Goal: Task Accomplishment & Management: Manage account settings

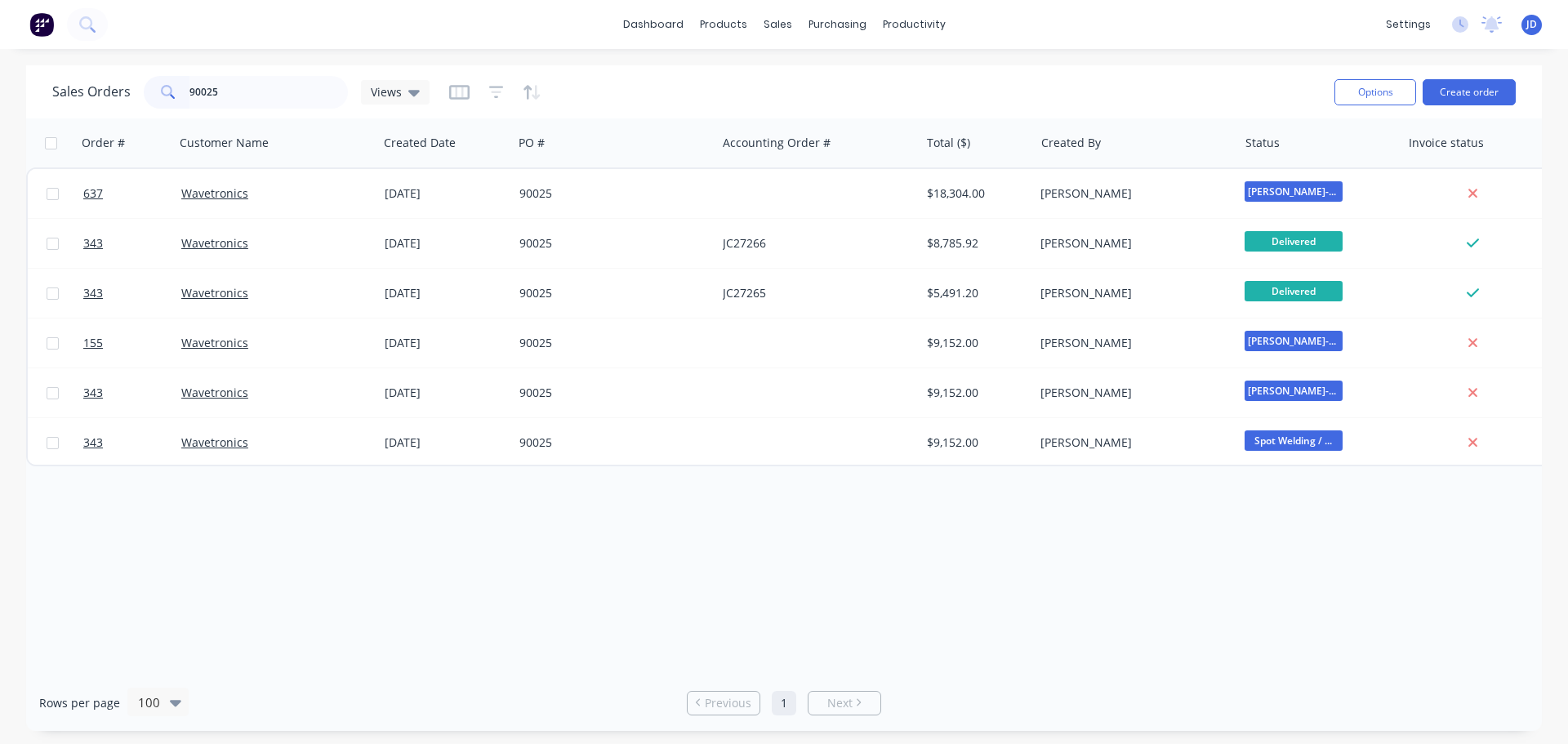
drag, startPoint x: 0, startPoint y: 0, endPoint x: 775, endPoint y: 528, distance: 937.8
click at [774, 526] on div "Order # Customer Name Created Date PO # Accounting Order # Total ($) Created By…" at bounding box center [784, 396] width 1515 height 556
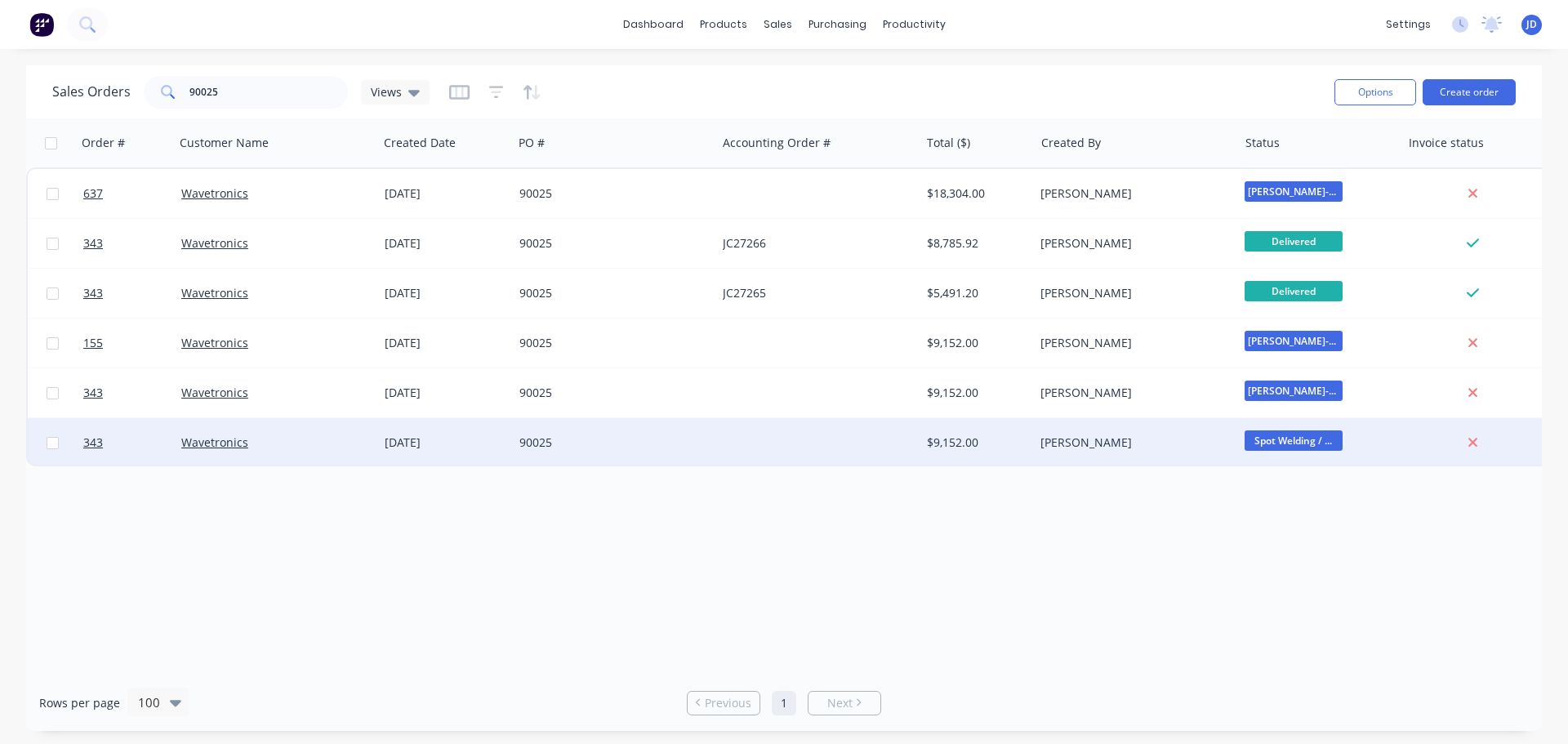
click at [855, 436] on div at bounding box center [818, 443] width 203 height 49
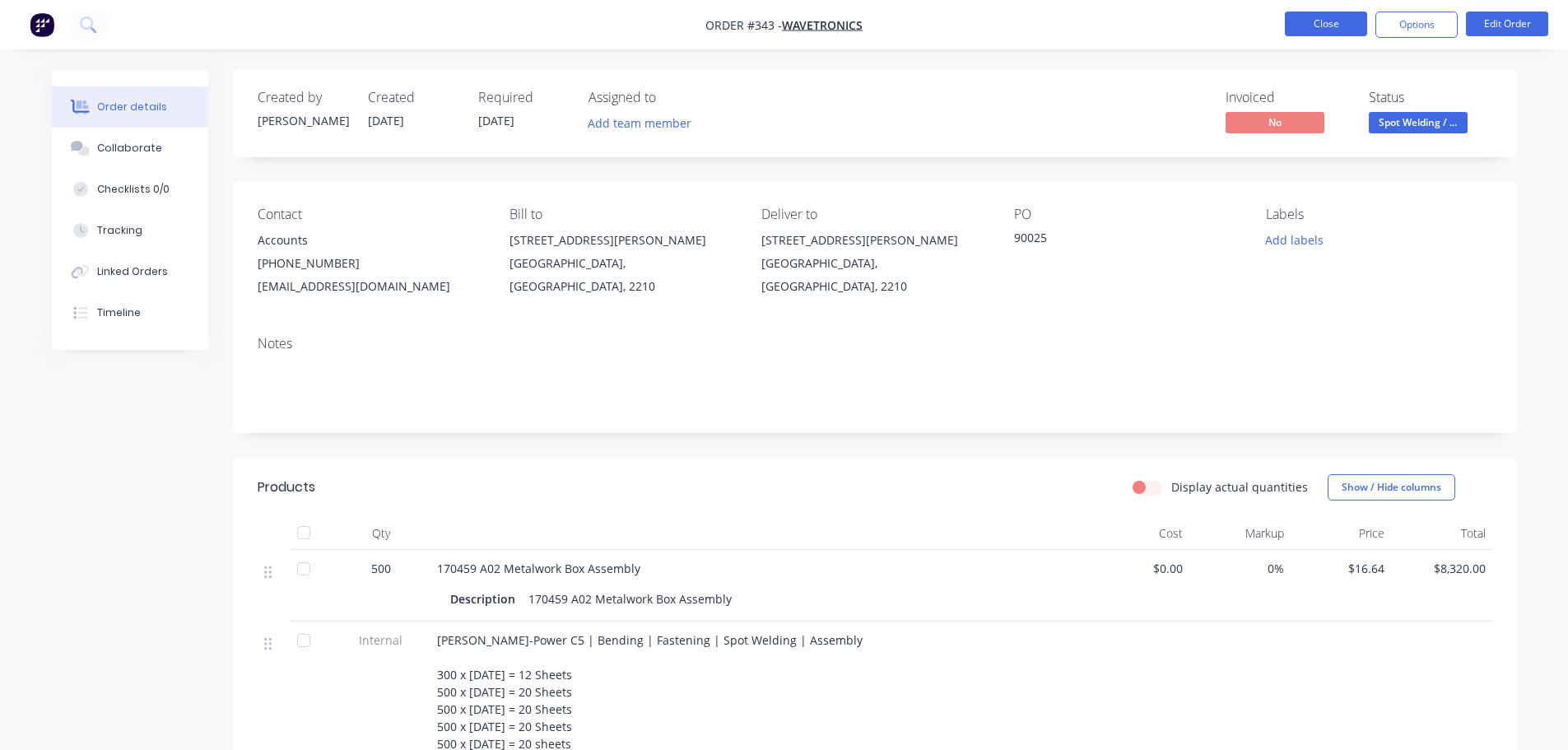
click at [1298, 16] on button "Close" at bounding box center [1327, 24] width 82 height 25
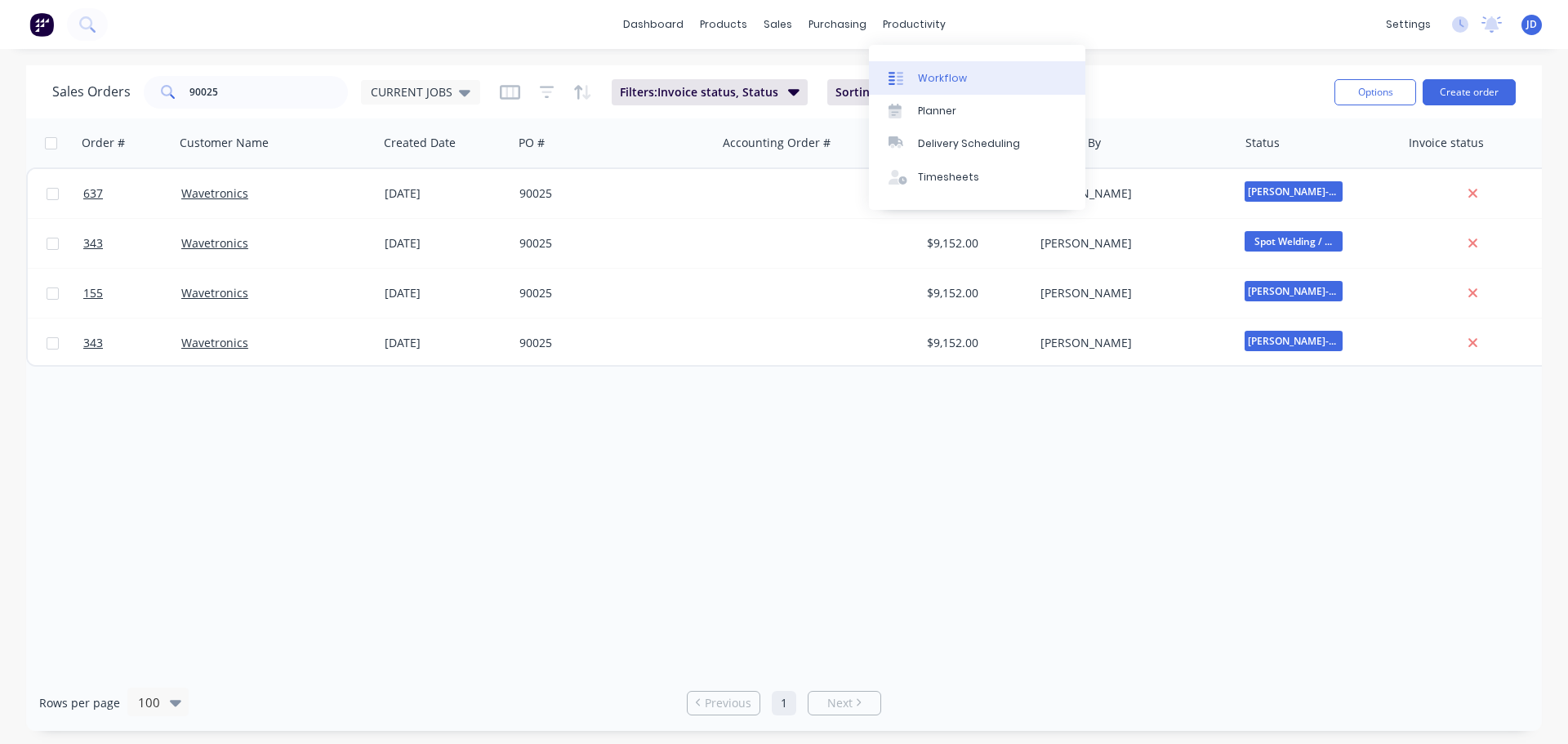
click at [922, 64] on link "Workflow" at bounding box center [977, 78] width 217 height 33
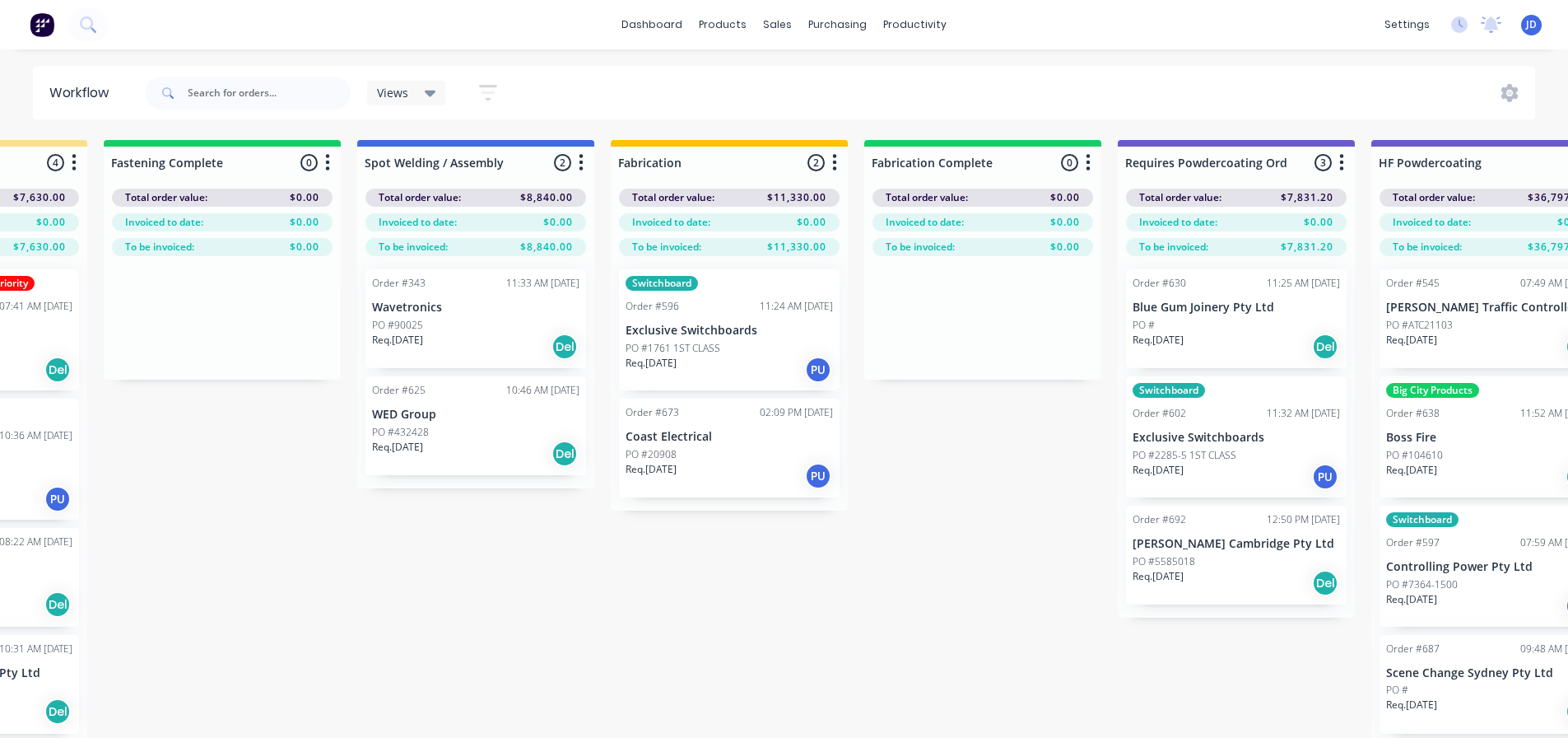
scroll to position [0, 6057]
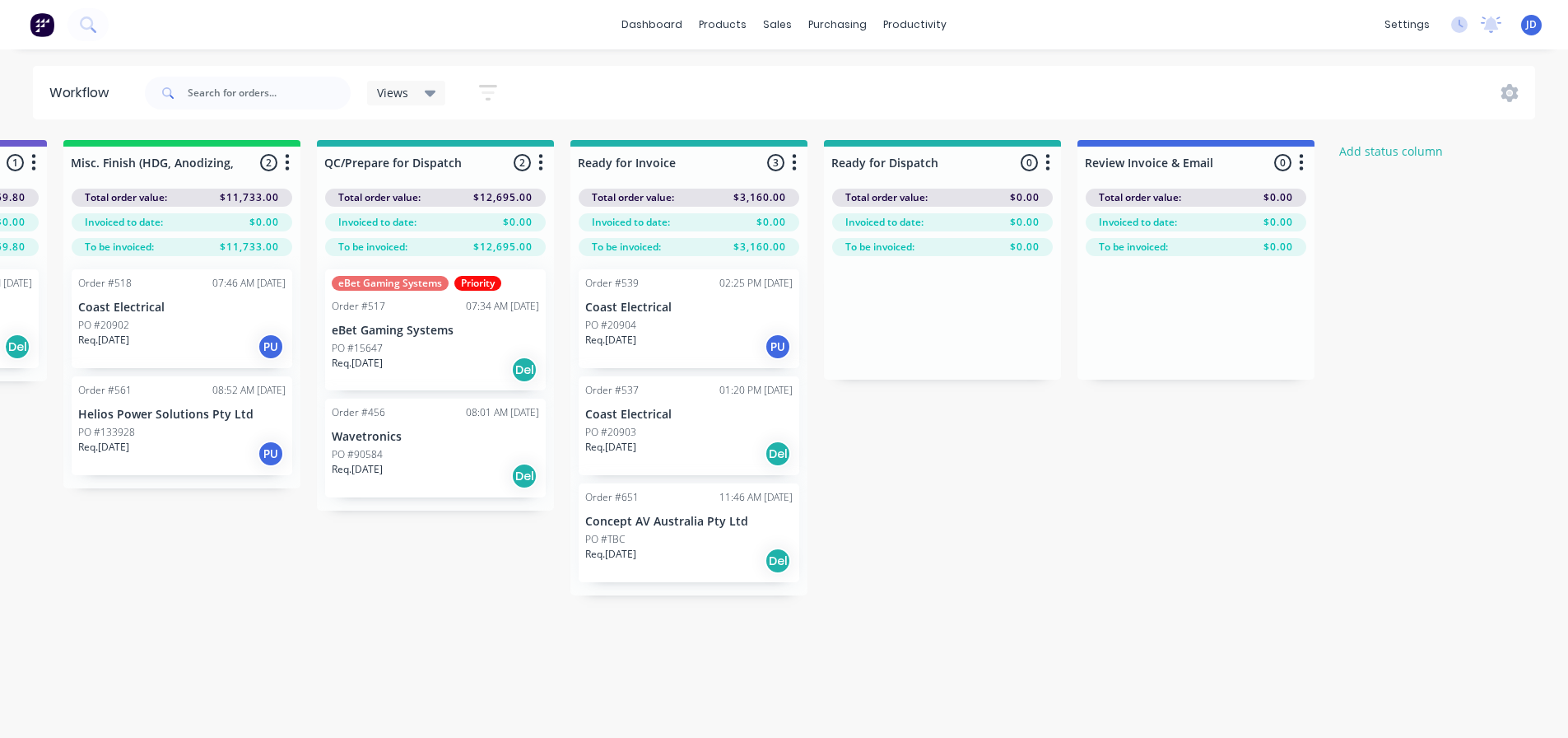
drag, startPoint x: 735, startPoint y: 510, endPoint x: 1072, endPoint y: 493, distance: 337.4
click at [458, 466] on div "Req. [DATE] Del" at bounding box center [435, 476] width 208 height 28
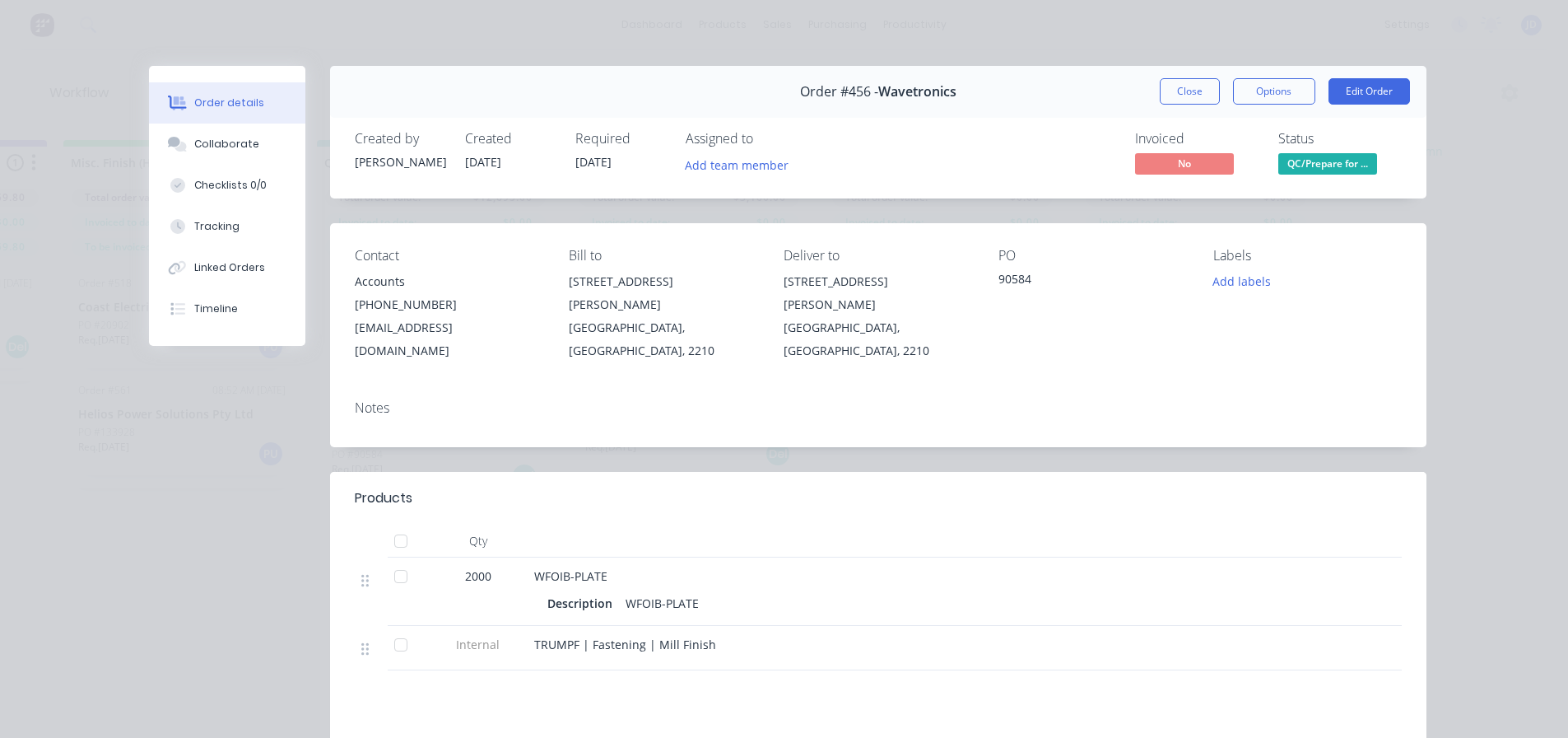
click at [1187, 90] on button "Close" at bounding box center [1190, 91] width 60 height 27
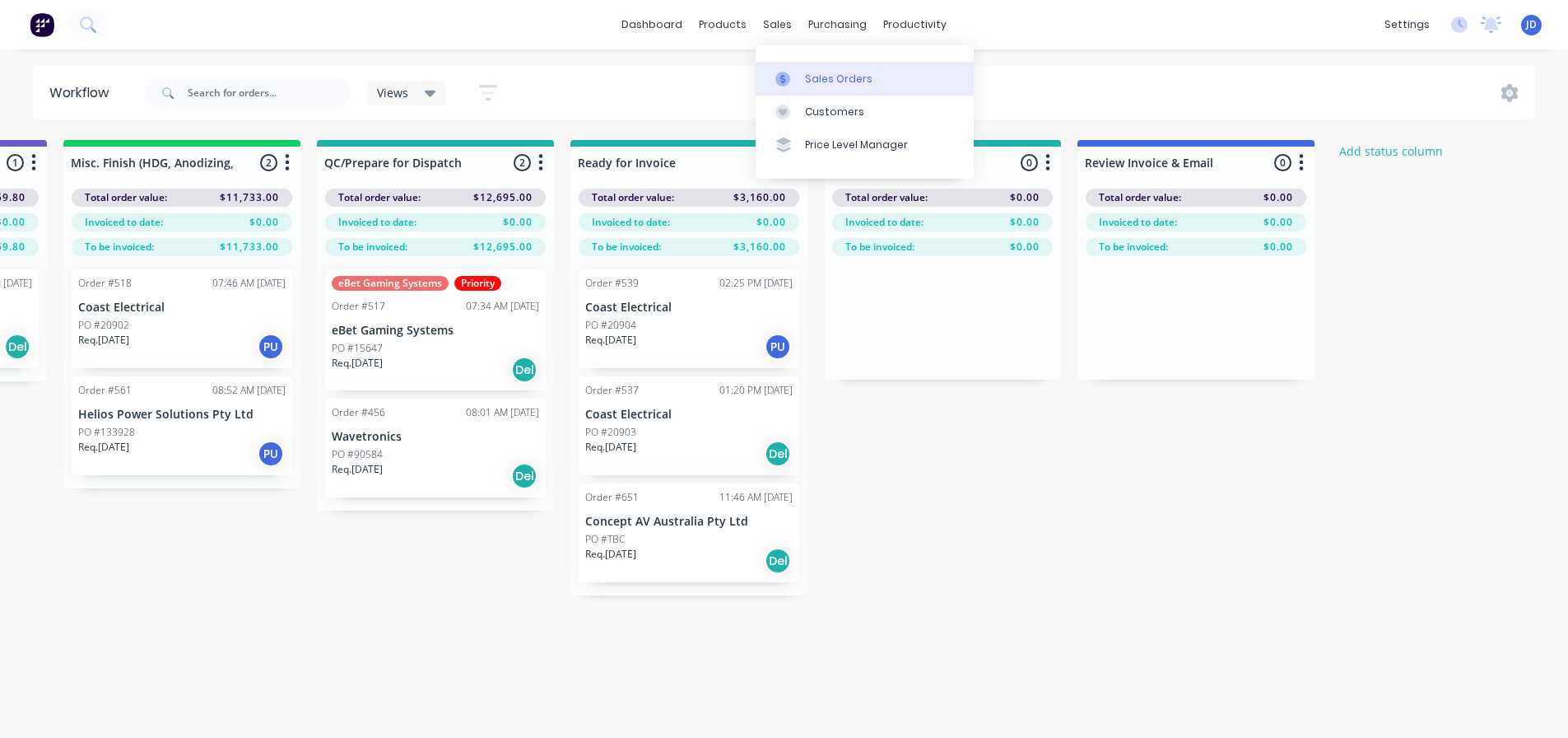
click at [814, 72] on div "Sales Orders" at bounding box center [839, 79] width 68 height 15
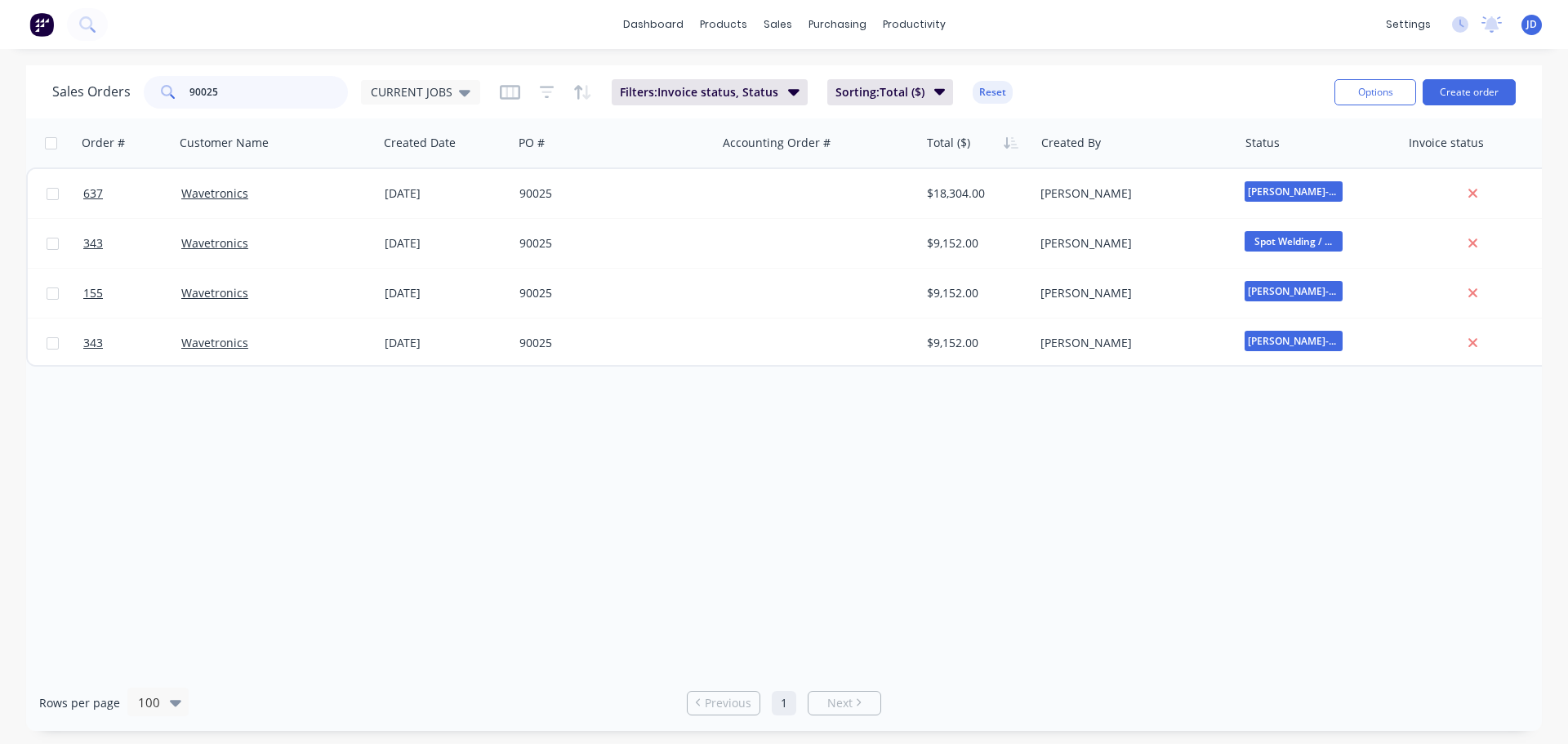
drag, startPoint x: 147, startPoint y: 99, endPoint x: 94, endPoint y: 54, distance: 69.5
click at [119, 81] on div "Sales Orders 90025 CURRENT JOBS" at bounding box center [267, 93] width 428 height 33
type input "wavetronics"
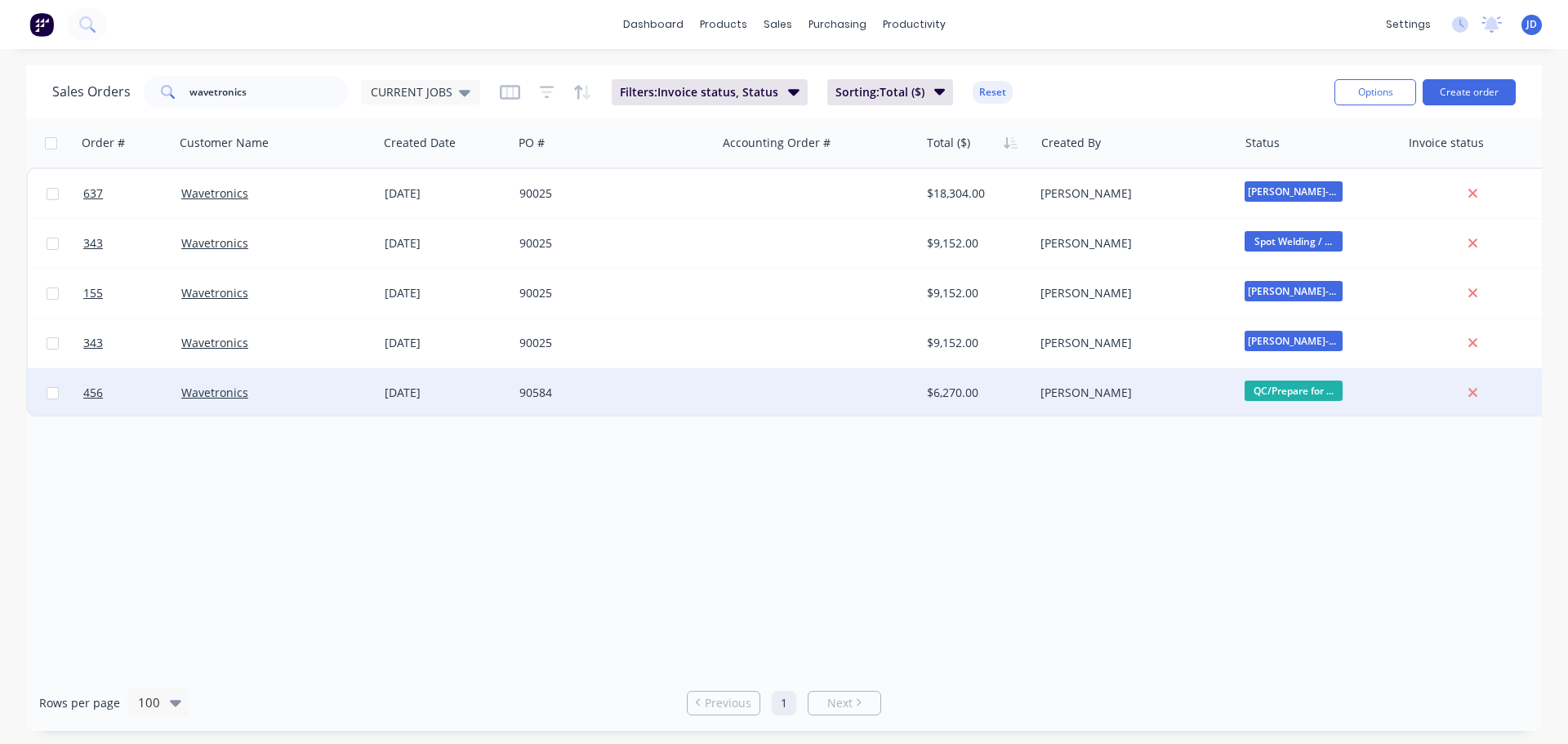
click at [629, 387] on div "90584" at bounding box center [610, 393] width 181 height 16
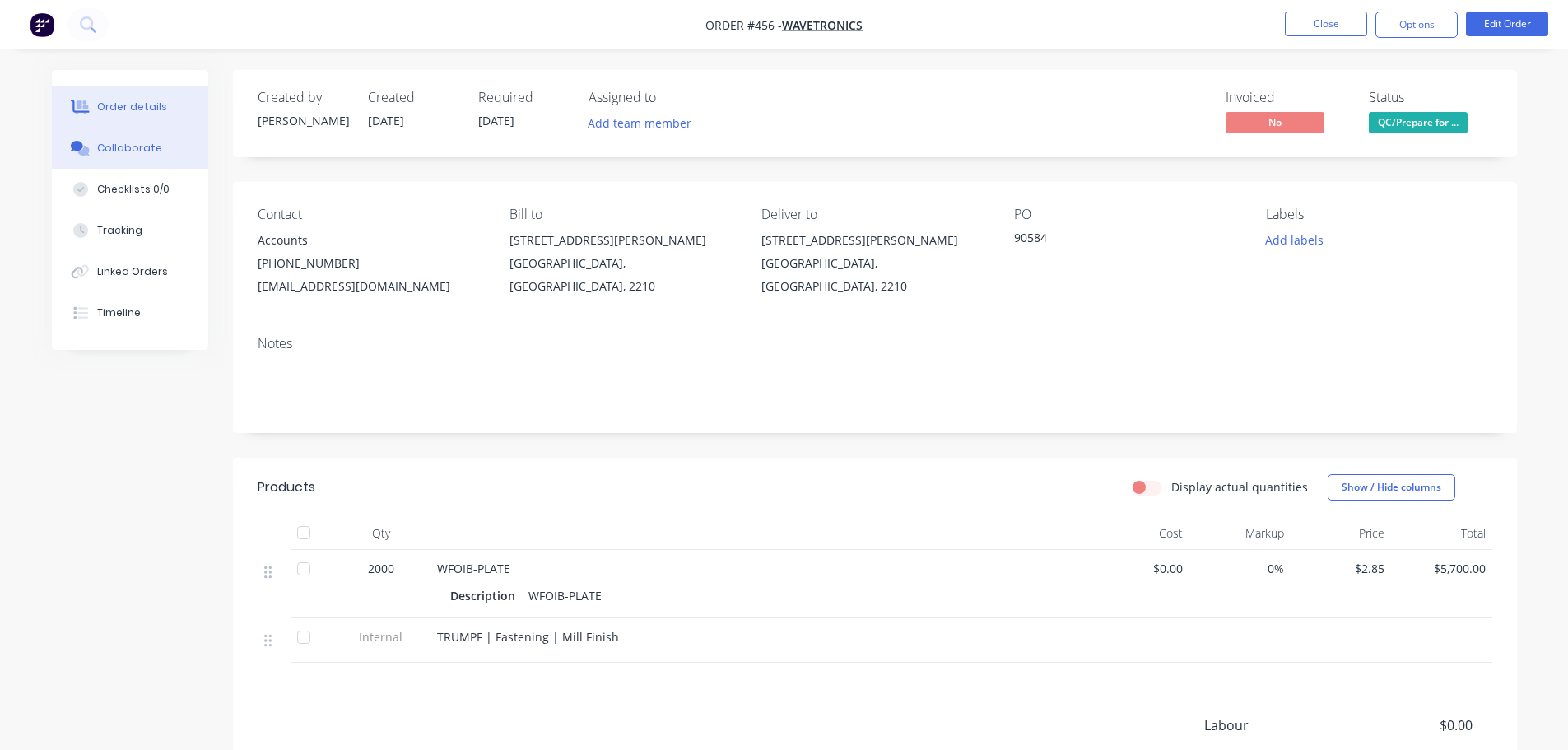
click at [161, 154] on button "Collaborate" at bounding box center [130, 148] width 156 height 41
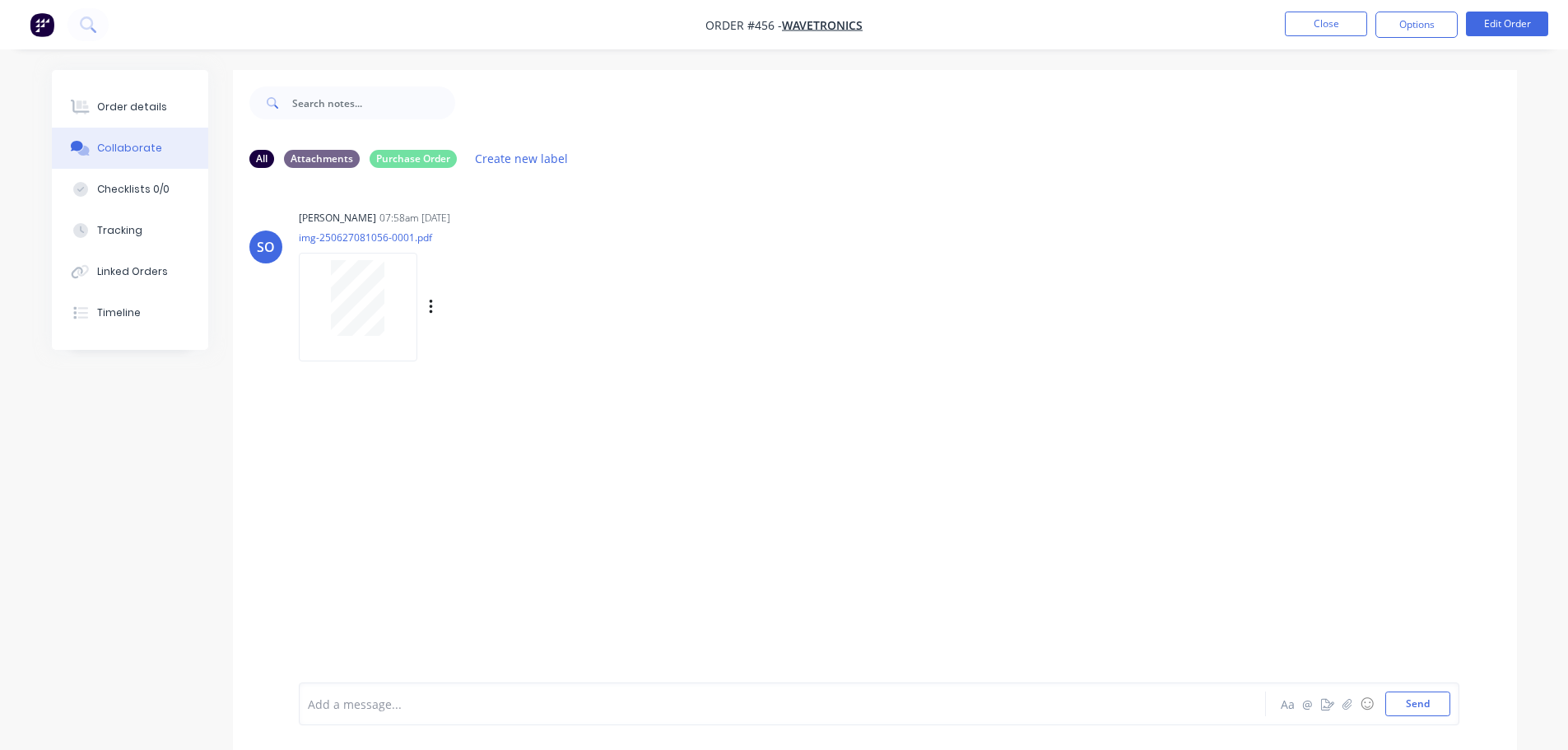
click at [396, 293] on div at bounding box center [357, 298] width 103 height 76
click at [129, 102] on div "Order details" at bounding box center [132, 107] width 70 height 15
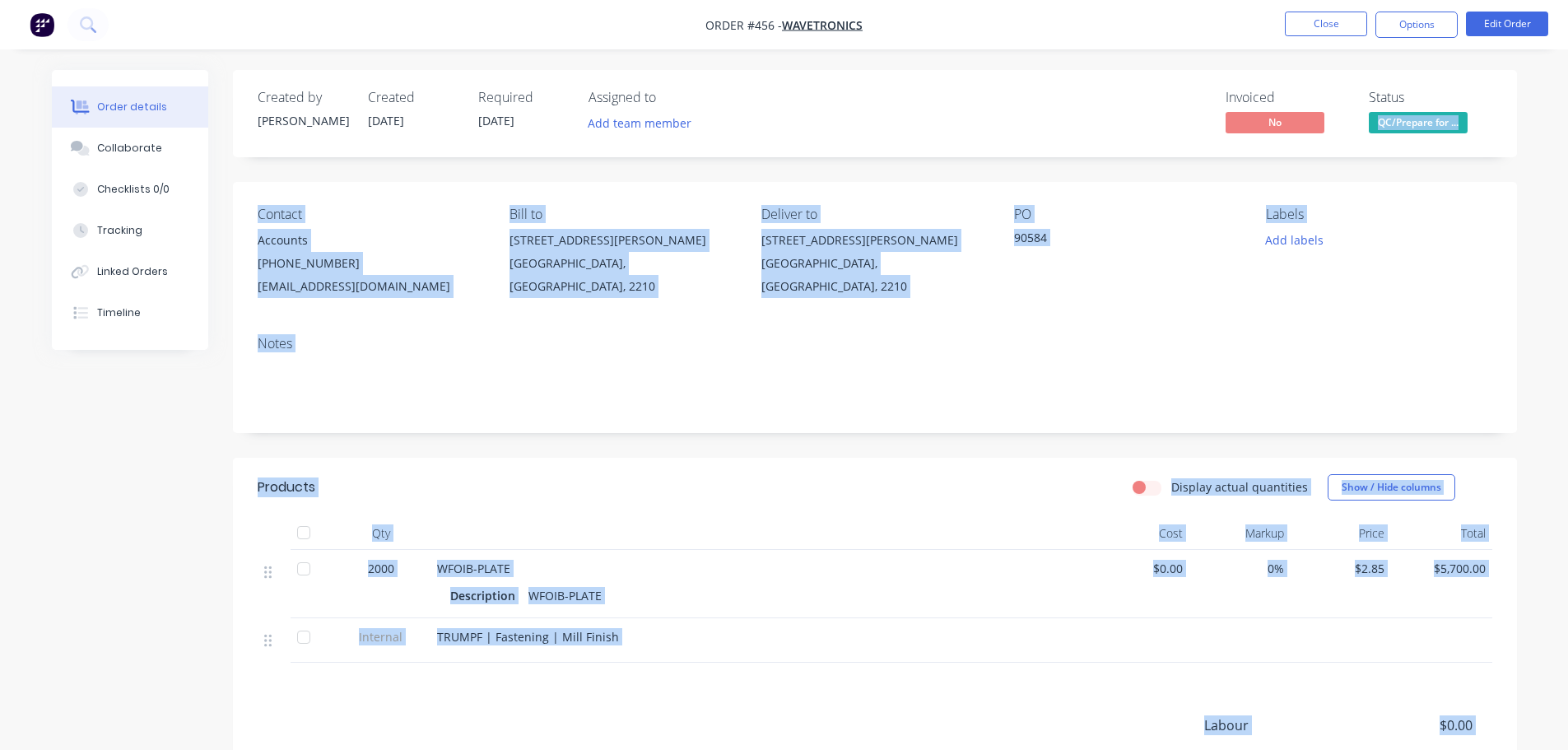
click at [1401, 114] on span "QC/Prepare for ..." at bounding box center [1418, 122] width 99 height 21
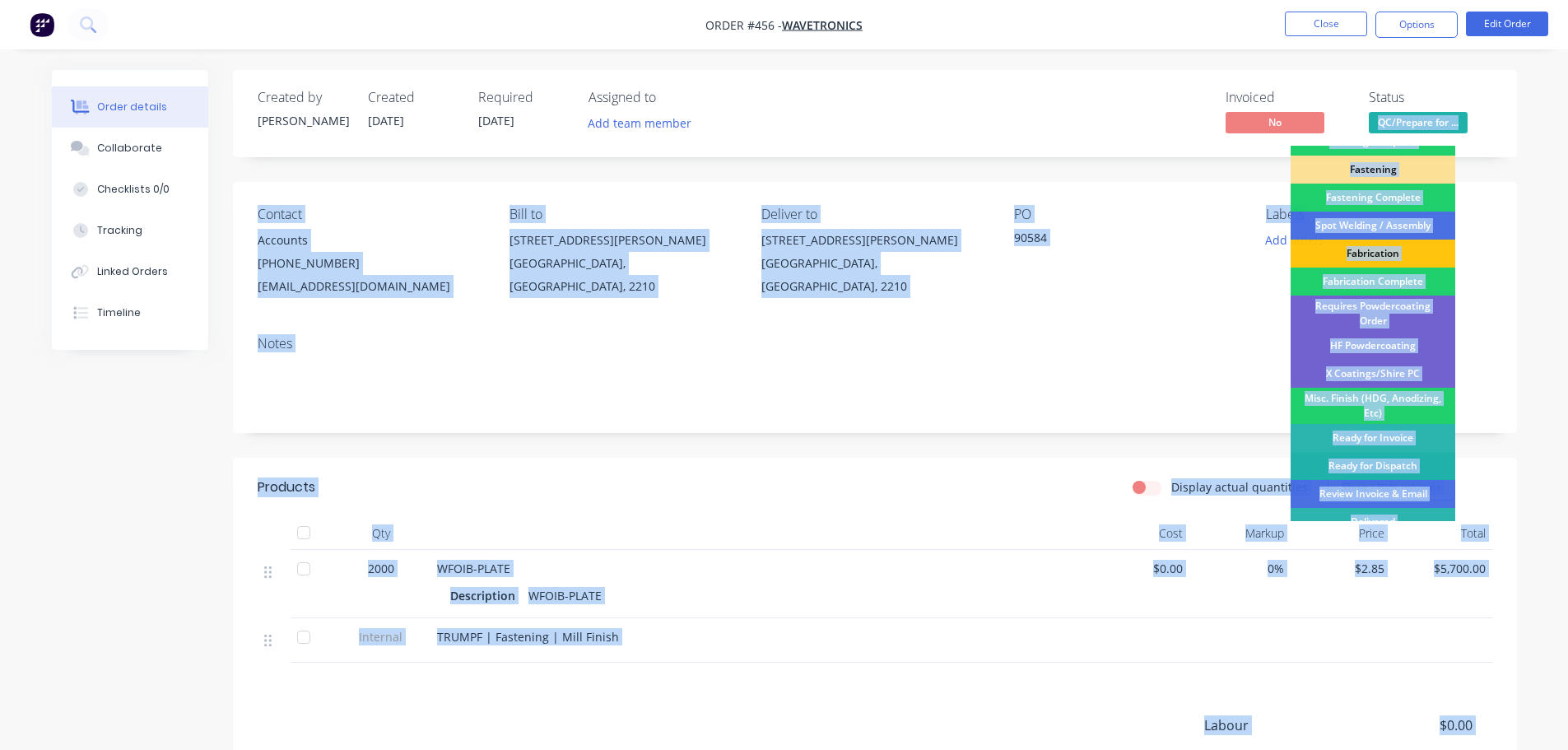
scroll to position [481, 0]
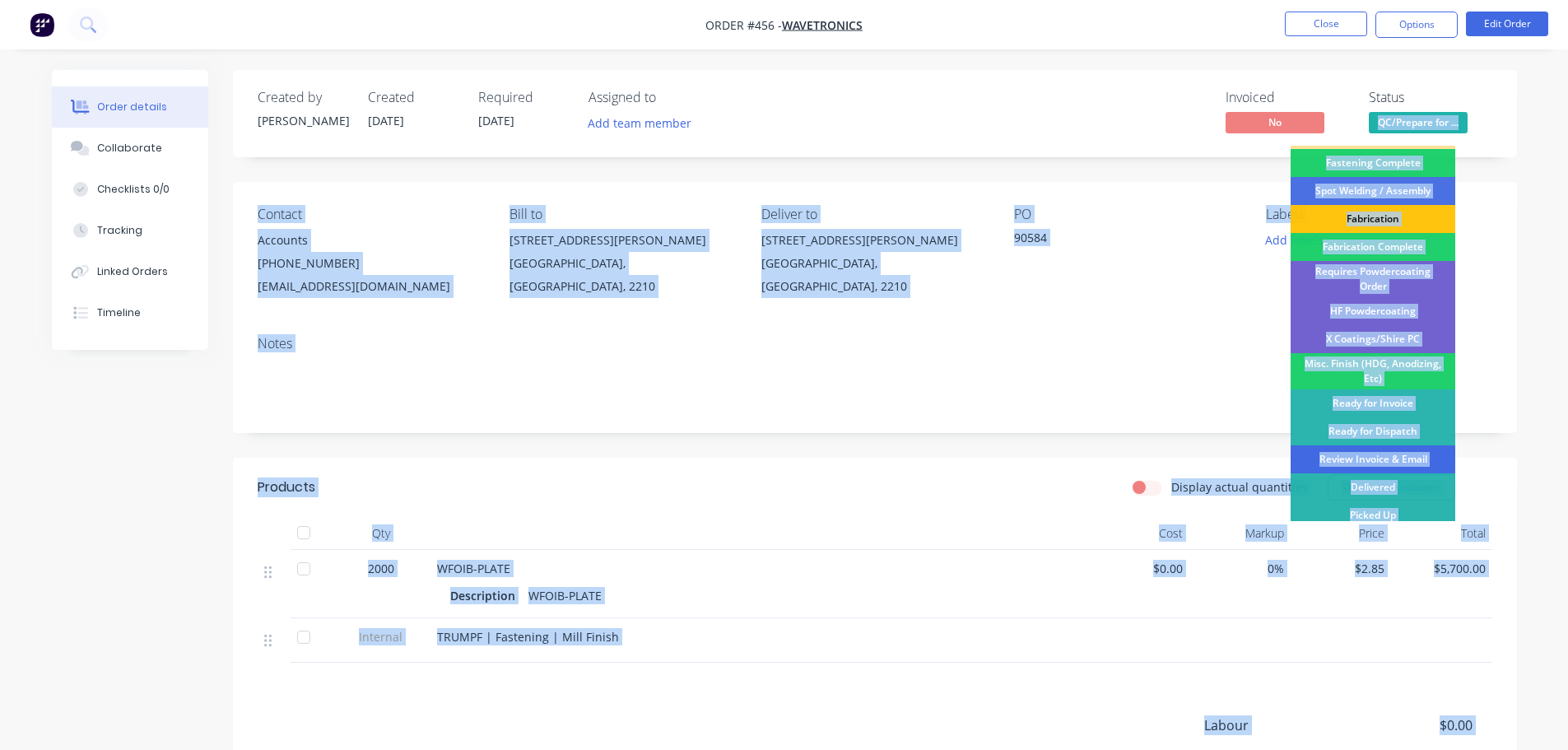
click at [1412, 445] on div "Review Invoice & Email" at bounding box center [1373, 459] width 165 height 28
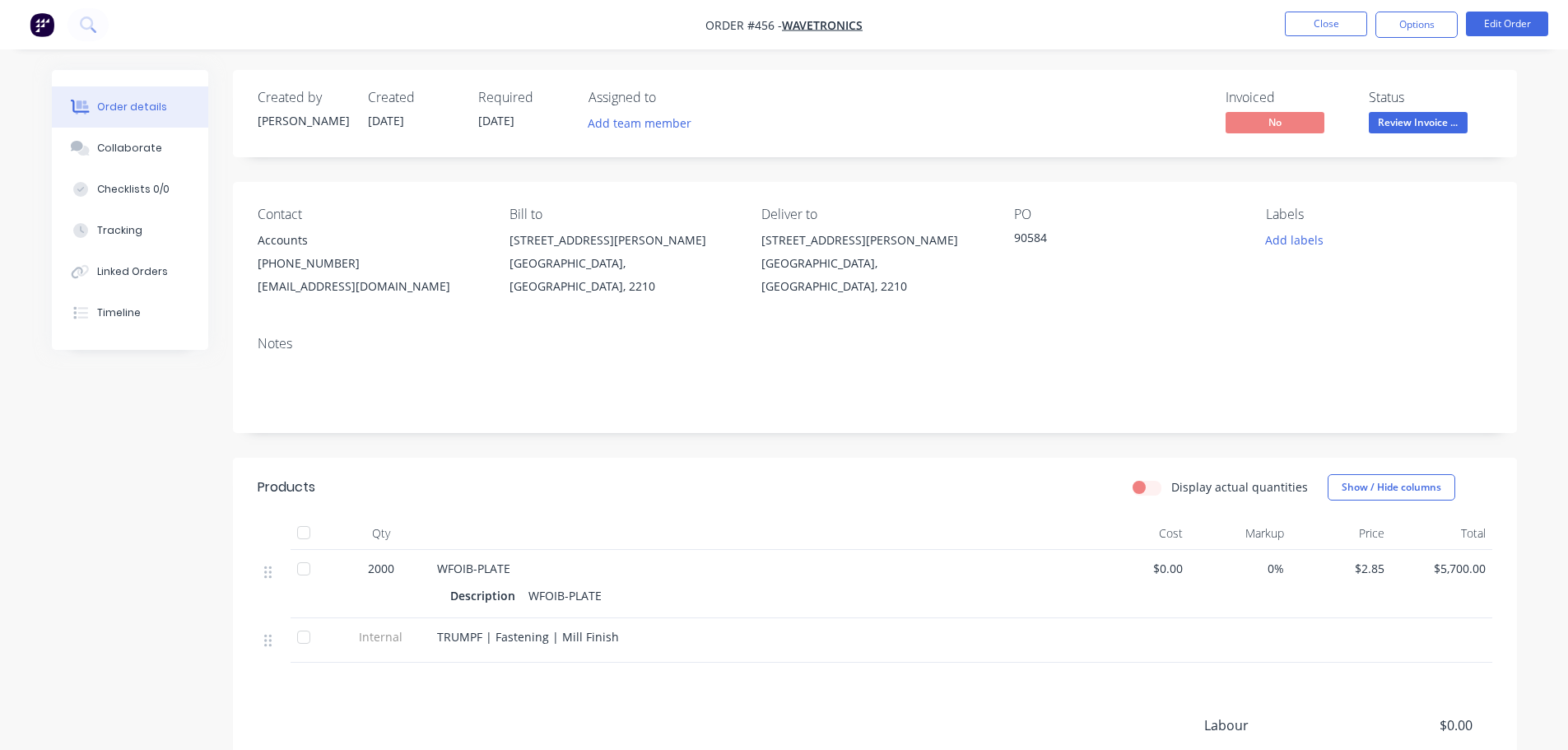
drag, startPoint x: 1425, startPoint y: 21, endPoint x: 1424, endPoint y: 45, distance: 24.0
click at [1424, 21] on button "Options" at bounding box center [1417, 25] width 82 height 27
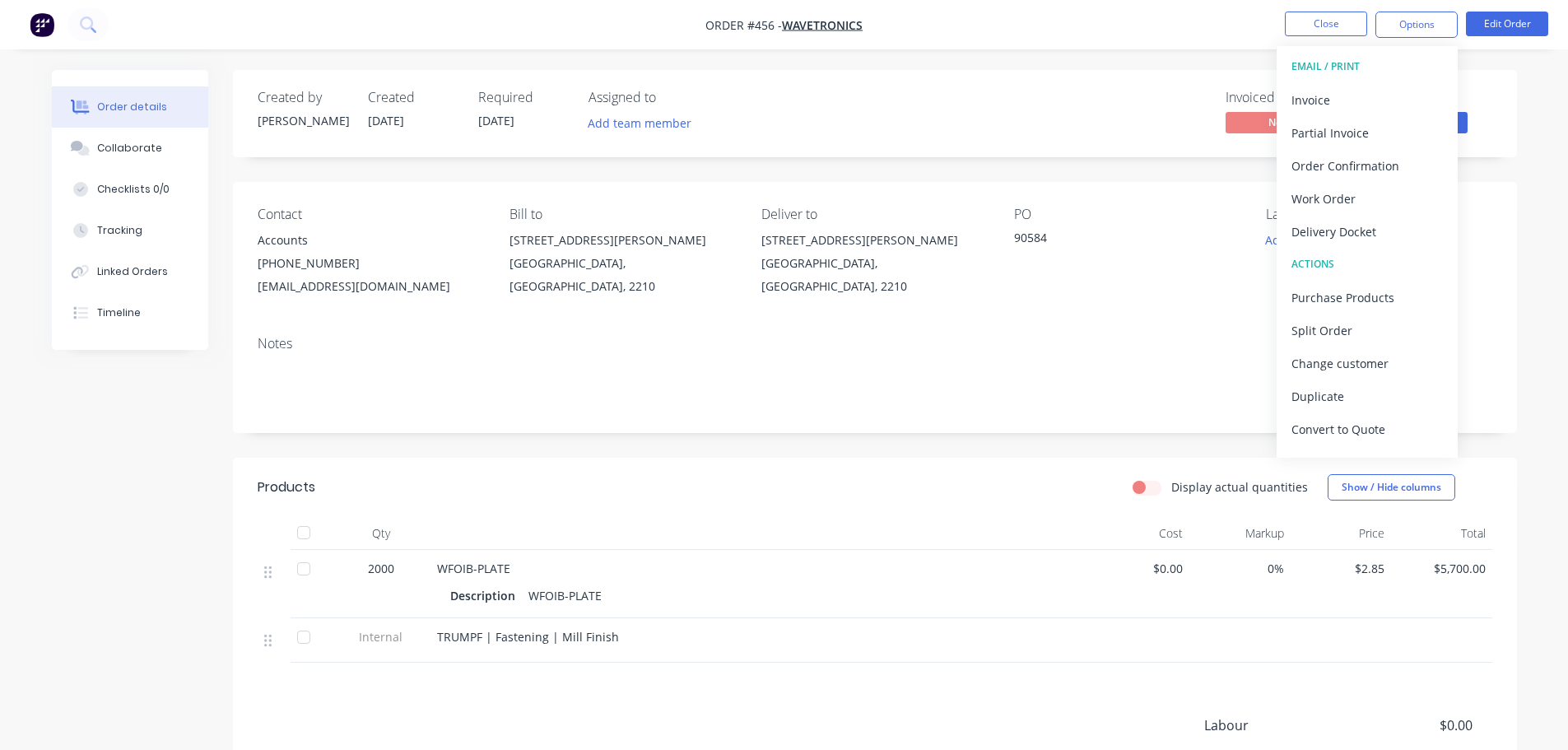
drag, startPoint x: 1354, startPoint y: 231, endPoint x: 1360, endPoint y: 226, distance: 7.8
click at [1354, 230] on div "Delivery Docket" at bounding box center [1368, 231] width 152 height 24
click at [1353, 155] on div "Without pricing" at bounding box center [1368, 166] width 152 height 24
click at [1333, 96] on div "Invoice" at bounding box center [1368, 100] width 152 height 24
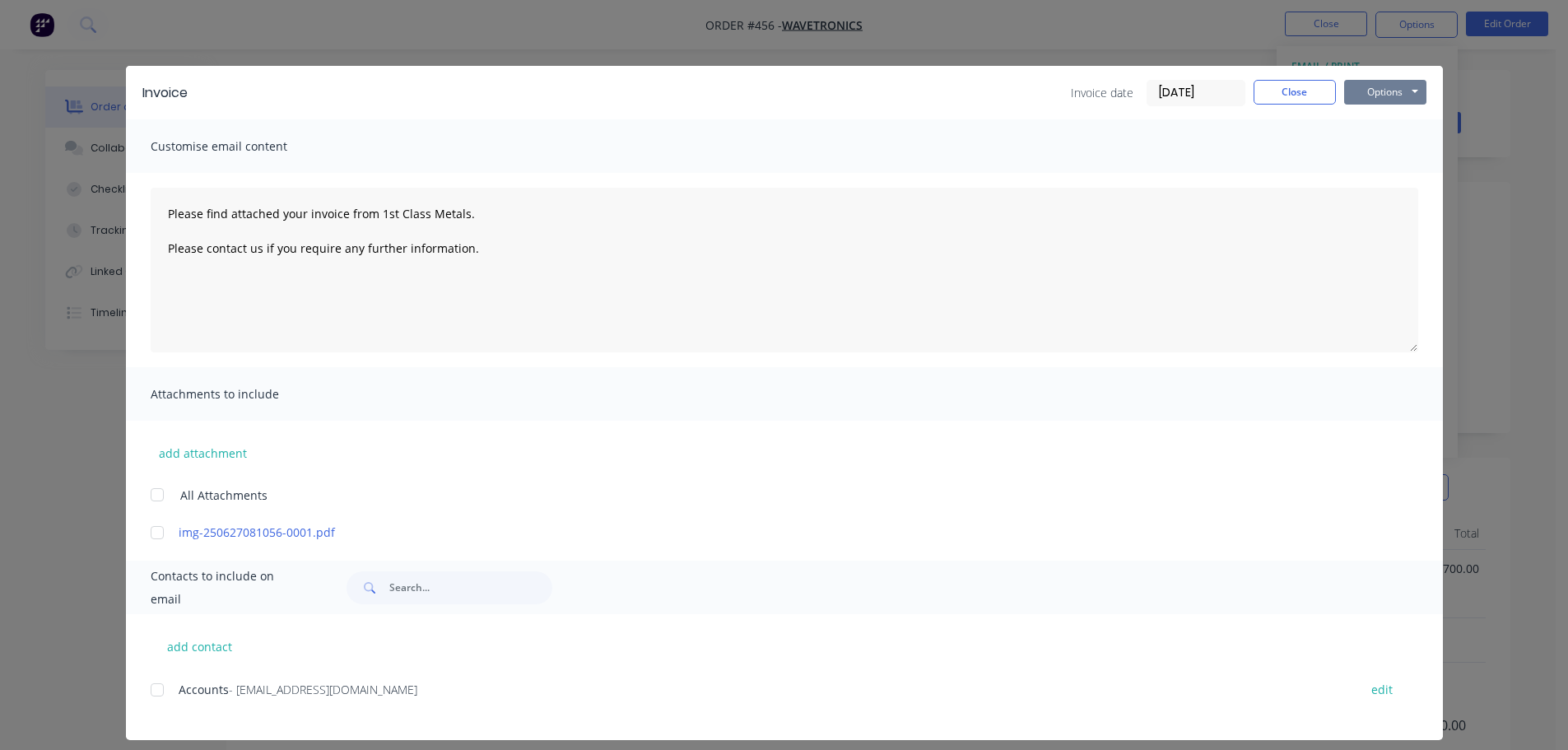
click at [1378, 90] on button "Options" at bounding box center [1385, 91] width 82 height 25
click at [1373, 148] on button "Print" at bounding box center [1396, 149] width 105 height 27
type textarea "Please find attached your invoice from 1st Class Metals. Please contact us if y…"
click at [1264, 84] on button "Close" at bounding box center [1295, 91] width 82 height 25
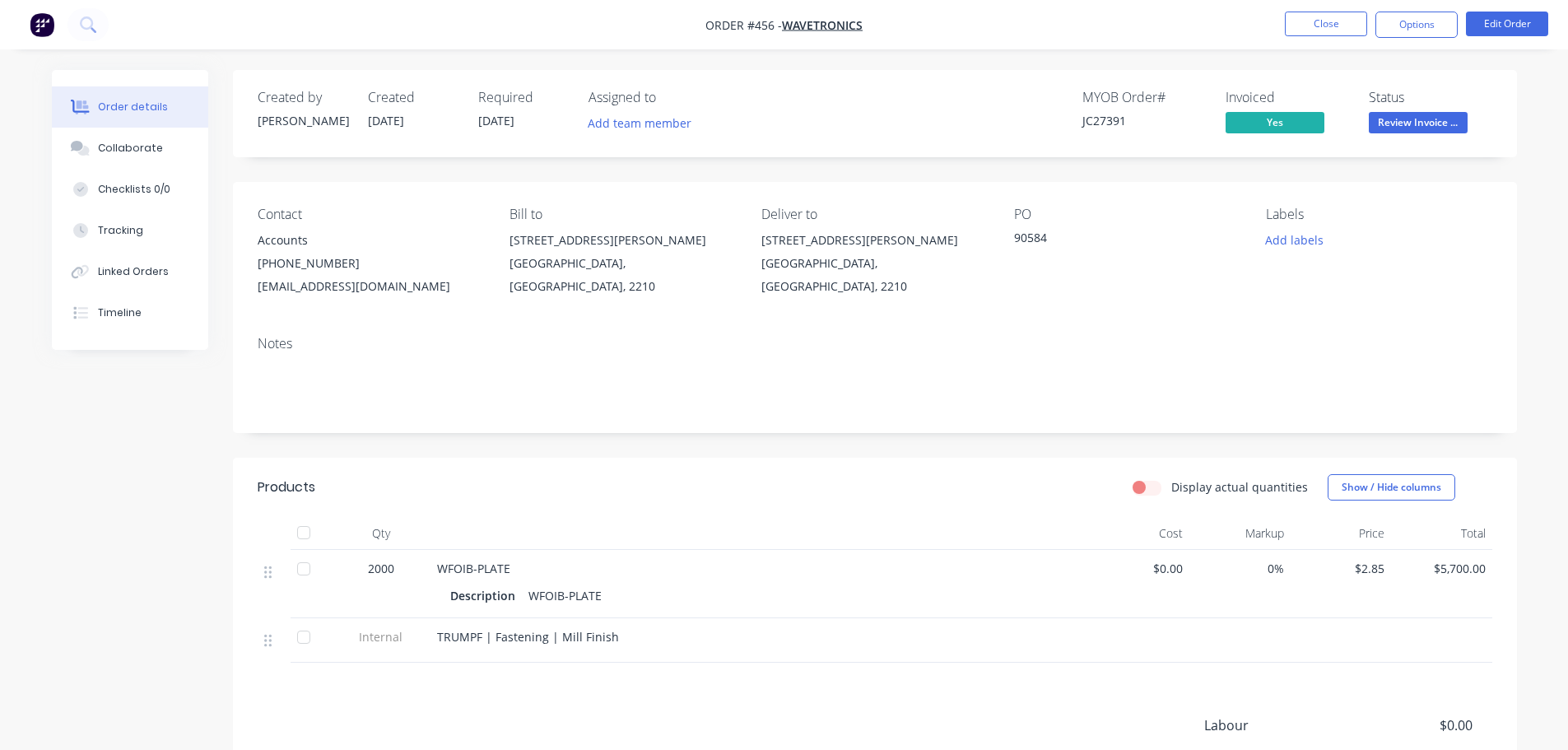
click at [1323, 10] on nav "Order #456 - Wavetronics Close Options Edit Order" at bounding box center [784, 25] width 1568 height 49
click at [1320, 17] on button "Close" at bounding box center [1327, 24] width 82 height 25
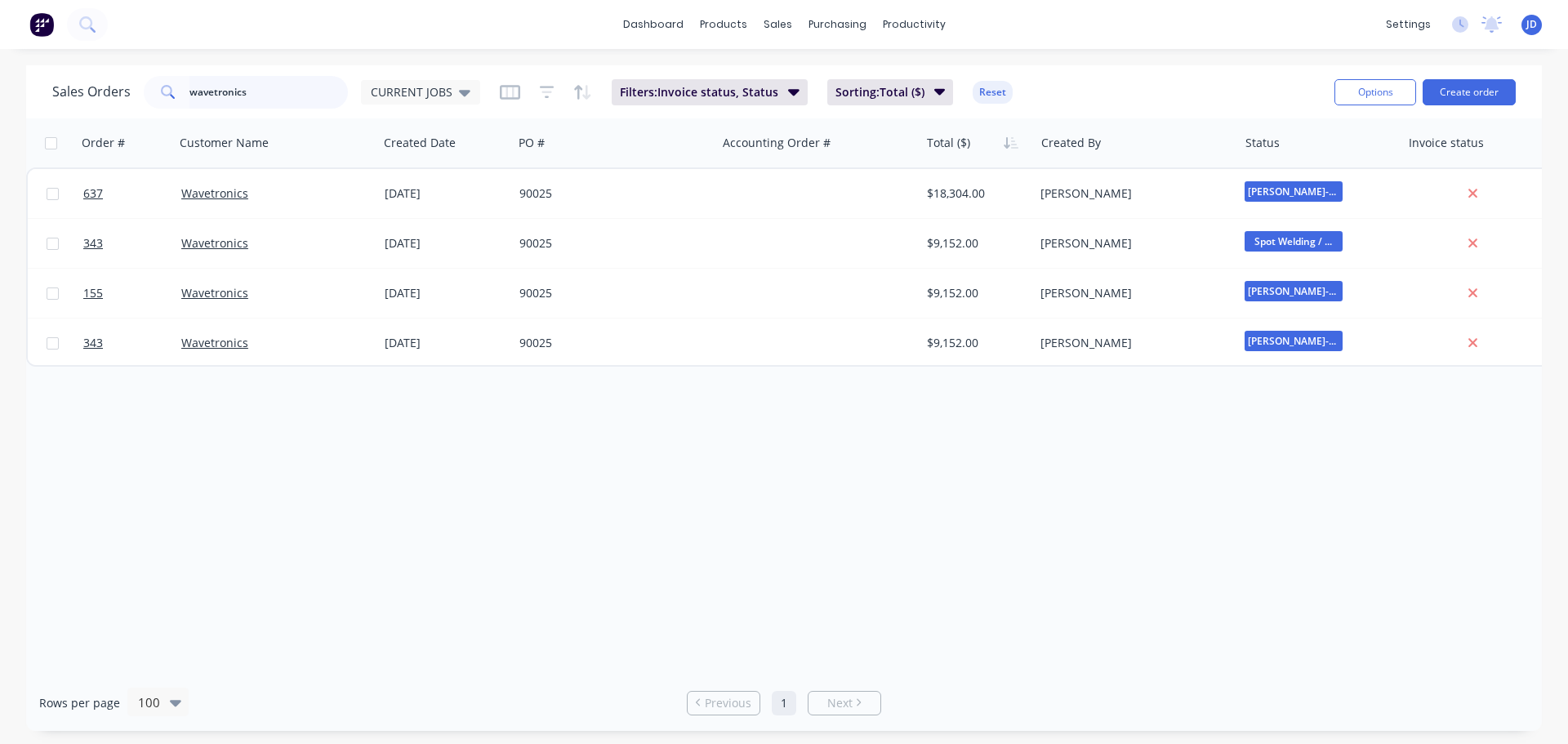
drag, startPoint x: 258, startPoint y: 88, endPoint x: 0, endPoint y: 27, distance: 265.1
click at [50, 88] on div "Sales Orders wavetronics CURRENT JOBS Filters: Invoice status, Status Sorting: …" at bounding box center [784, 92] width 1515 height 54
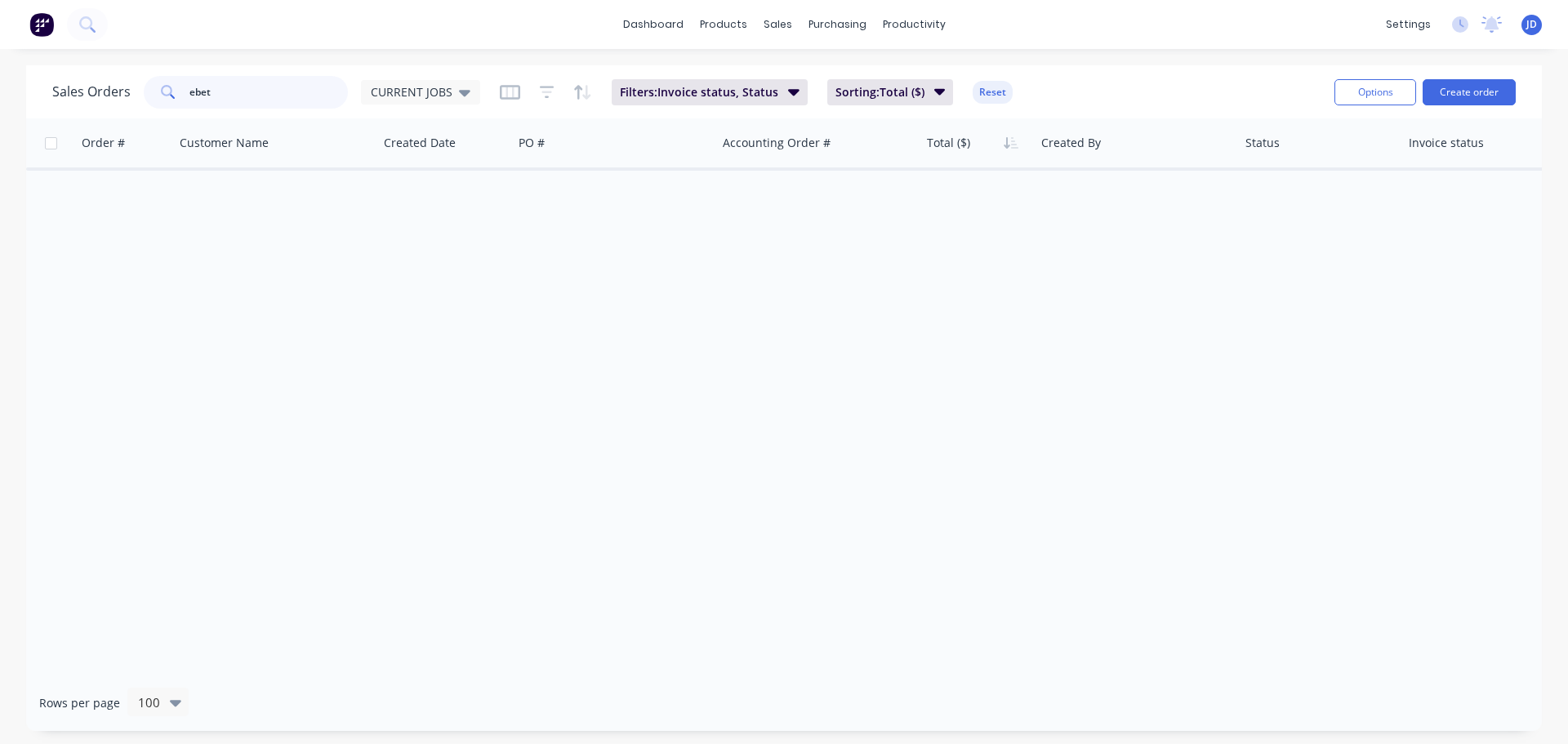
type input "ebet"
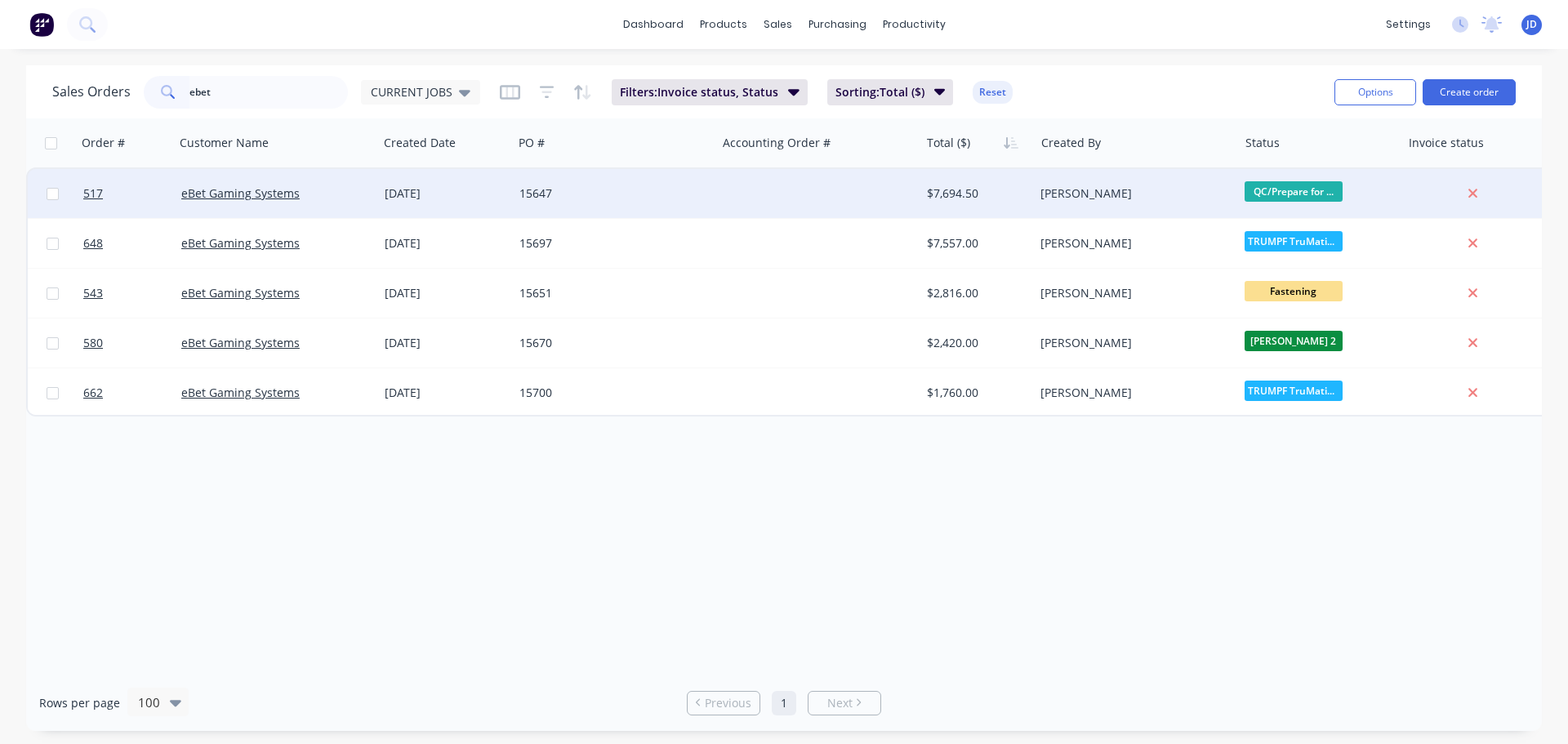
click at [1093, 199] on div "[PERSON_NAME]" at bounding box center [1131, 193] width 181 height 16
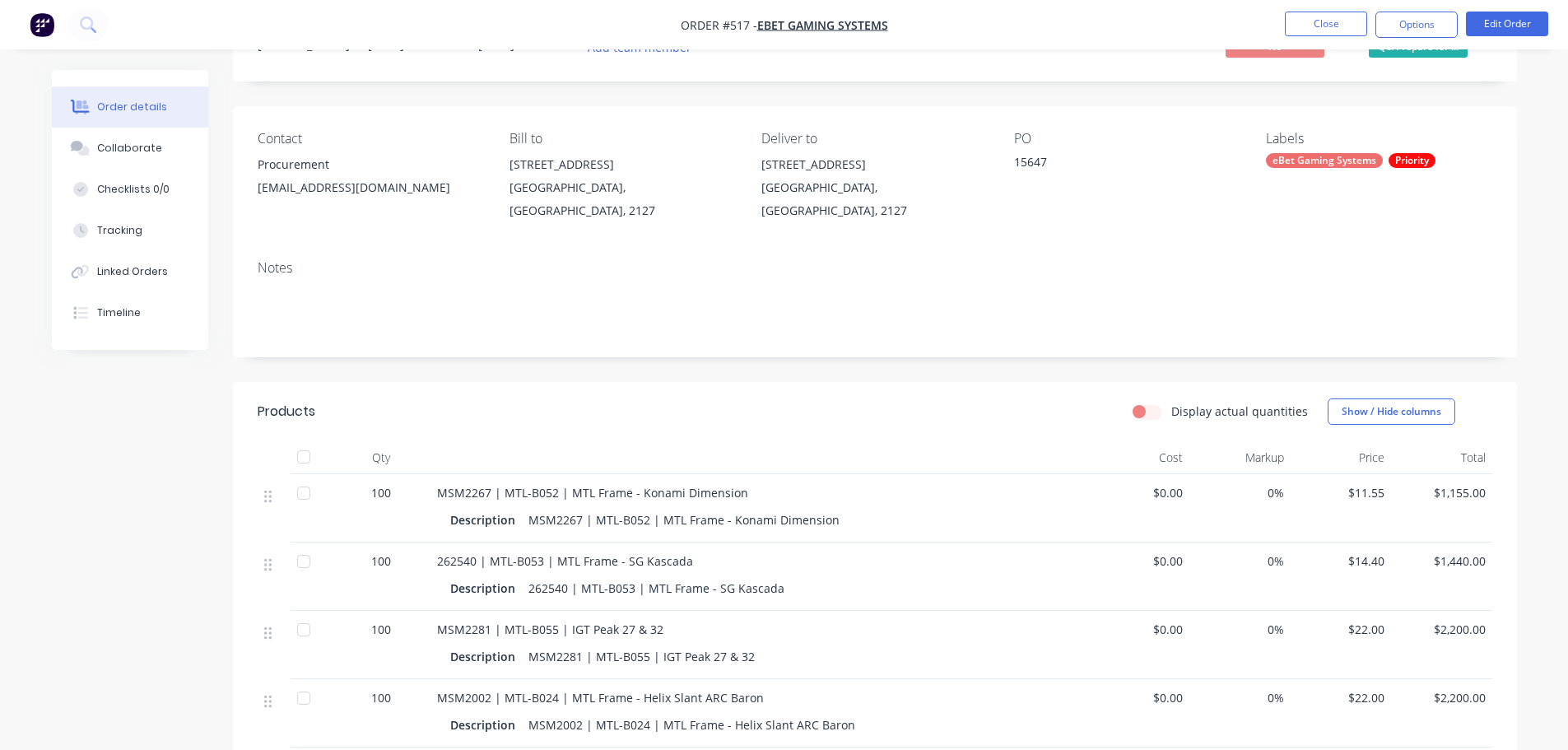
scroll to position [329, 0]
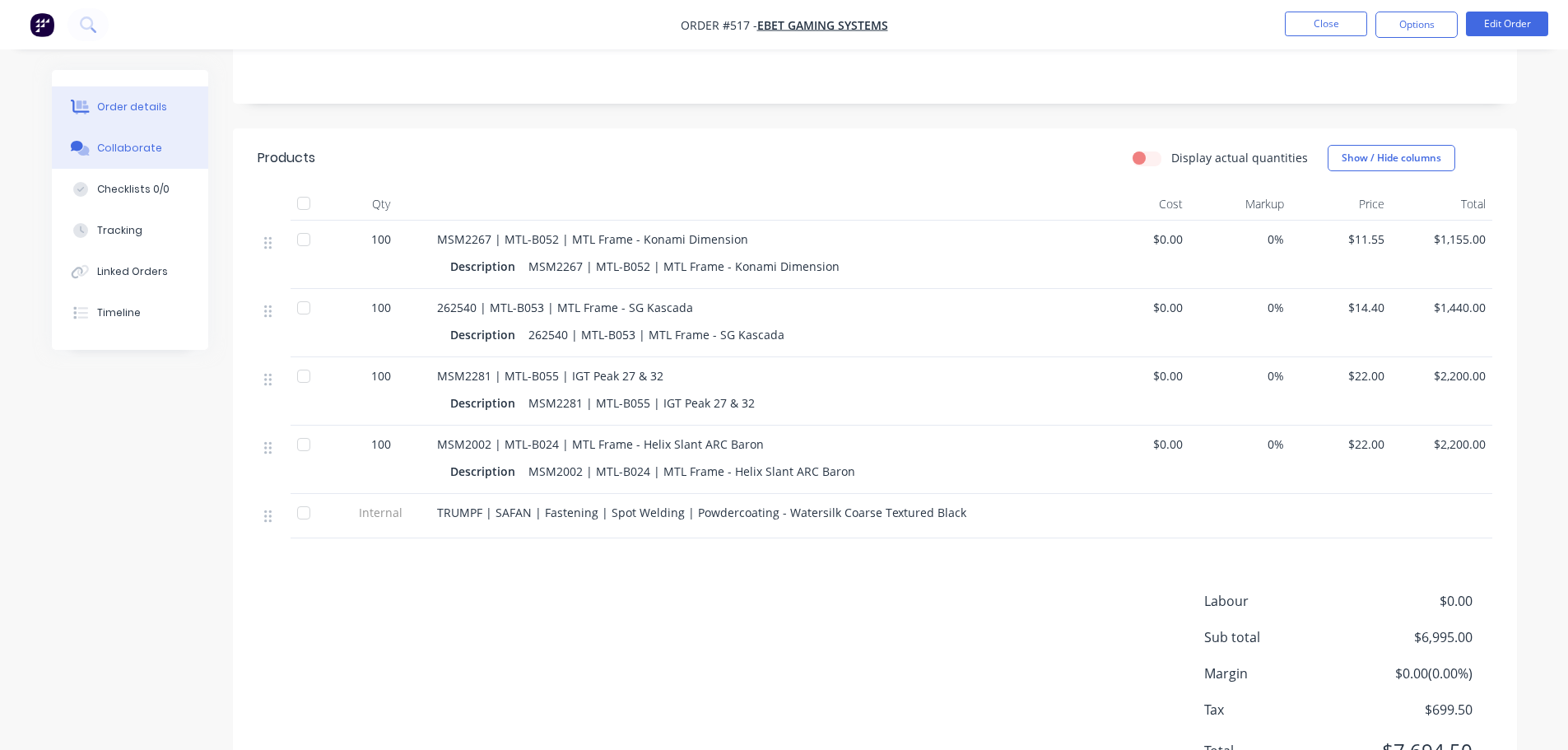
click at [169, 161] on button "Collaborate" at bounding box center [130, 148] width 156 height 41
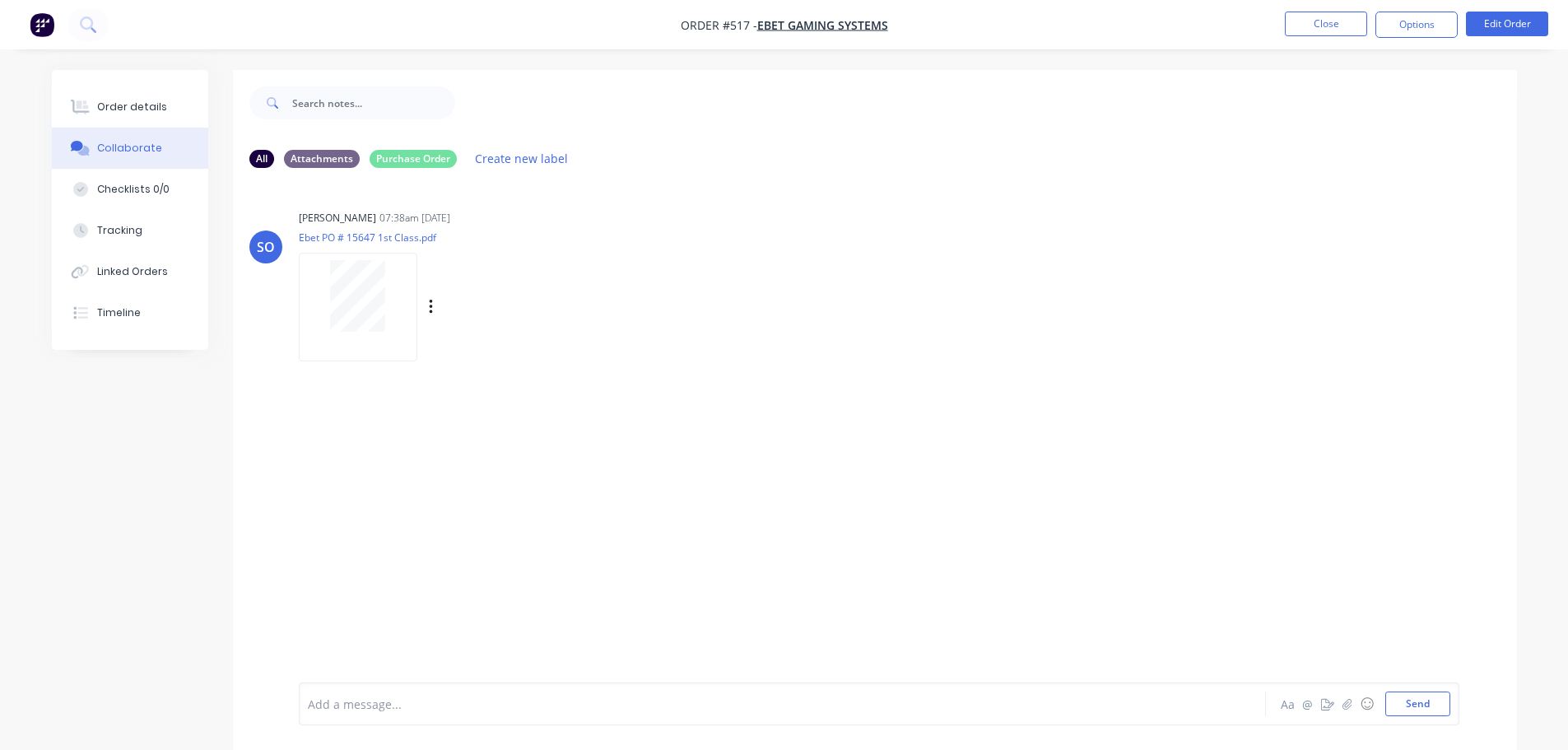
click at [389, 291] on div at bounding box center [357, 296] width 103 height 71
click at [136, 103] on div "Order details" at bounding box center [132, 107] width 70 height 15
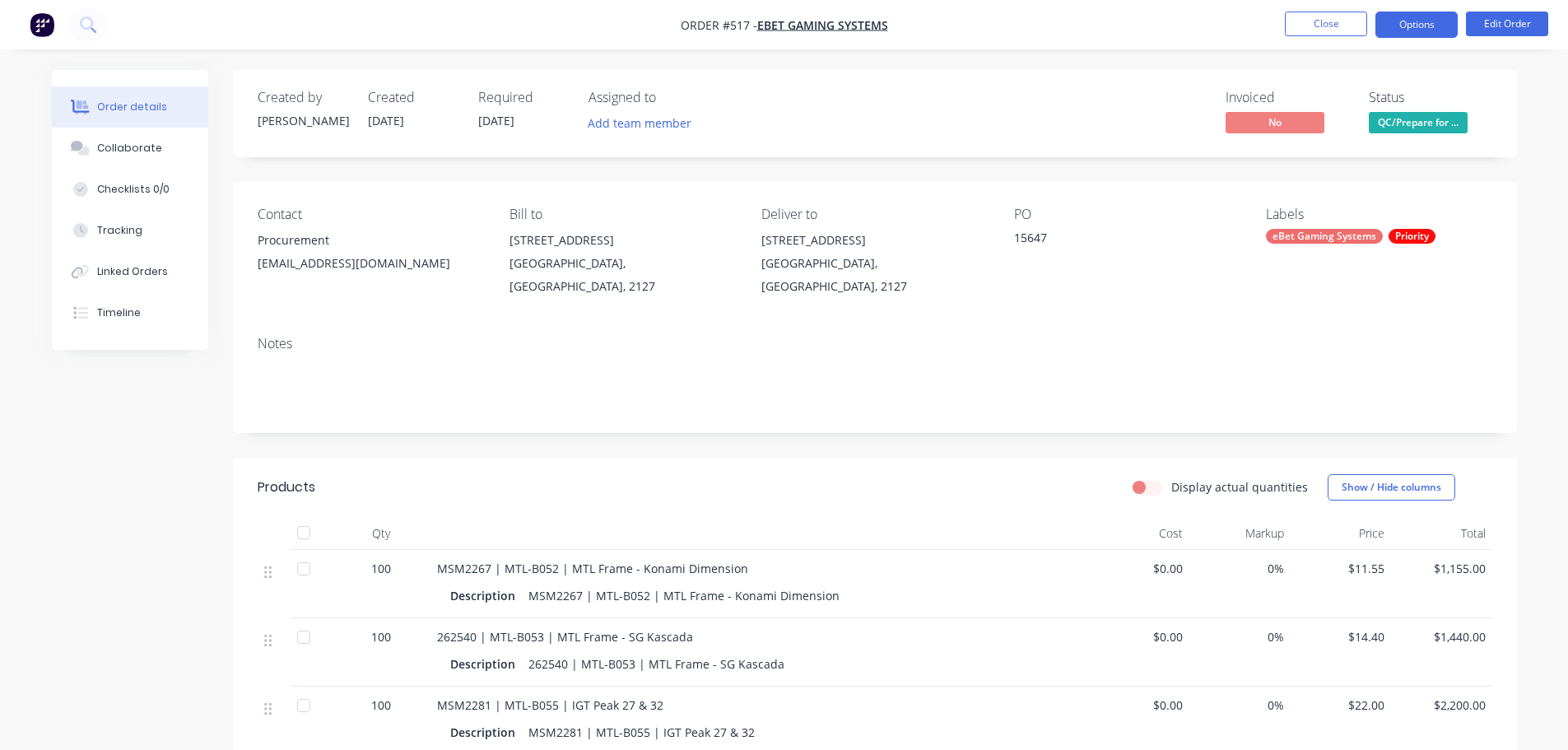
click at [1430, 32] on button "Options" at bounding box center [1417, 25] width 82 height 27
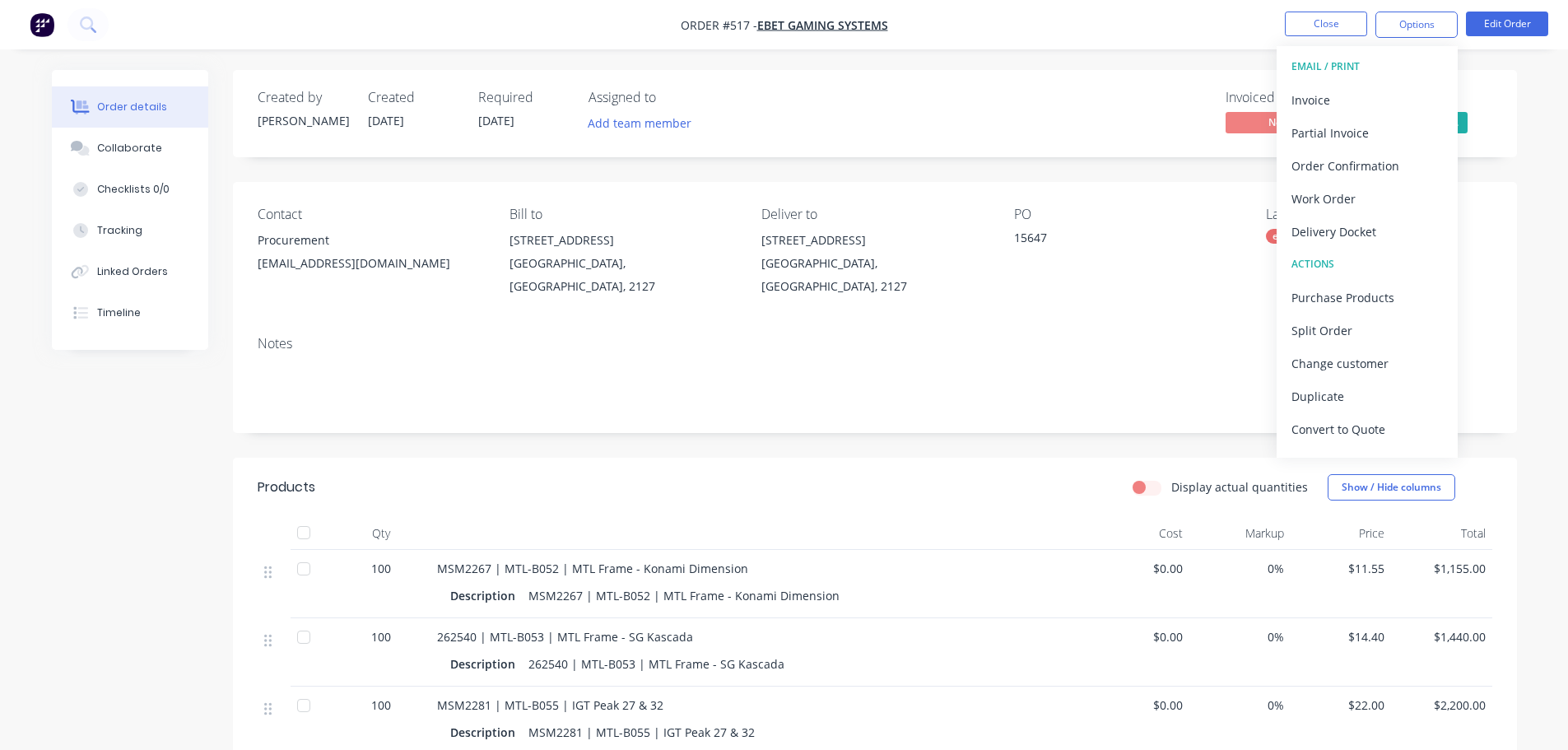
click at [1385, 235] on div "Delivery Docket" at bounding box center [1368, 231] width 152 height 24
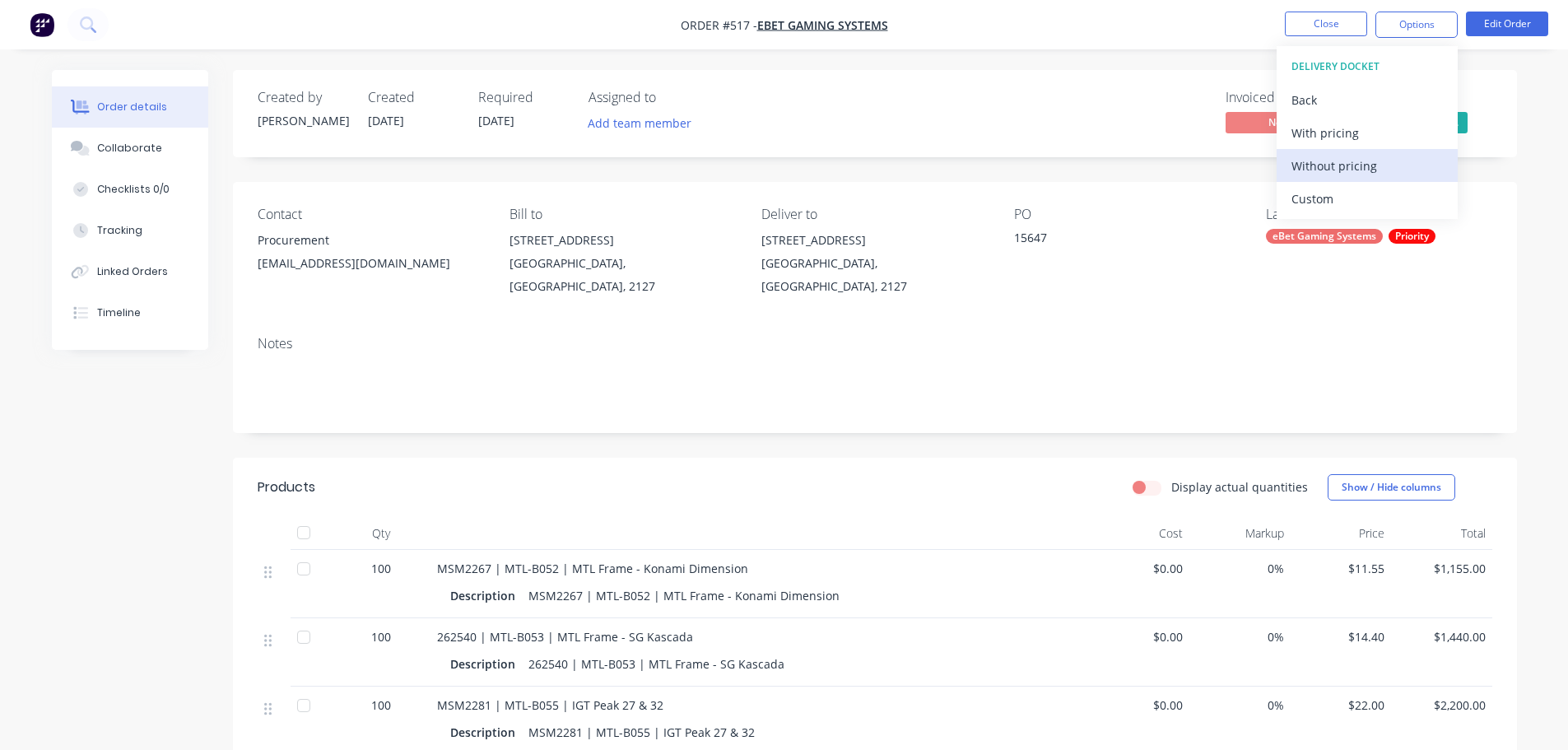
click at [1377, 170] on div "Without pricing" at bounding box center [1368, 166] width 152 height 24
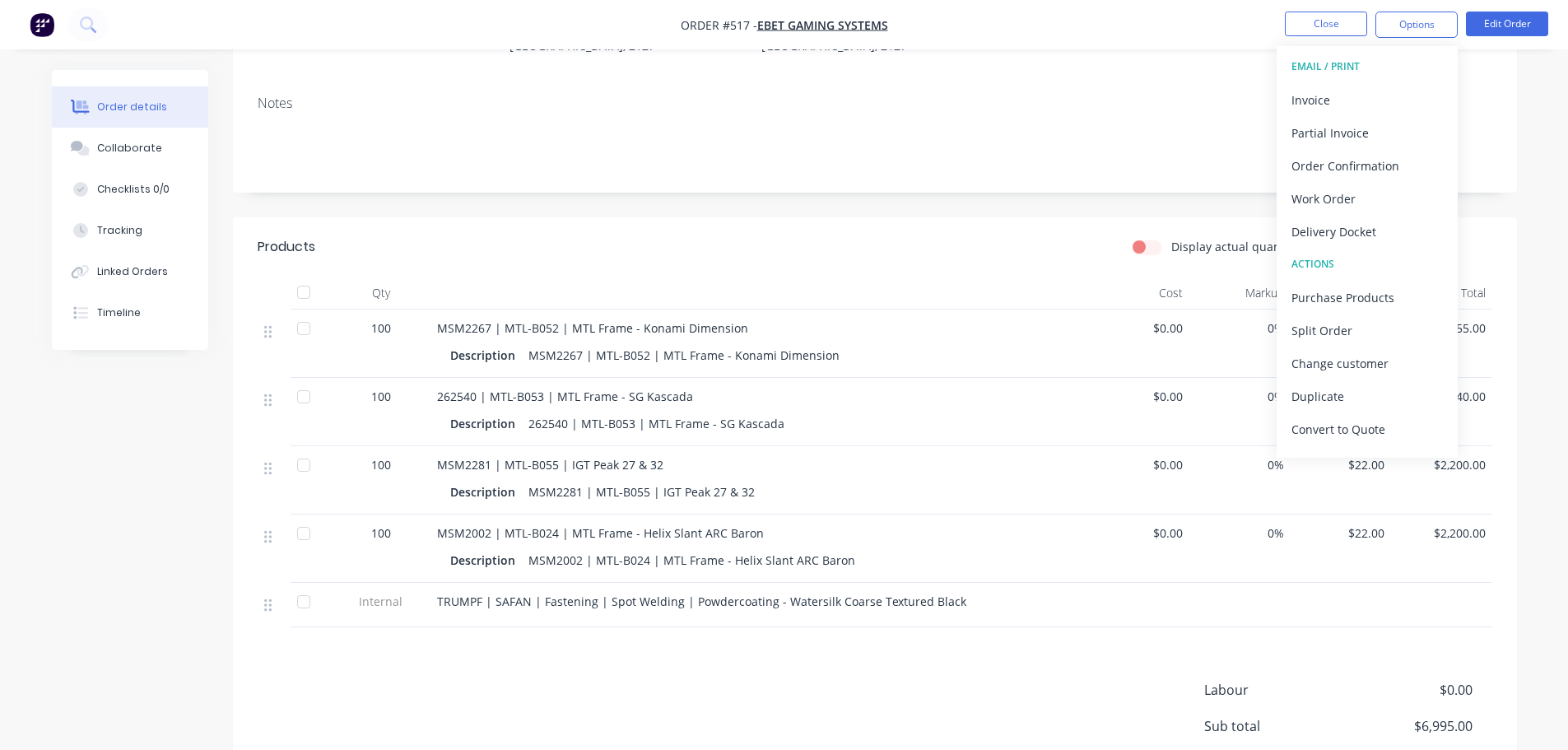
scroll to position [247, 0]
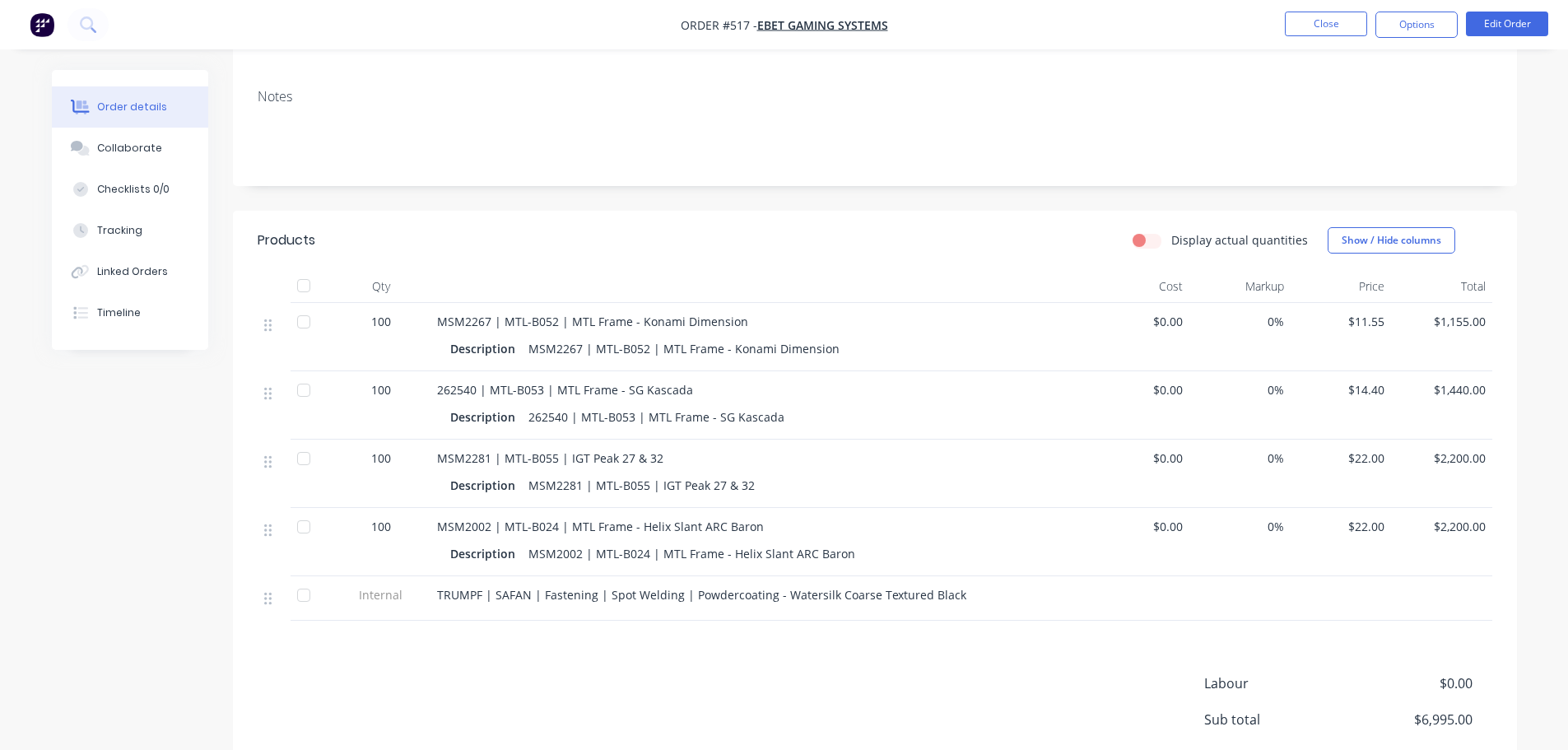
click at [1025, 450] on div "MSM2281 | MTL-B055 | IGT Peak 27 & 32" at bounding box center [760, 458] width 645 height 17
click at [1499, 25] on button "Edit Order" at bounding box center [1508, 24] width 82 height 25
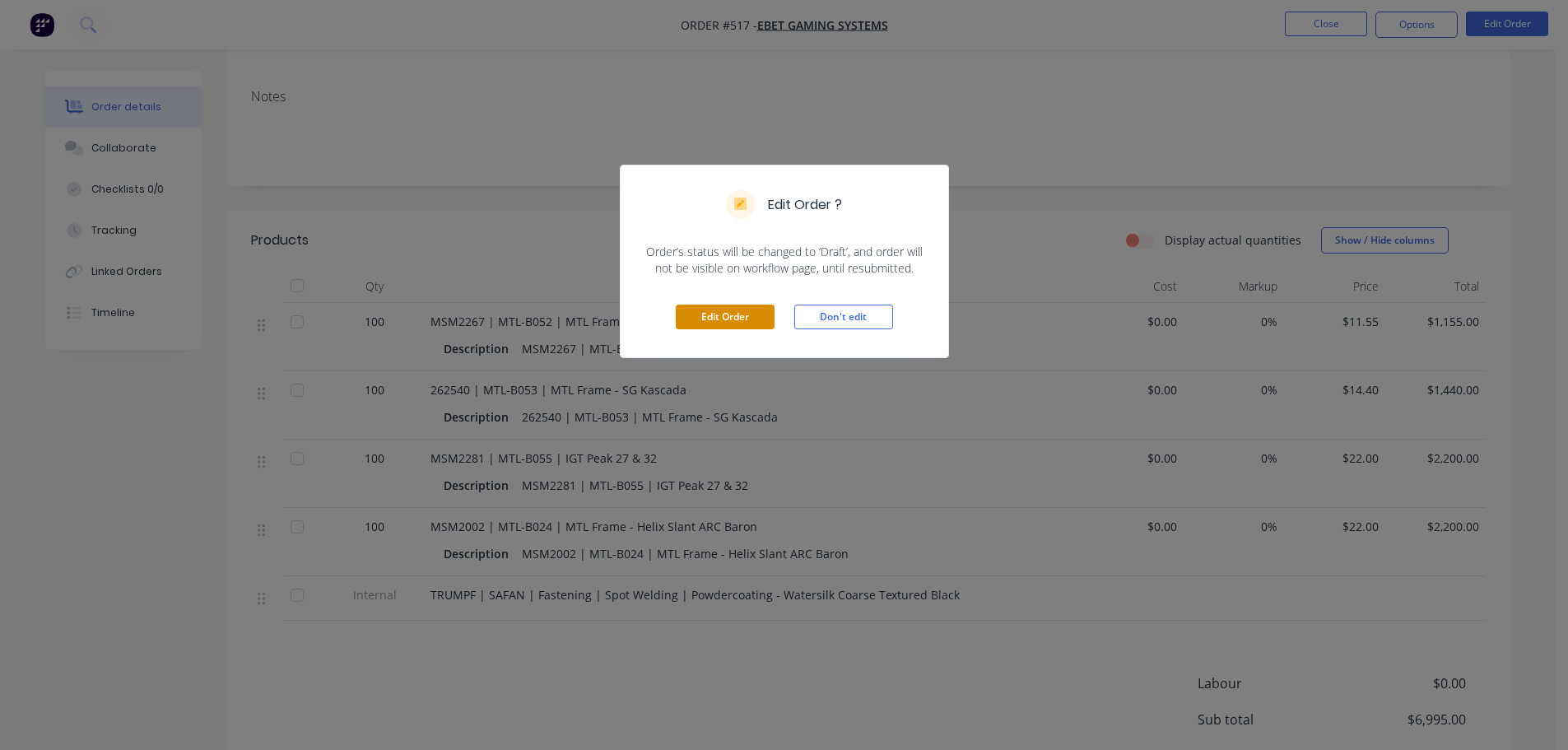
click at [727, 317] on button "Edit Order" at bounding box center [725, 316] width 99 height 25
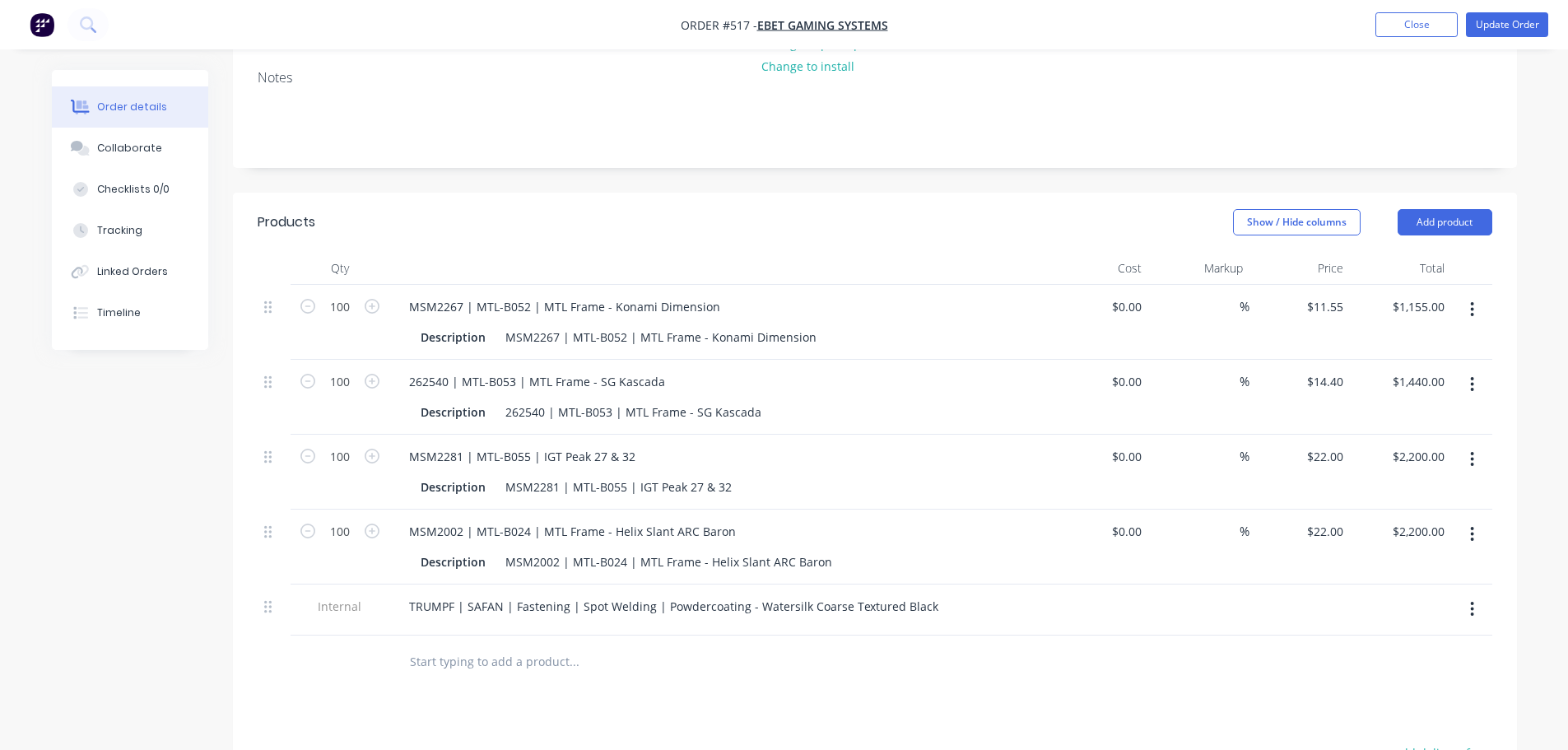
scroll to position [412, 0]
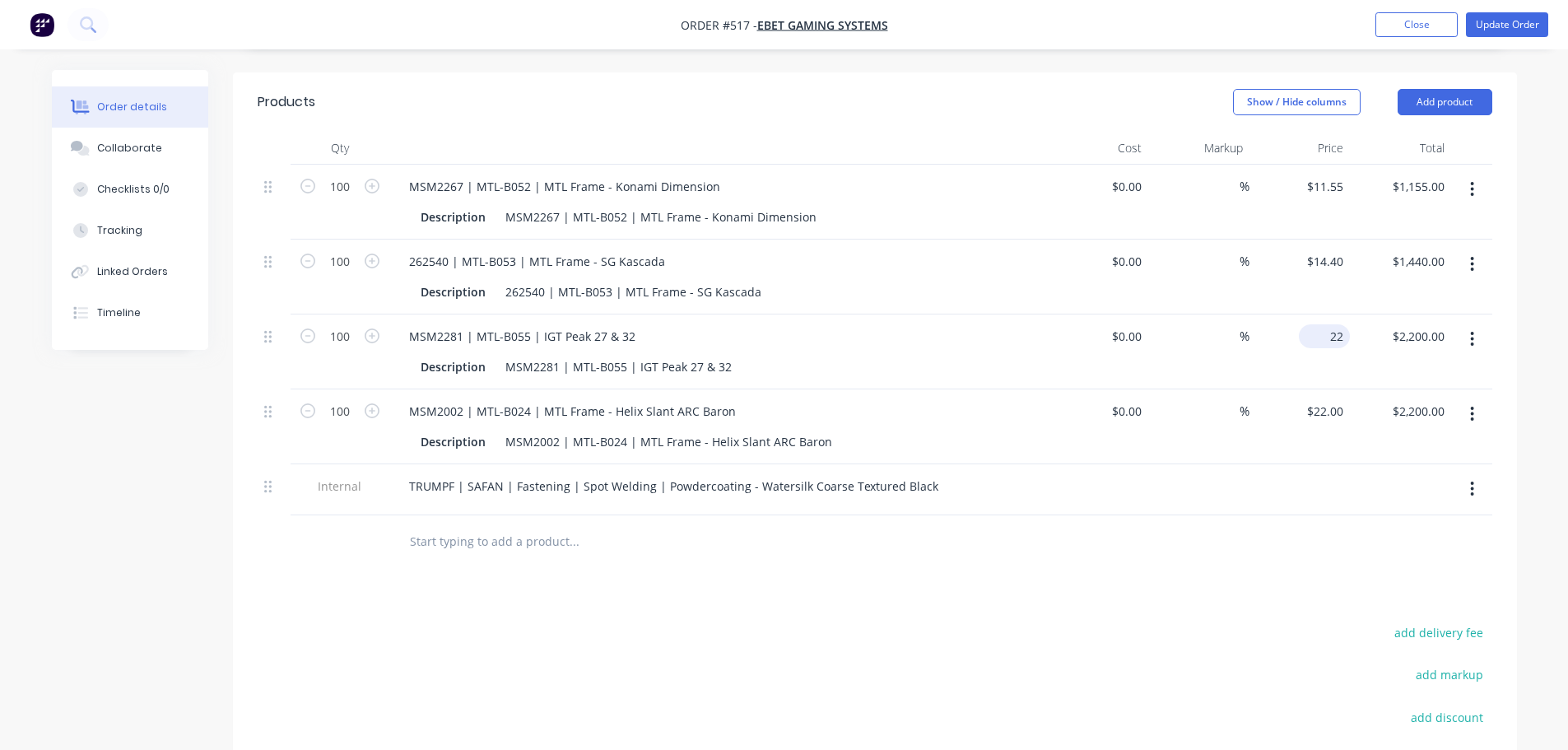
click at [1331, 325] on input "22" at bounding box center [1328, 337] width 45 height 24
type input "$25.50"
type input "$2,550.00"
click at [1323, 622] on div "add delivery fee" at bounding box center [1389, 643] width 206 height 42
click at [1509, 30] on button "Update Order" at bounding box center [1508, 25] width 82 height 25
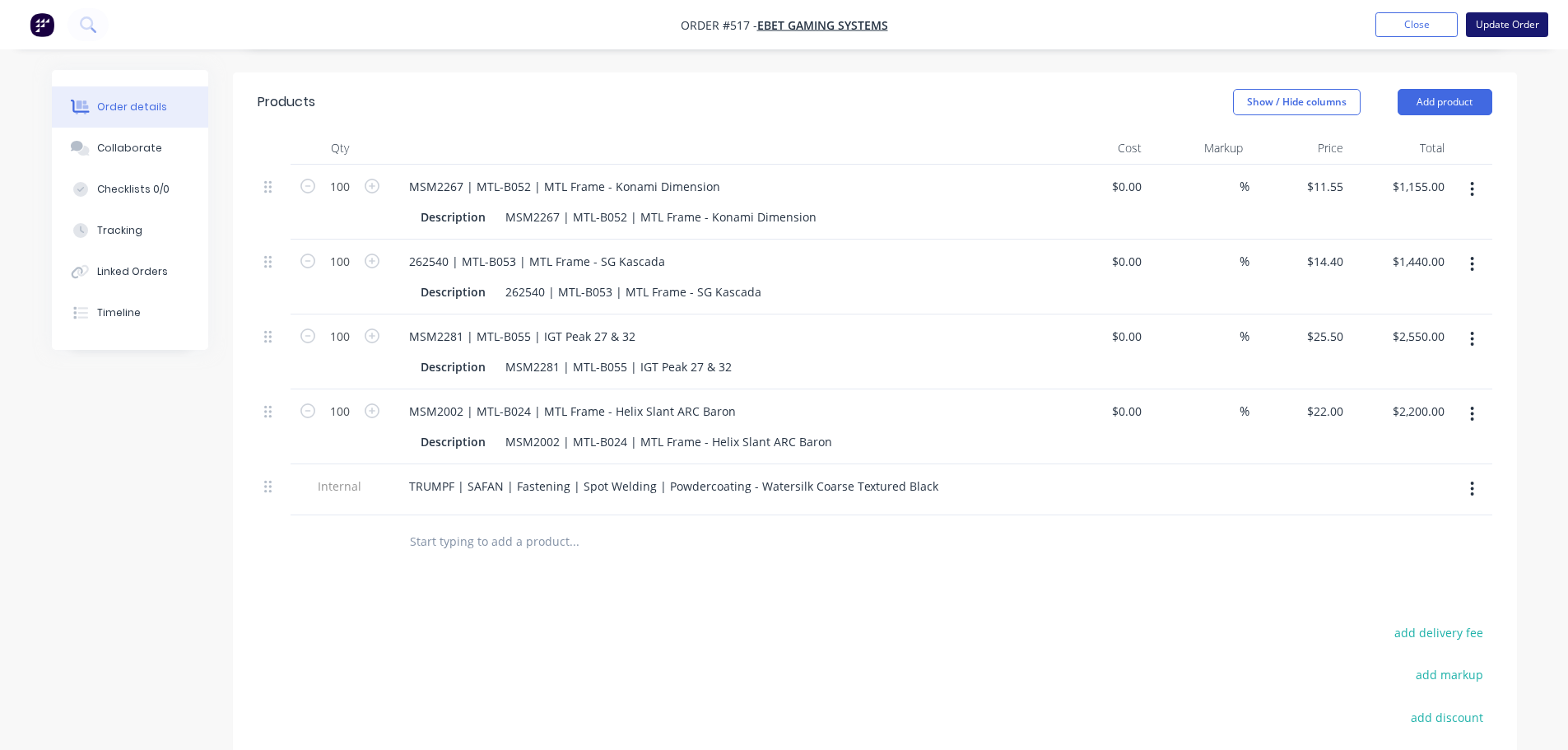
scroll to position [0, 0]
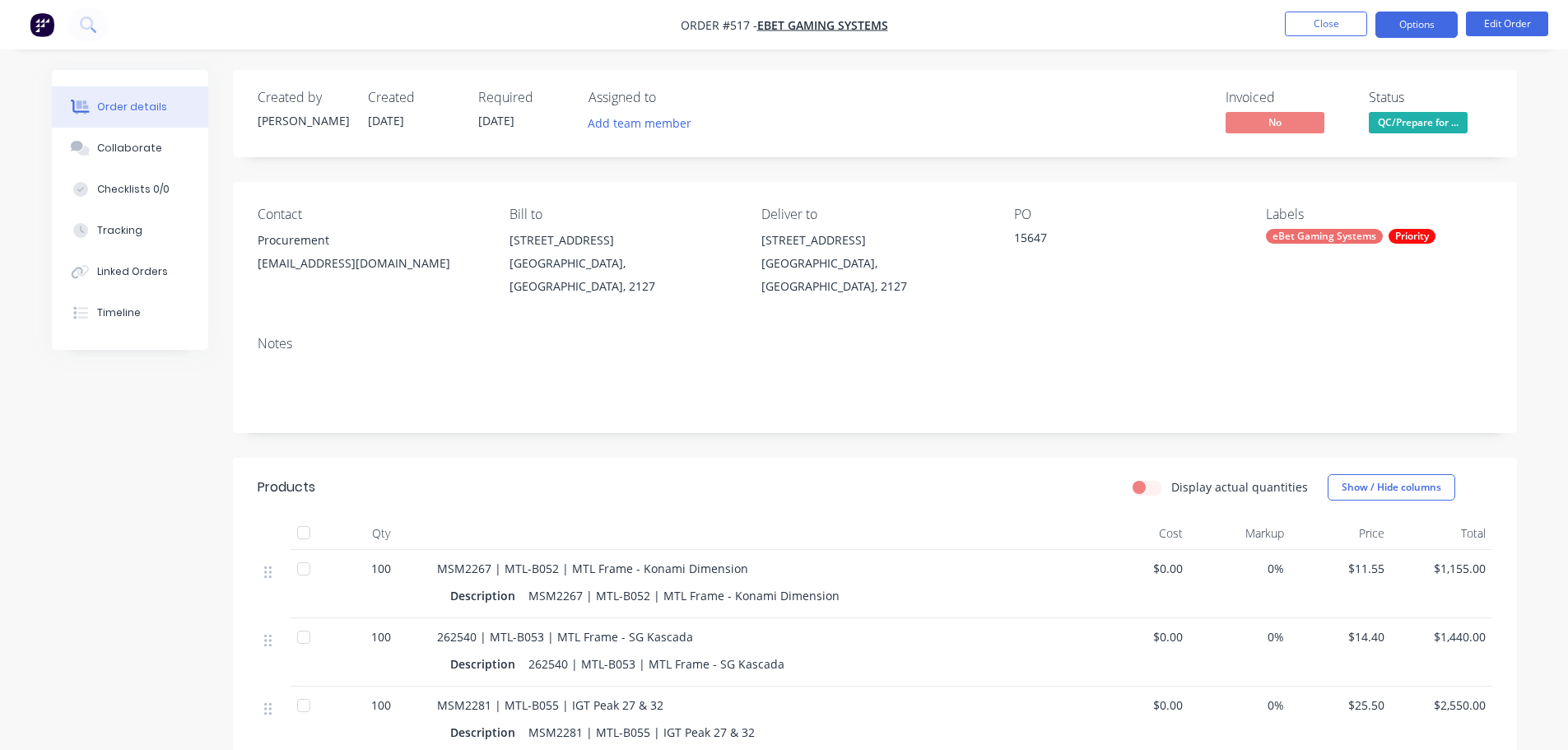
click at [1443, 20] on button "Options" at bounding box center [1417, 25] width 82 height 27
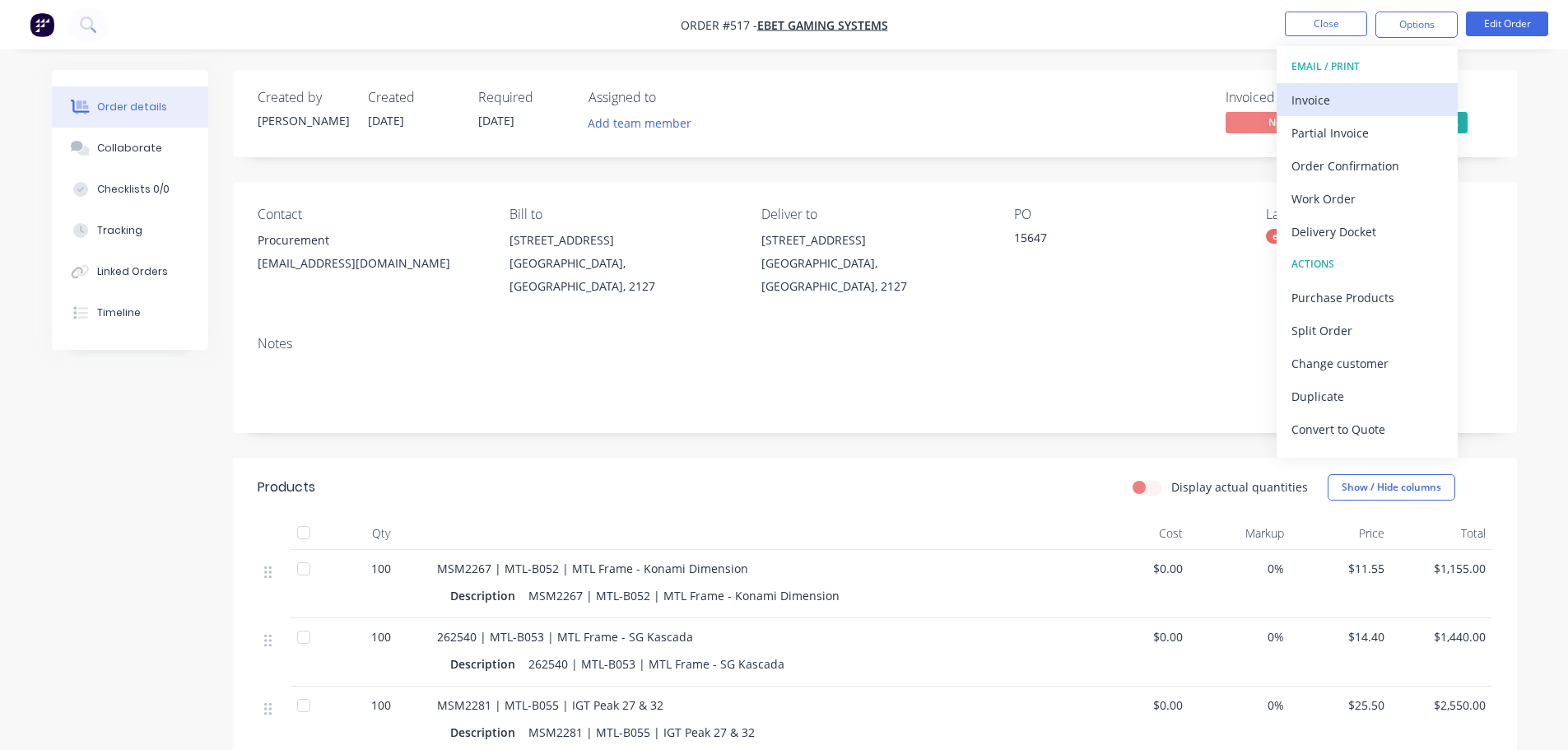
click at [1339, 100] on div "Invoice" at bounding box center [1368, 100] width 152 height 24
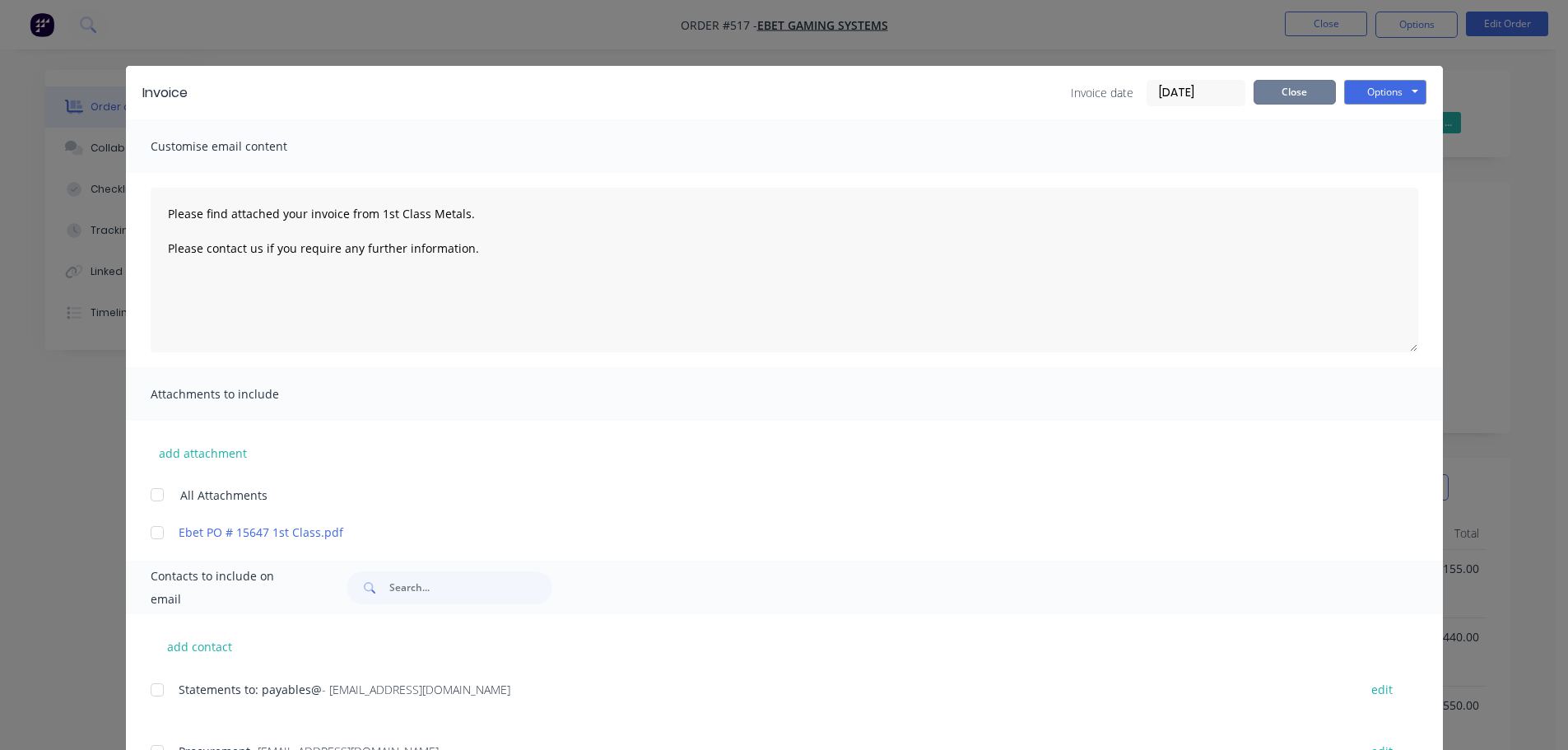
click at [1274, 94] on button "Close" at bounding box center [1295, 91] width 82 height 25
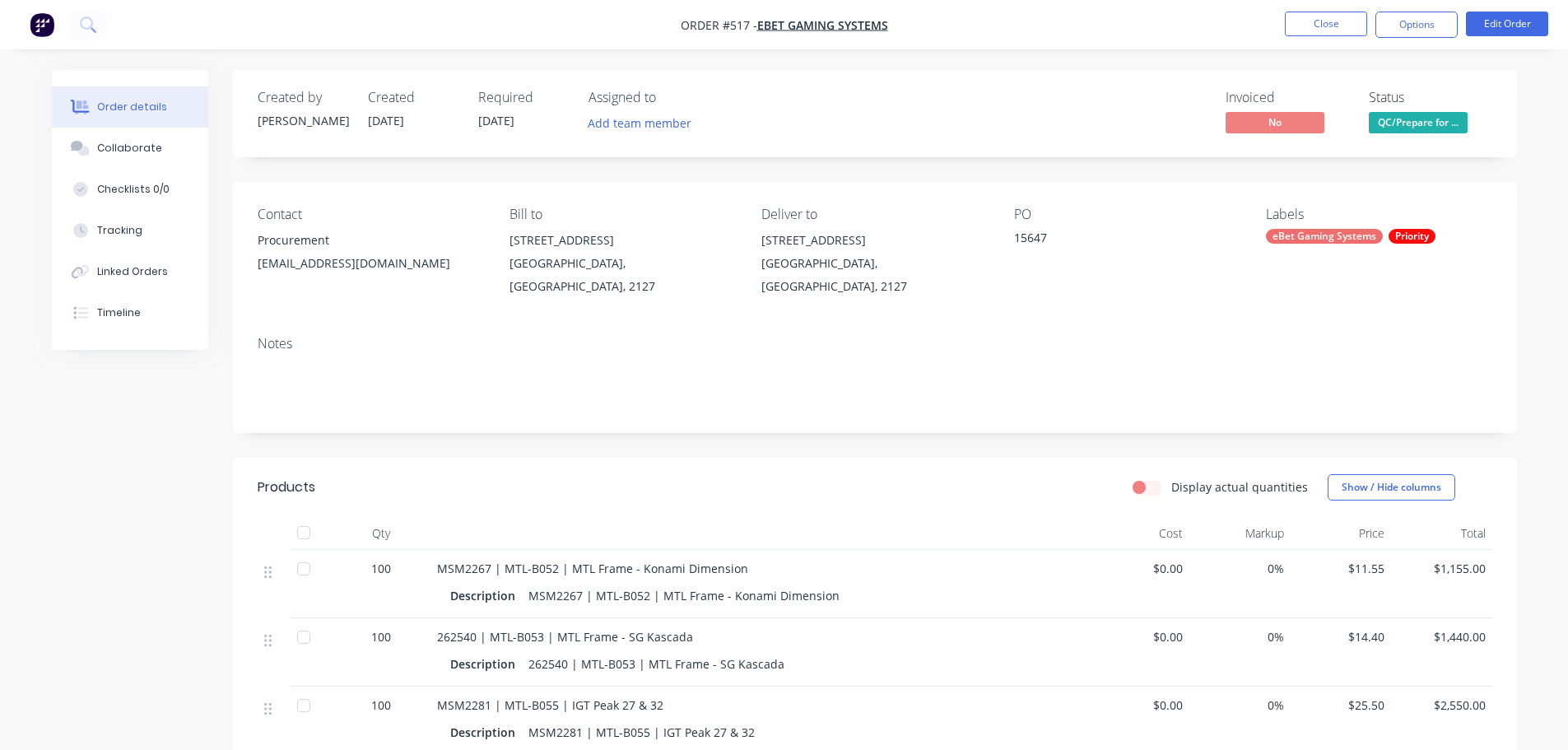
scroll to position [247, 0]
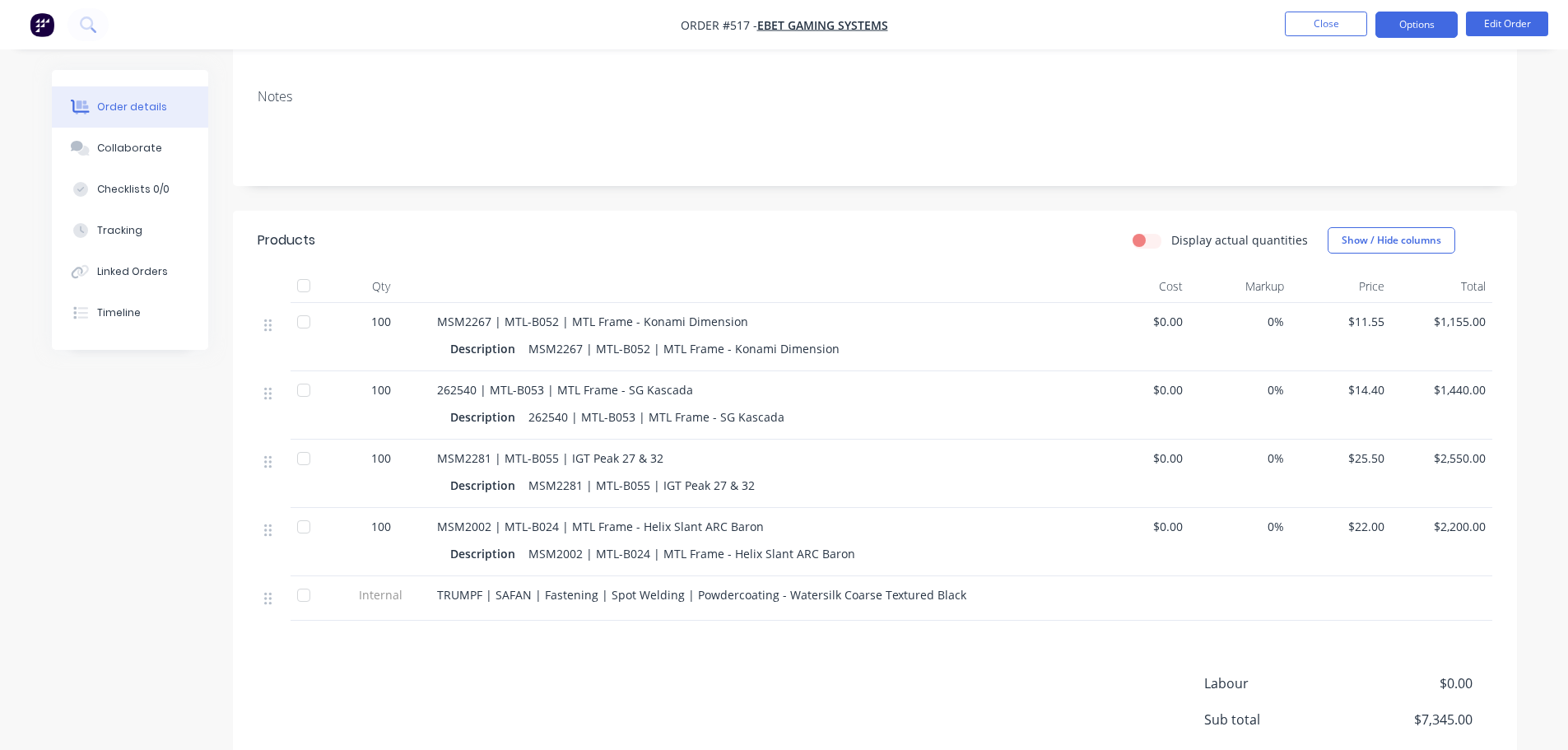
click at [1388, 28] on button "Options" at bounding box center [1417, 25] width 82 height 27
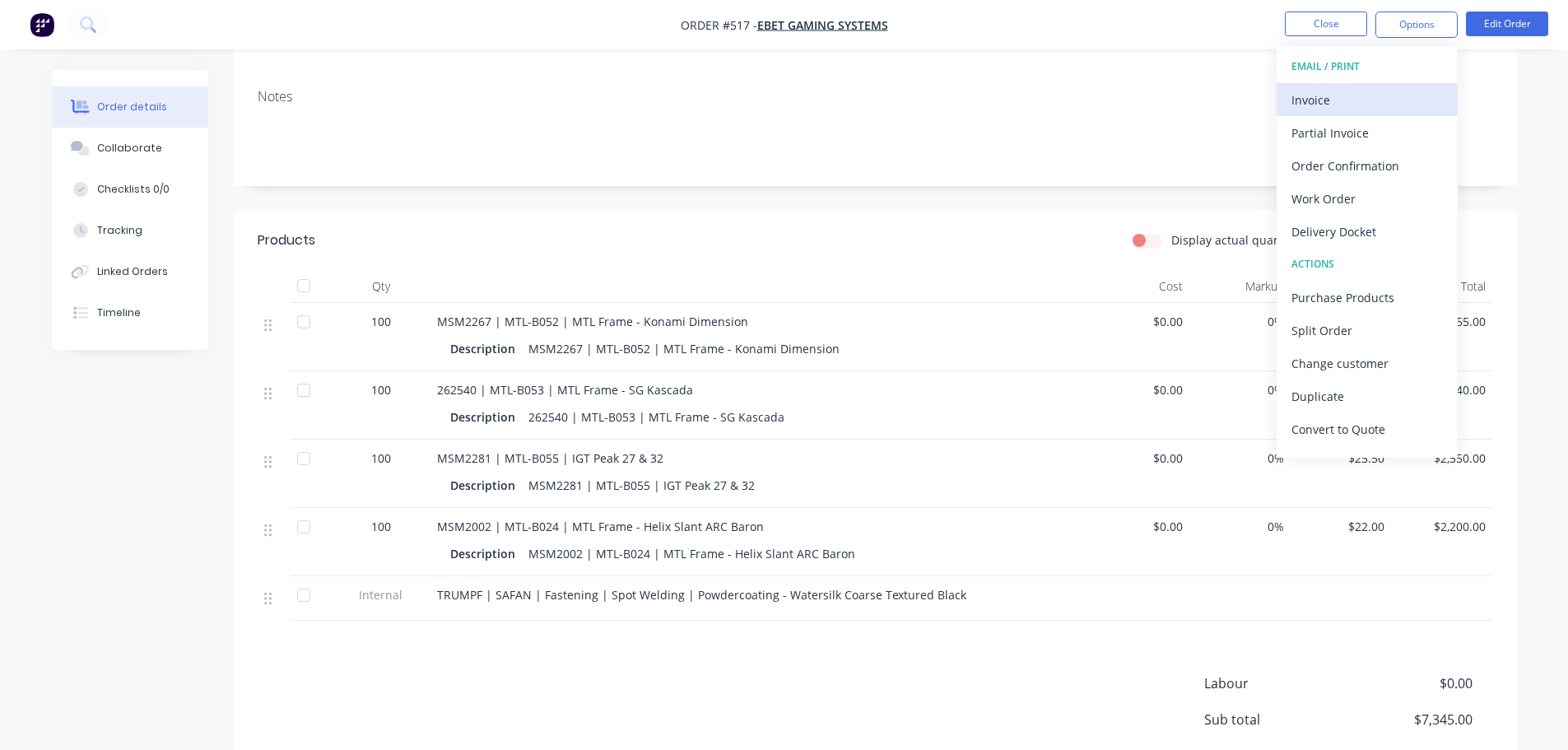
click at [1376, 103] on div "Invoice" at bounding box center [1368, 100] width 152 height 24
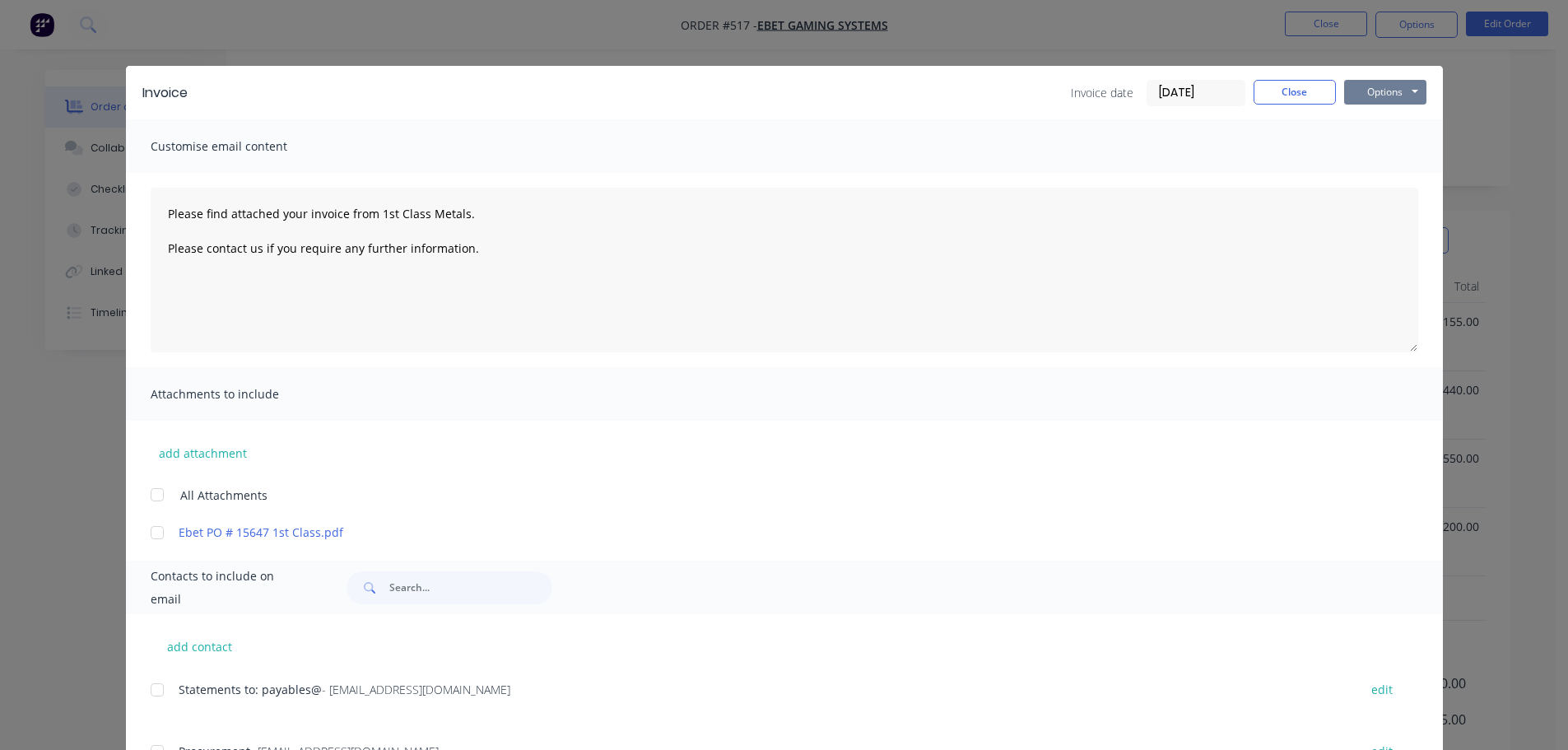
click at [1388, 92] on button "Options" at bounding box center [1385, 91] width 82 height 25
click at [1393, 153] on button "Print" at bounding box center [1396, 149] width 105 height 27
type textarea "Please find attached your invoice from 1st Class Metals. Please contact us if y…"
click at [1268, 91] on button "Close" at bounding box center [1295, 91] width 82 height 25
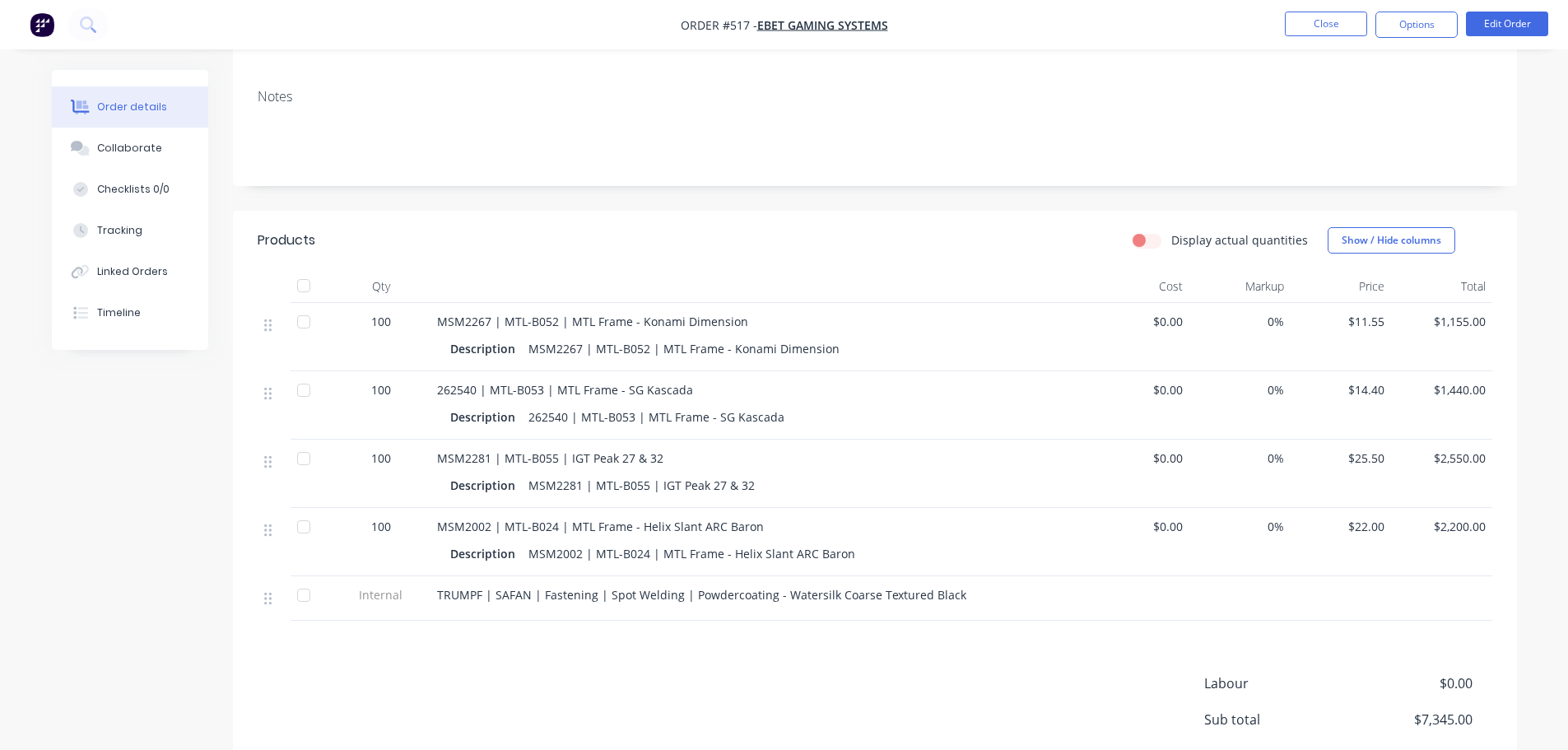
click at [1328, 37] on li "Close" at bounding box center [1327, 25] width 82 height 27
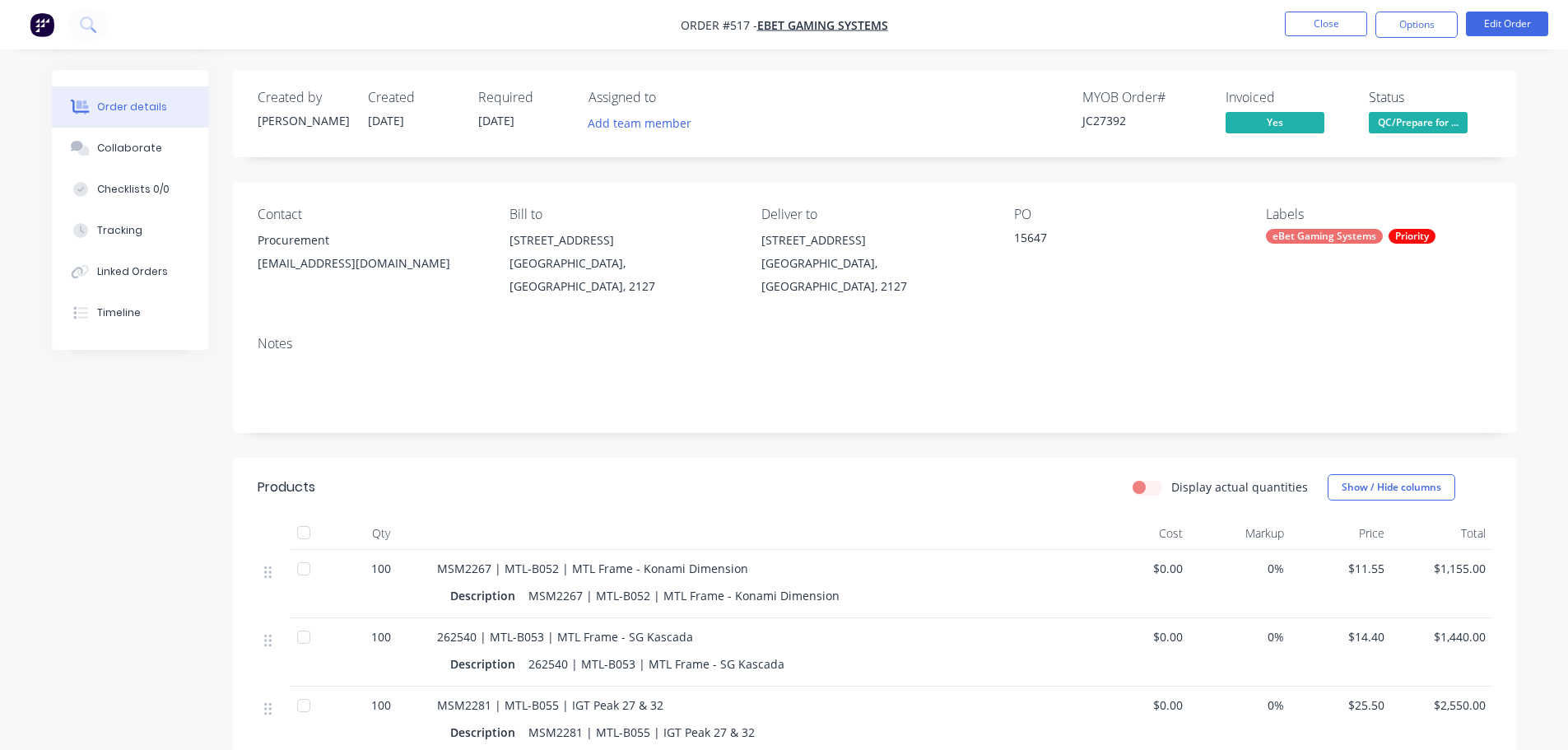
click at [1419, 128] on span "QC/Prepare for ..." at bounding box center [1418, 122] width 99 height 21
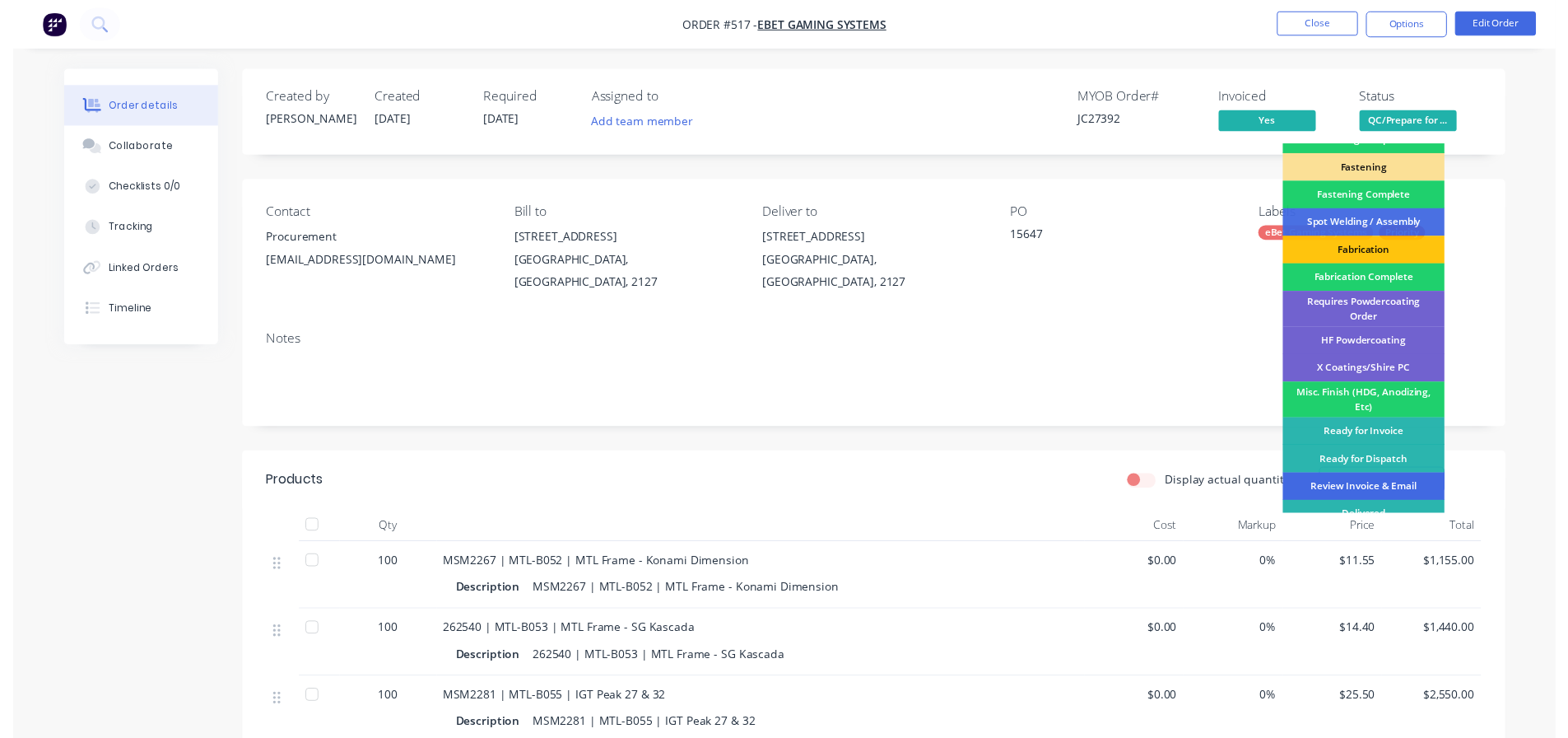
scroll to position [481, 0]
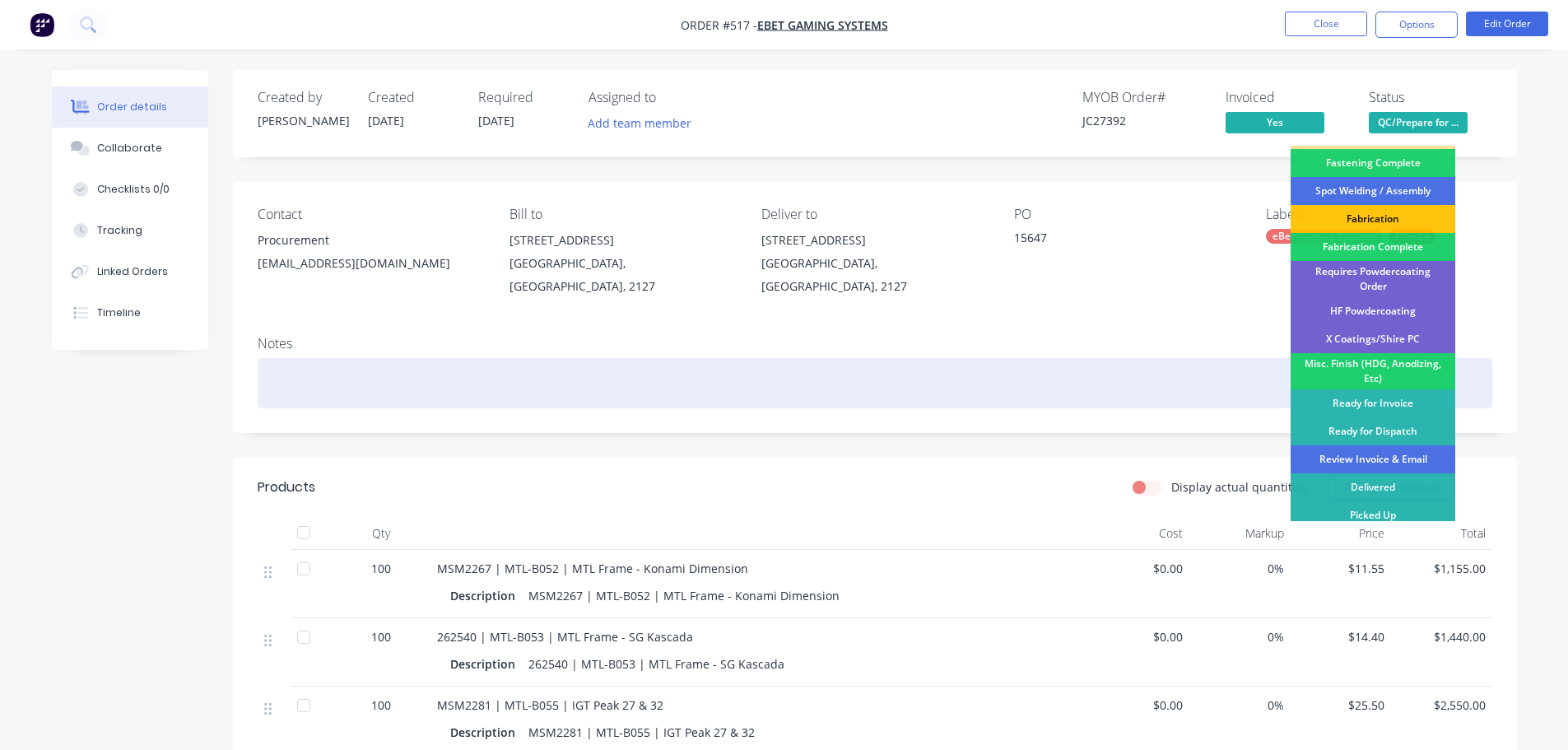
drag, startPoint x: 1370, startPoint y: 450, endPoint x: 1394, endPoint y: 365, distance: 88.3
click at [1371, 449] on div "Review Invoice & Email" at bounding box center [1373, 459] width 165 height 28
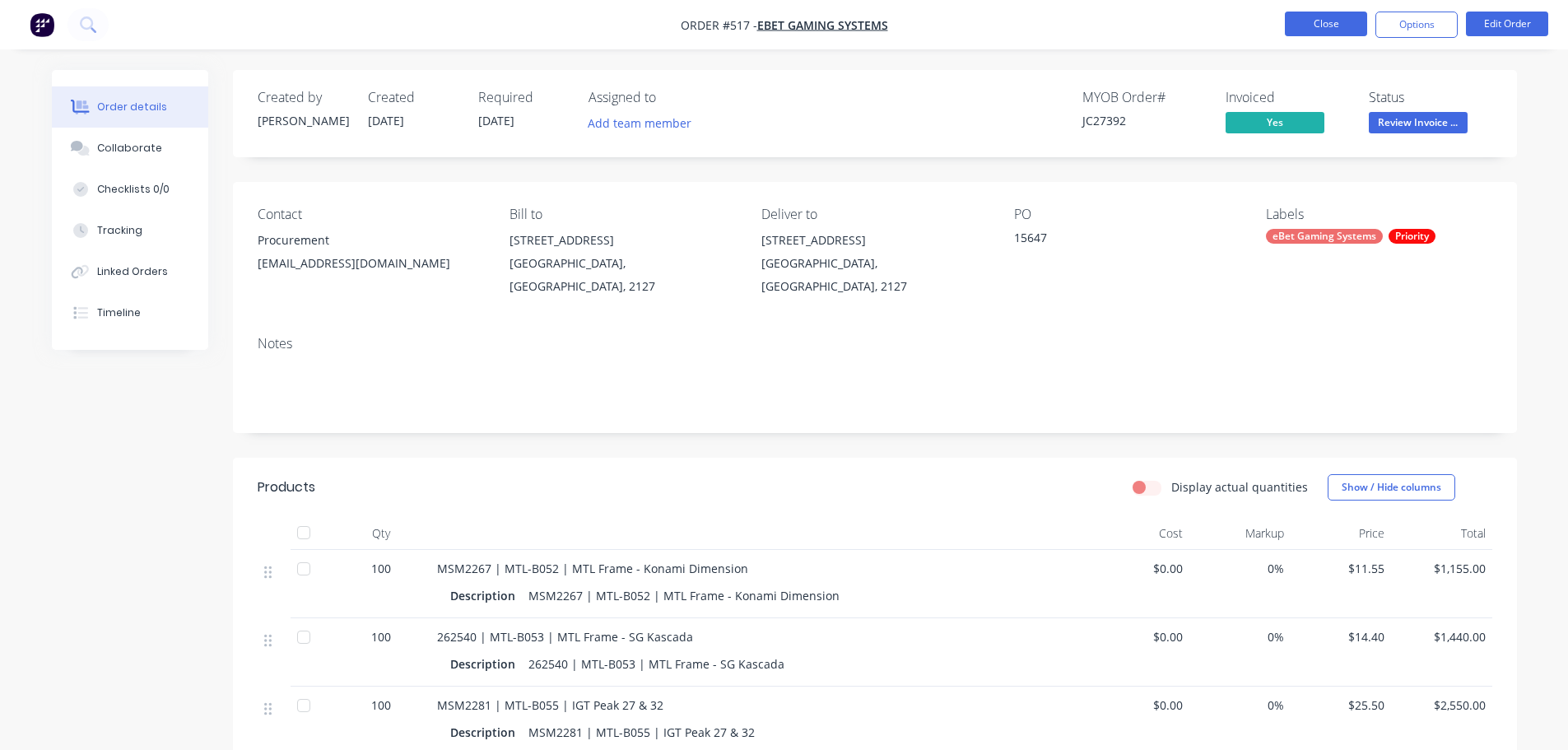
click at [1328, 29] on button "Close" at bounding box center [1327, 24] width 82 height 25
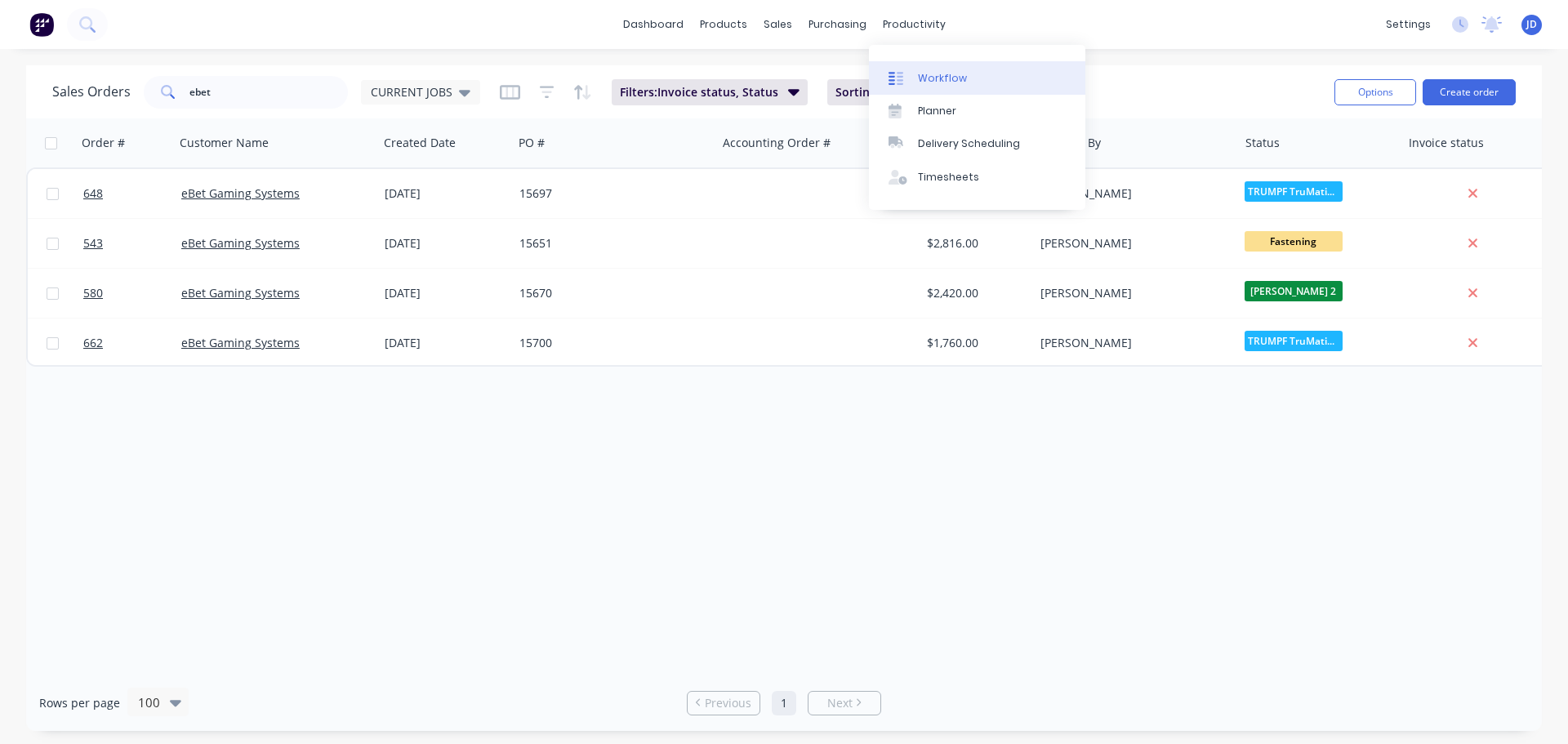
click at [929, 77] on div "Workflow" at bounding box center [942, 78] width 49 height 15
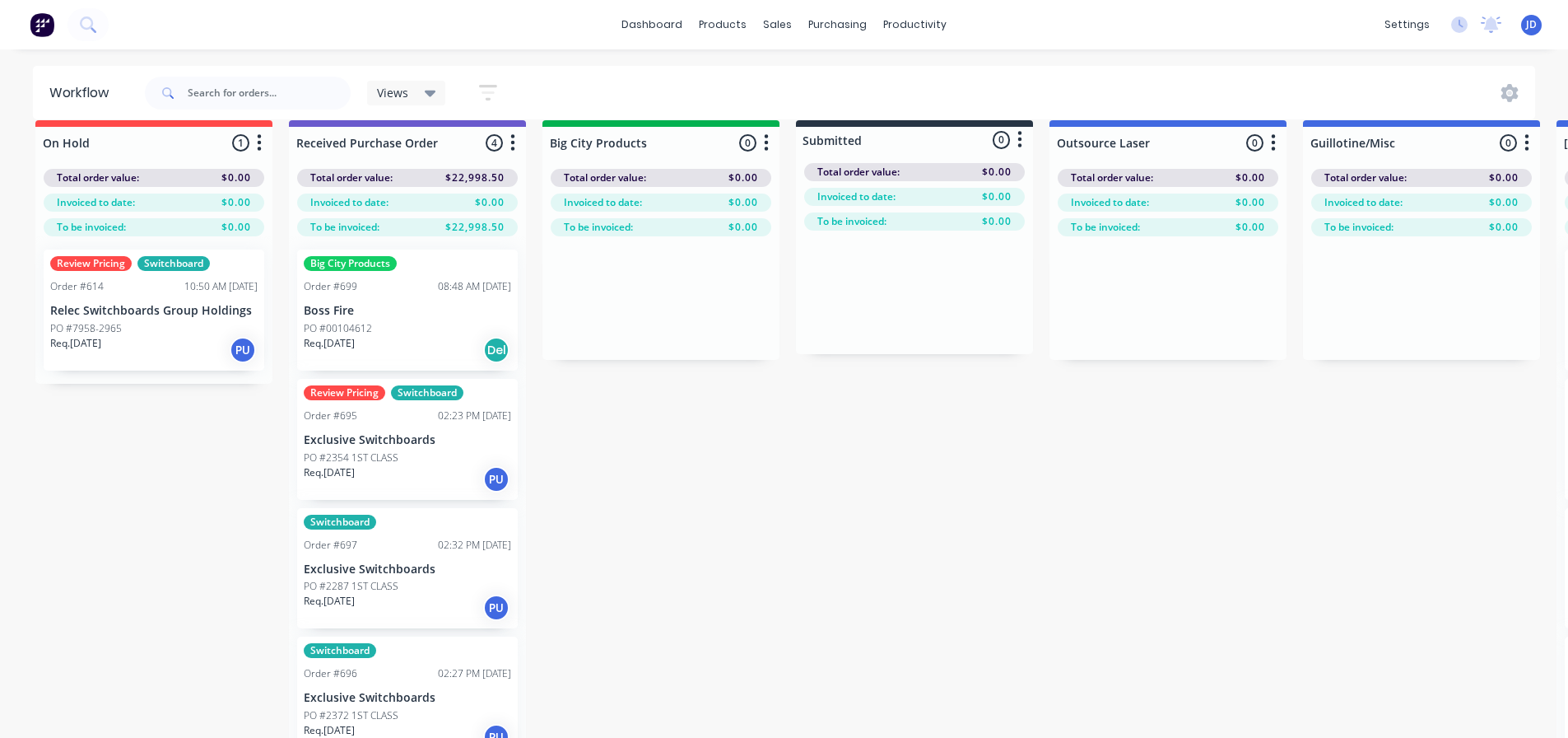
drag, startPoint x: 839, startPoint y: 556, endPoint x: 979, endPoint y: 540, distance: 140.9
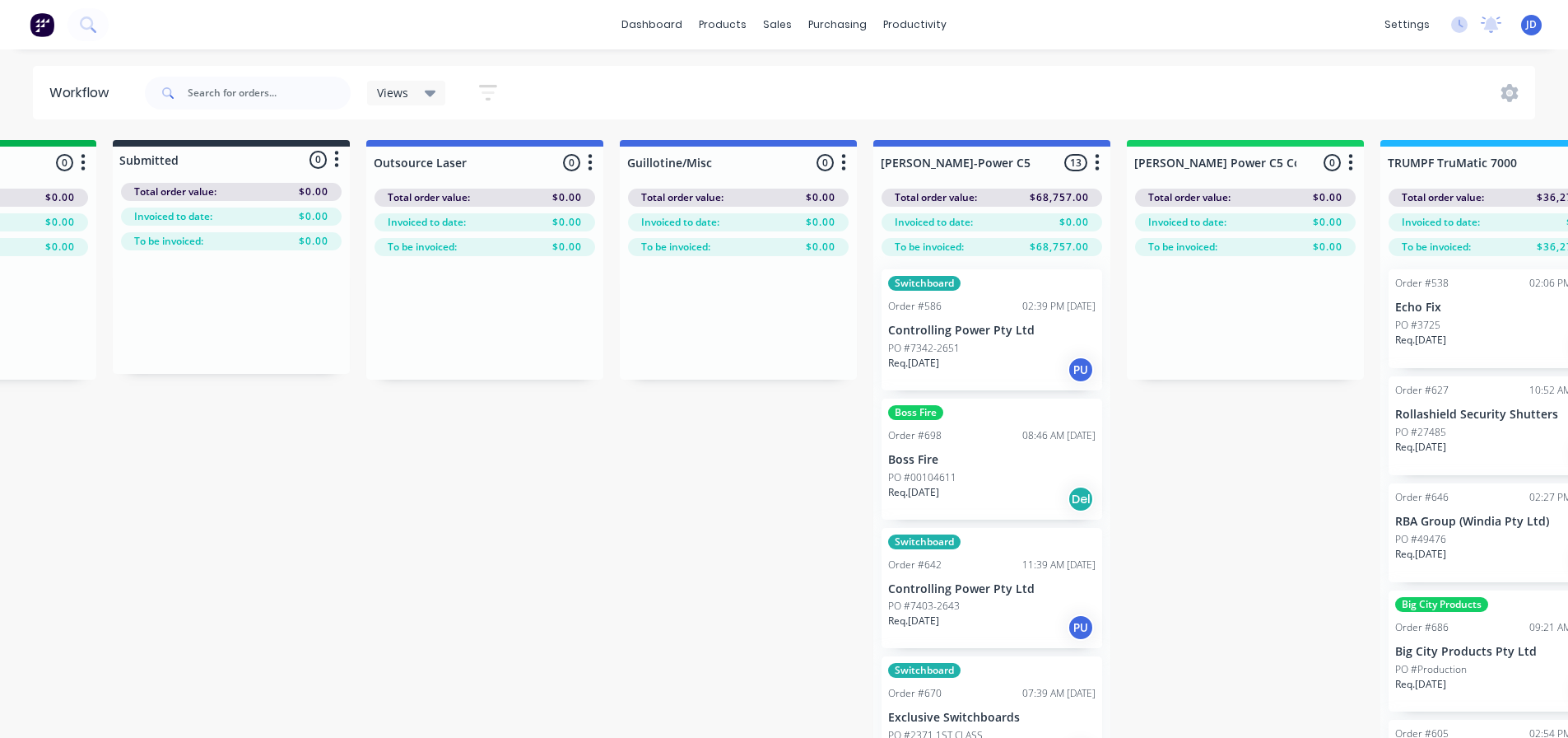
drag, startPoint x: 707, startPoint y: 537, endPoint x: 853, endPoint y: 527, distance: 146.3
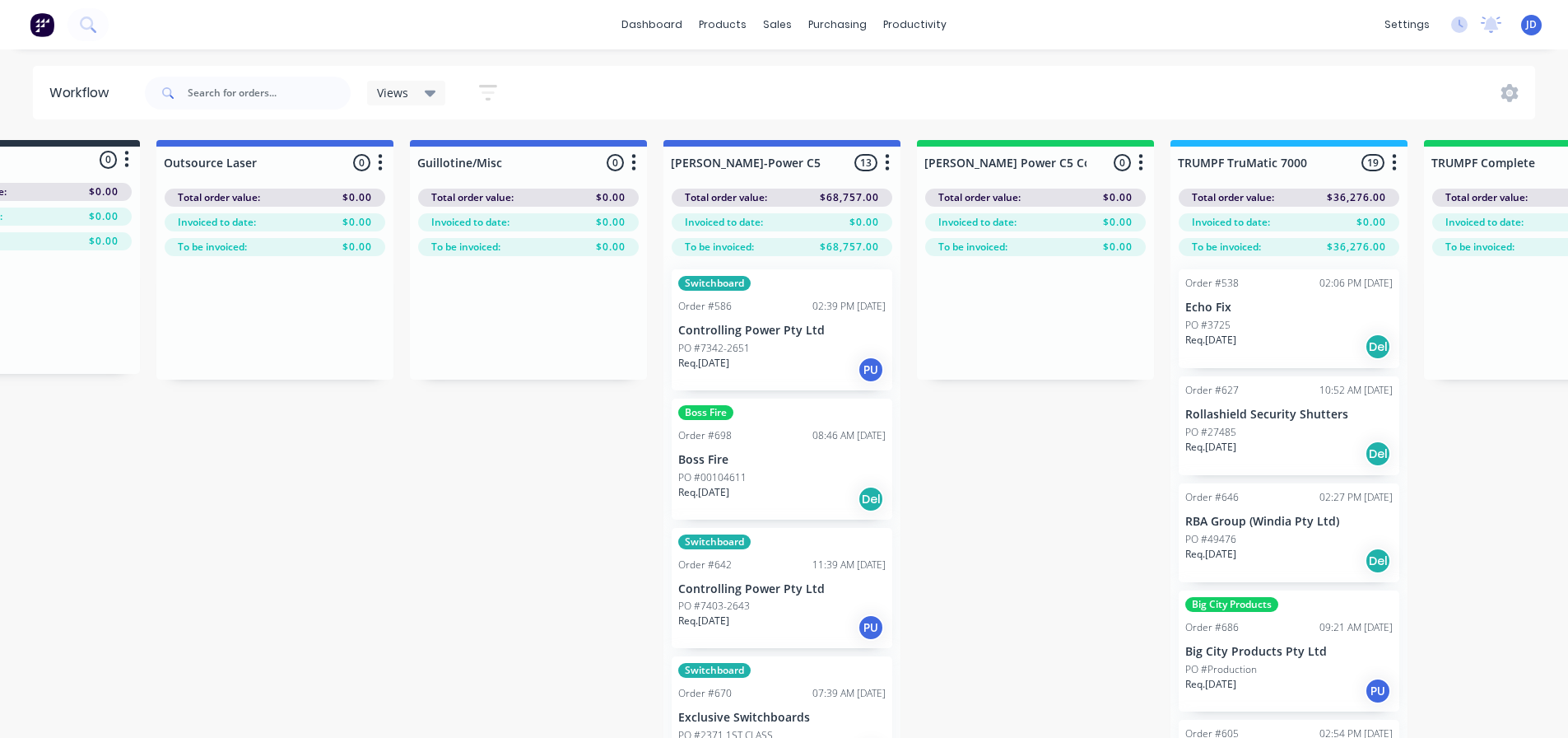
scroll to position [0, 1135]
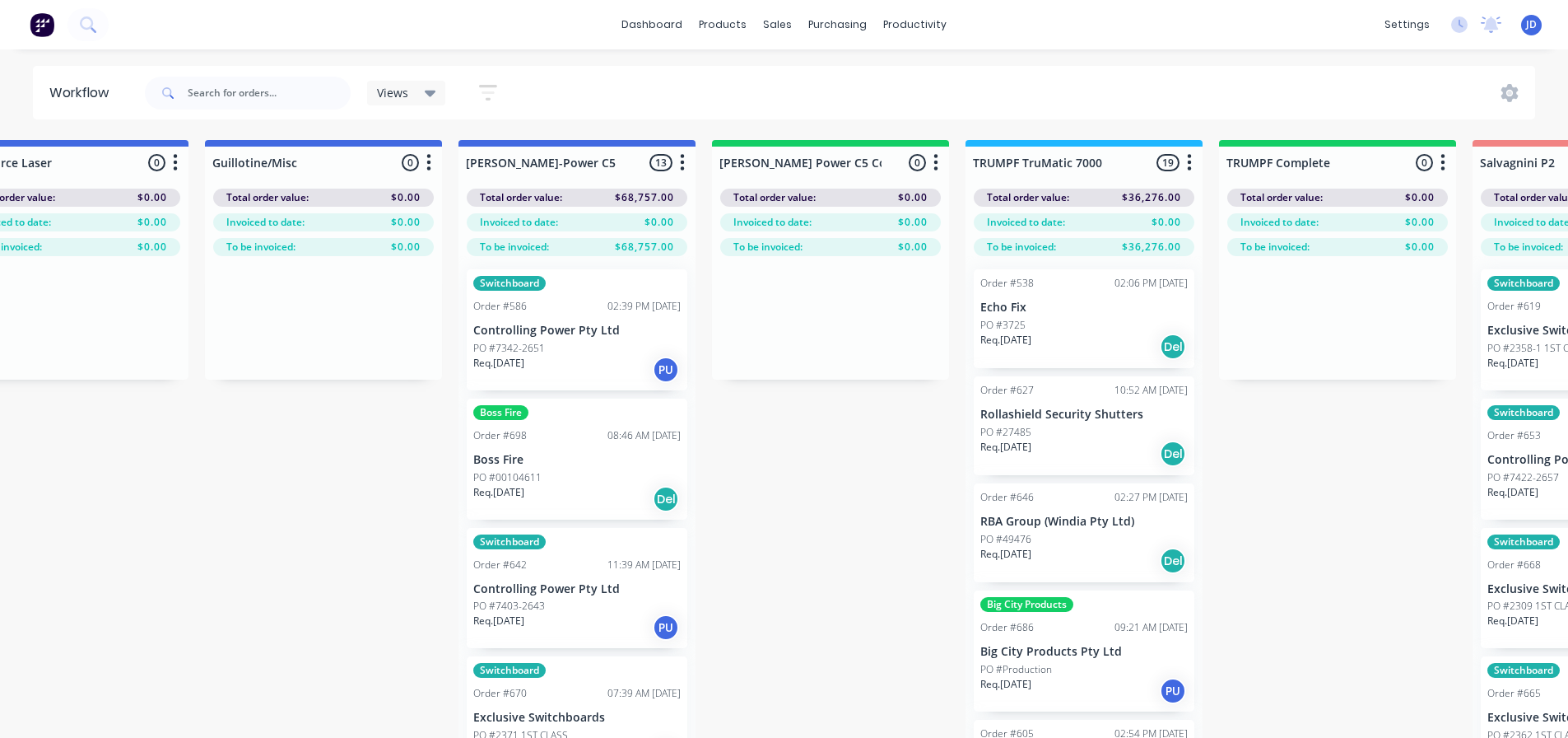
drag, startPoint x: 545, startPoint y: 553, endPoint x: 667, endPoint y: 549, distance: 122.1
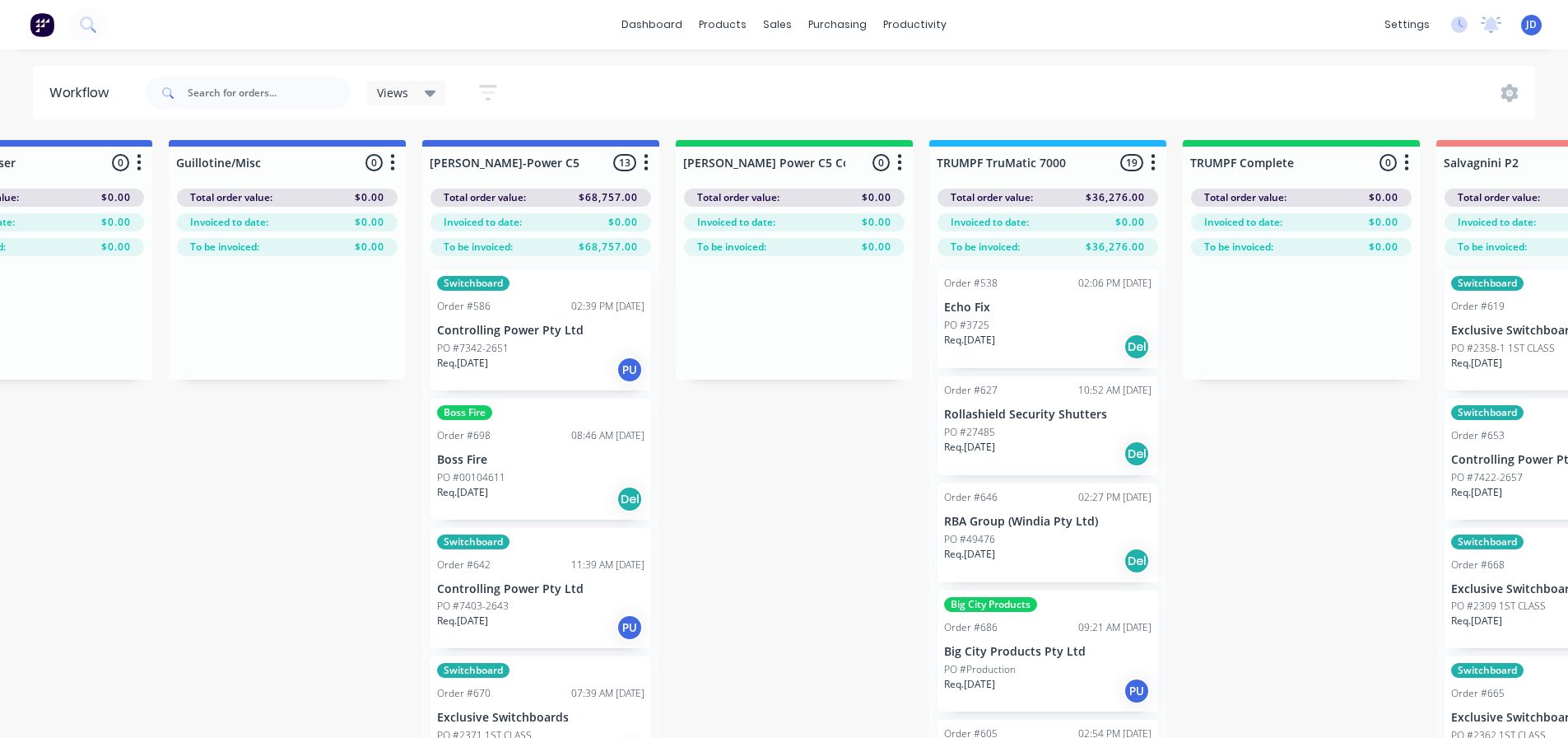
click at [1053, 675] on div "PO #Production" at bounding box center [1048, 669] width 208 height 15
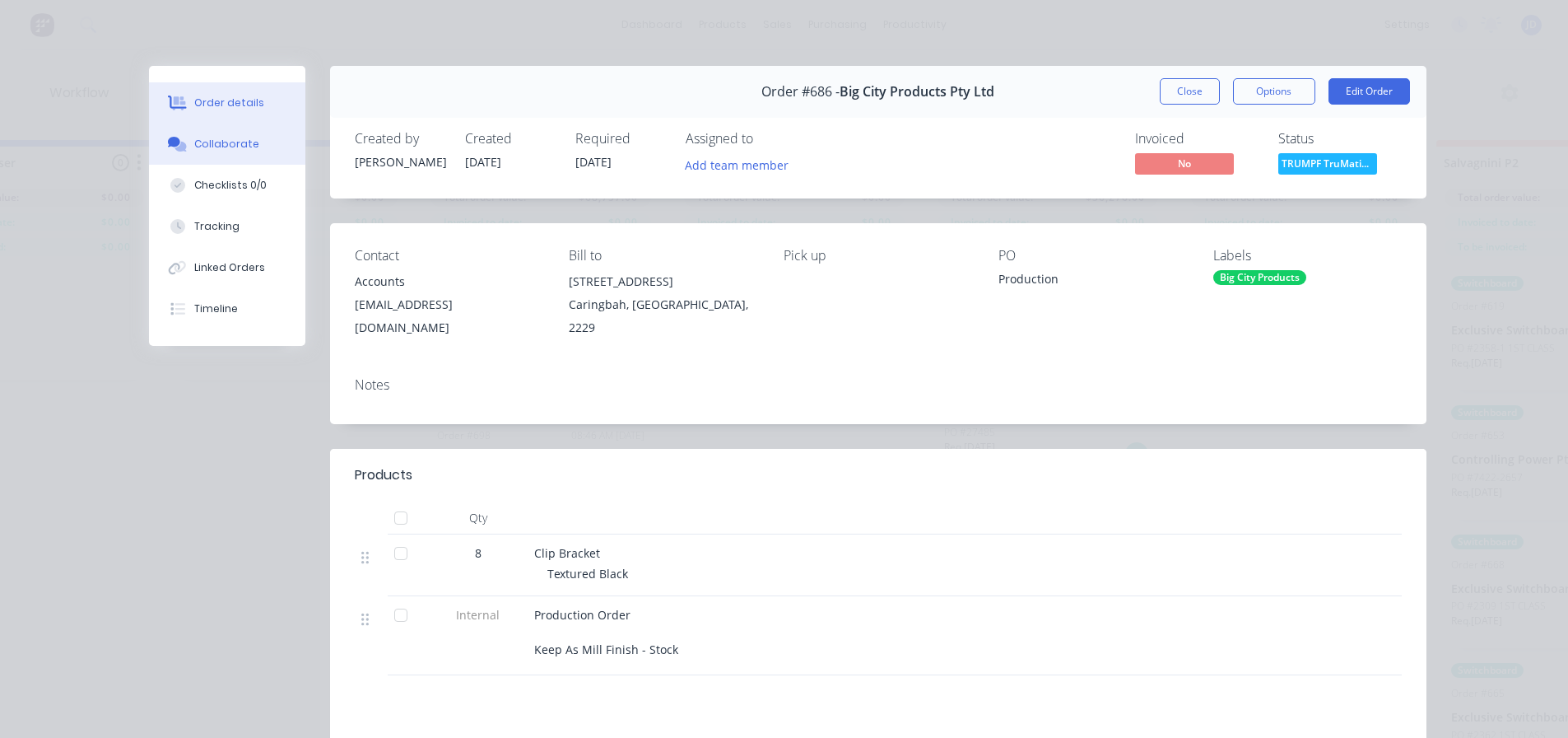
click at [233, 148] on div "Collaborate" at bounding box center [226, 144] width 65 height 15
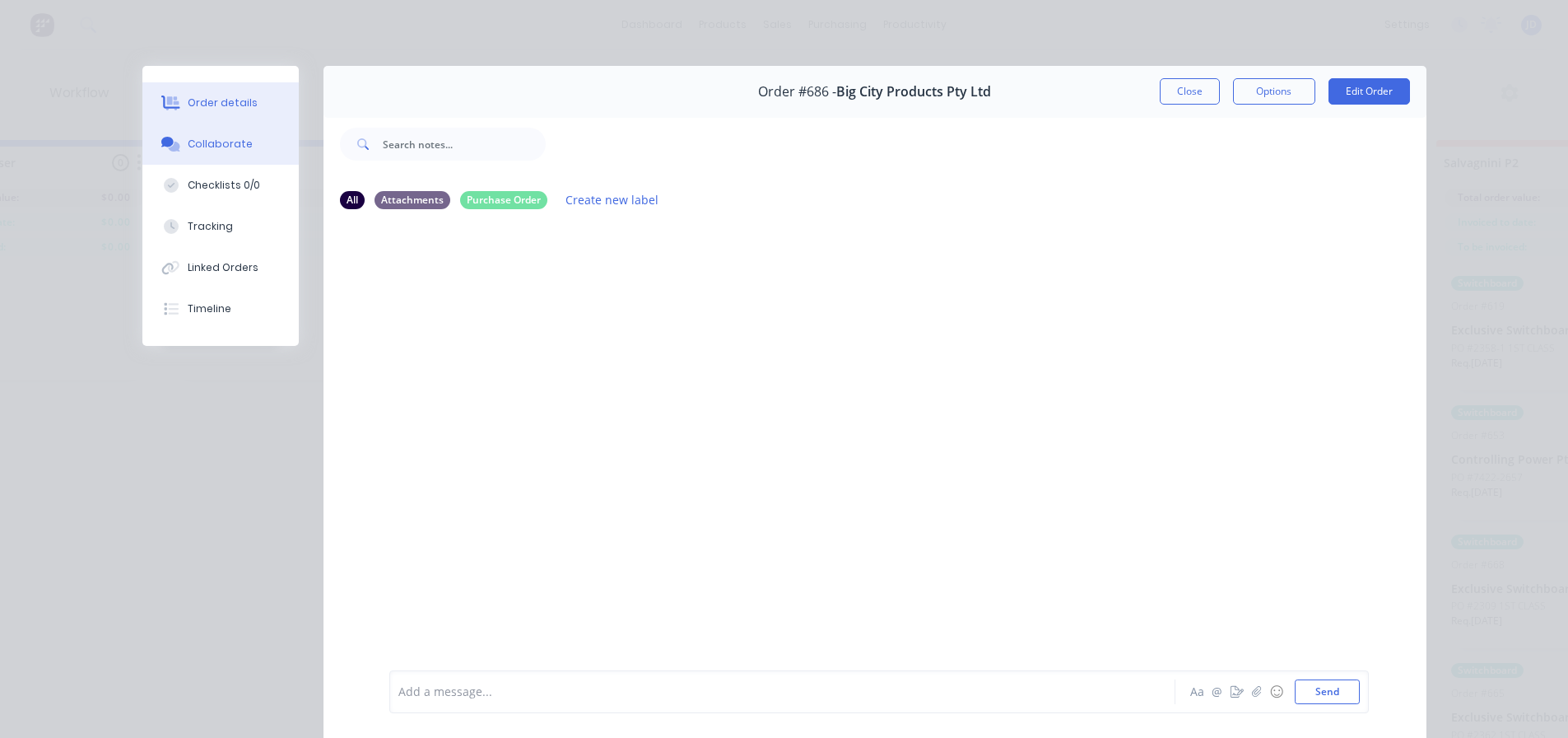
click at [251, 118] on button "Order details" at bounding box center [220, 102] width 156 height 41
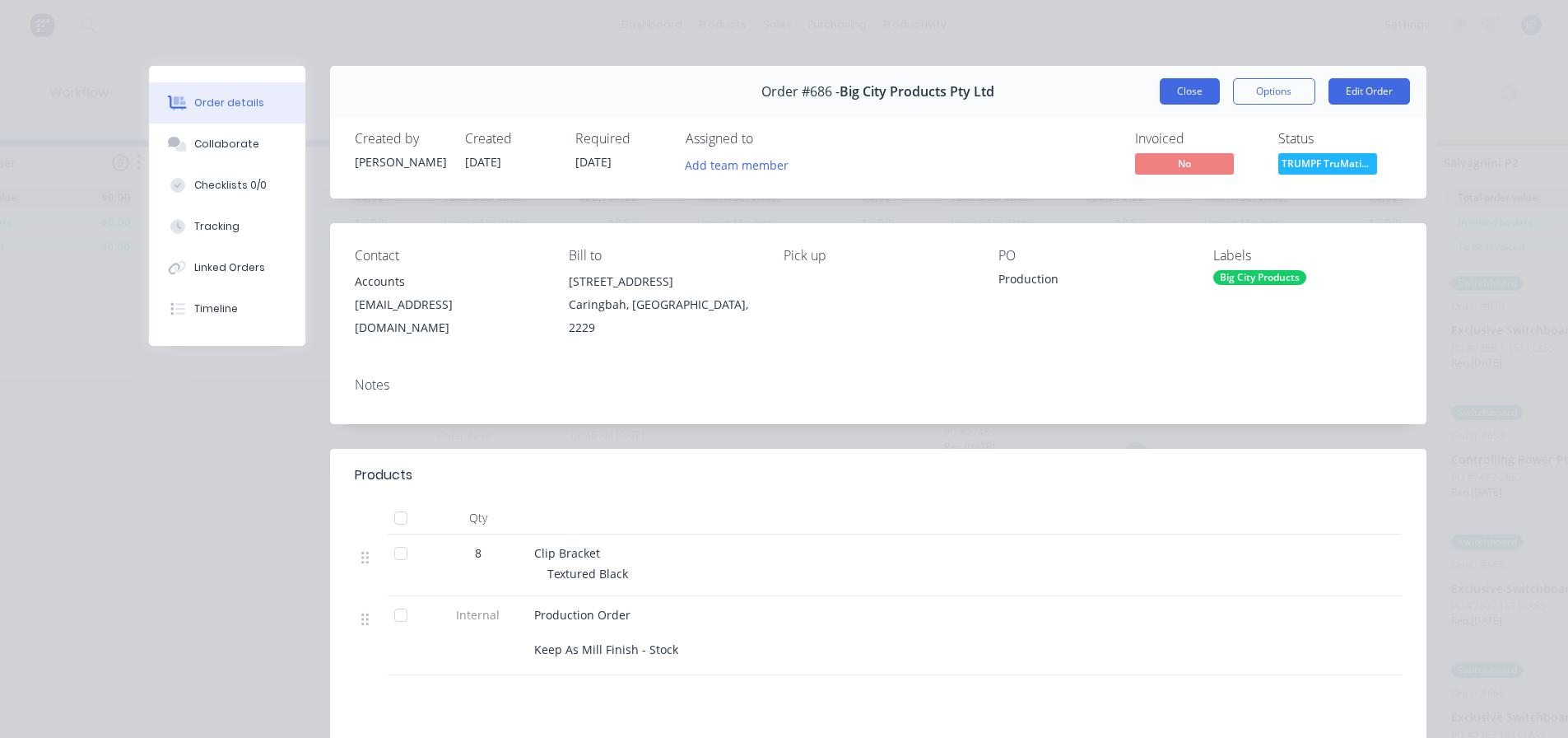
click at [1183, 89] on button "Close" at bounding box center [1190, 91] width 60 height 27
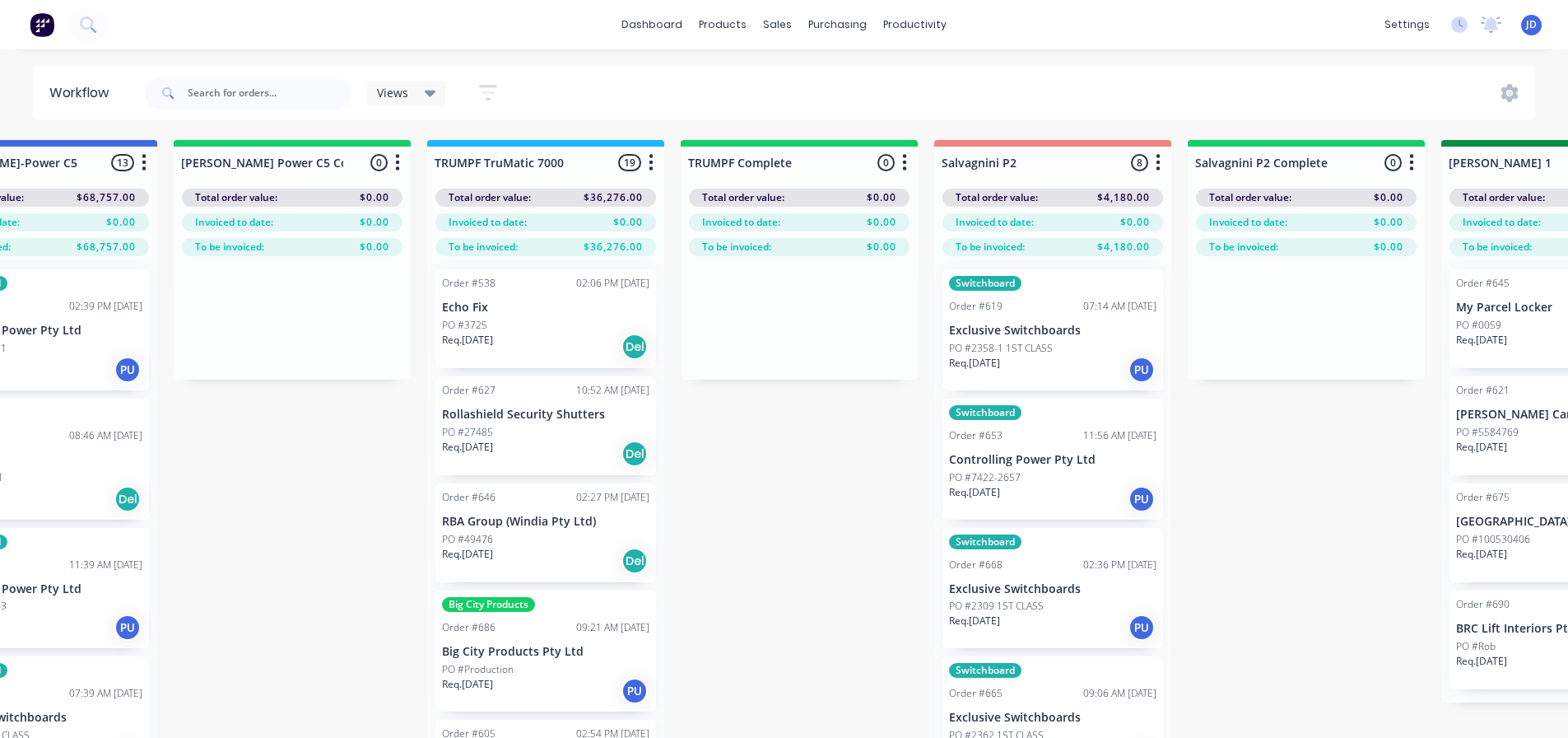
drag, startPoint x: 795, startPoint y: 429, endPoint x: 1075, endPoint y: 390, distance: 282.7
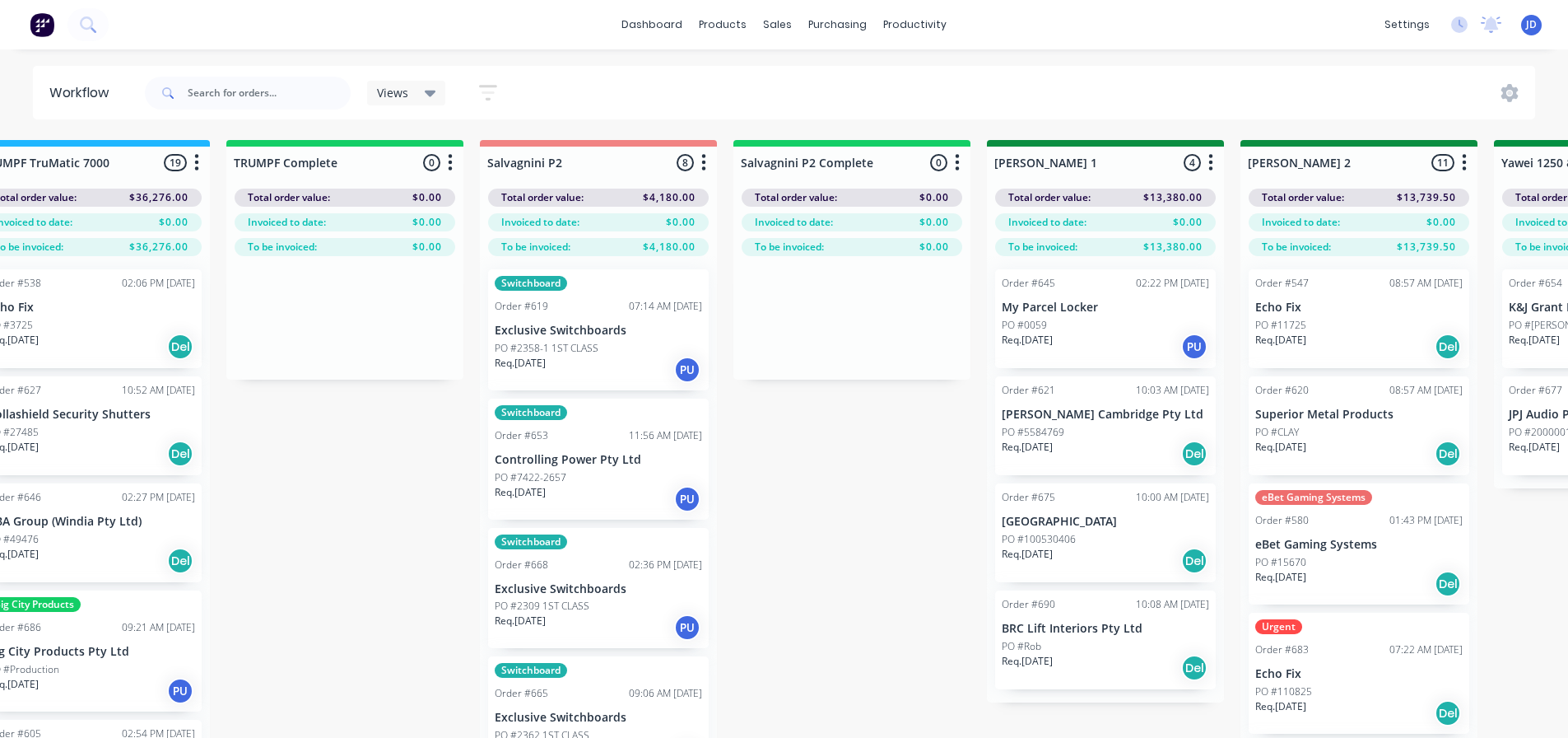
drag, startPoint x: 937, startPoint y: 417, endPoint x: 1125, endPoint y: 394, distance: 189.4
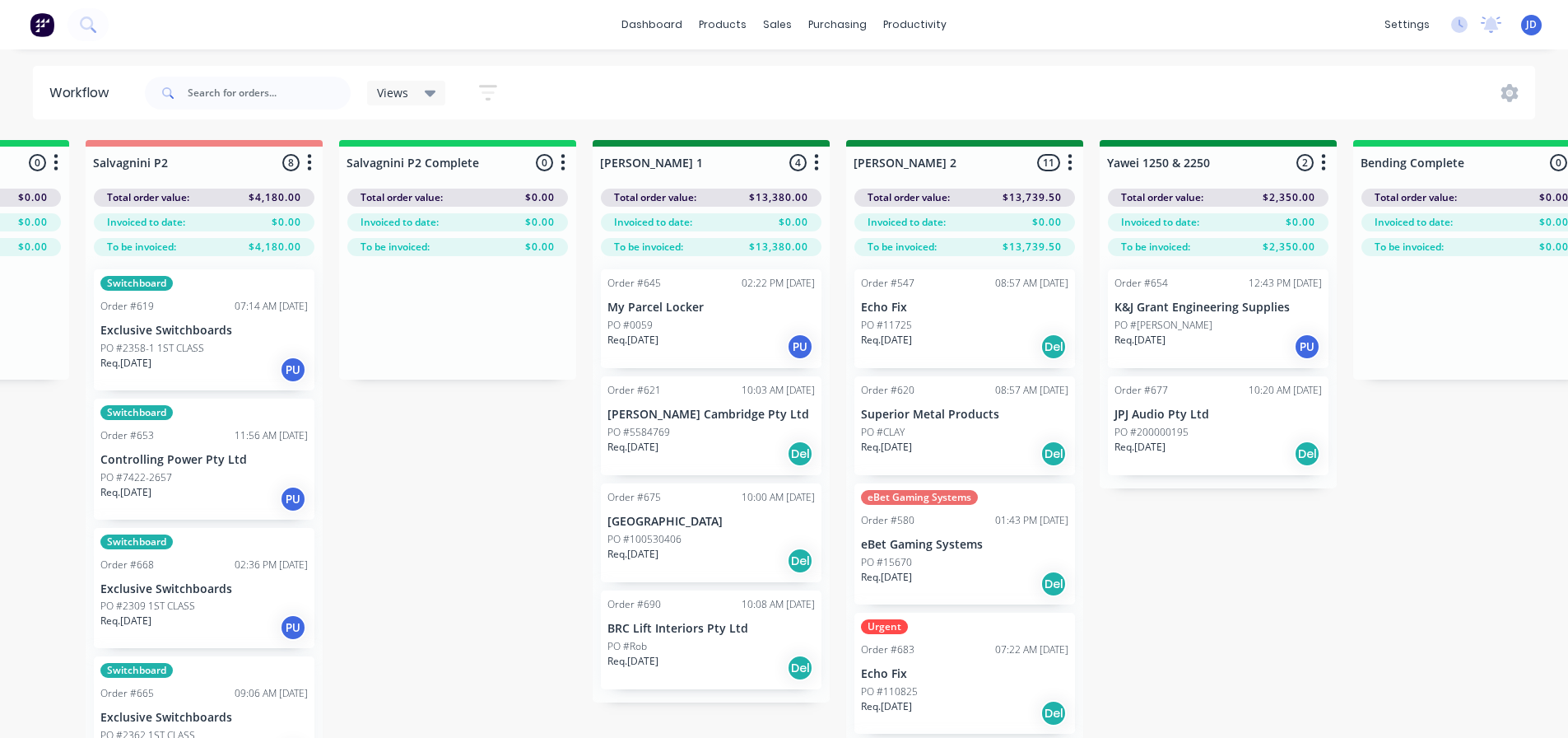
click at [1327, 465] on div "On Hold 1 Status colour #FF4949 hex #FF4949 Save Cancel Notifications Email SMS…" at bounding box center [1262, 468] width 7520 height 657
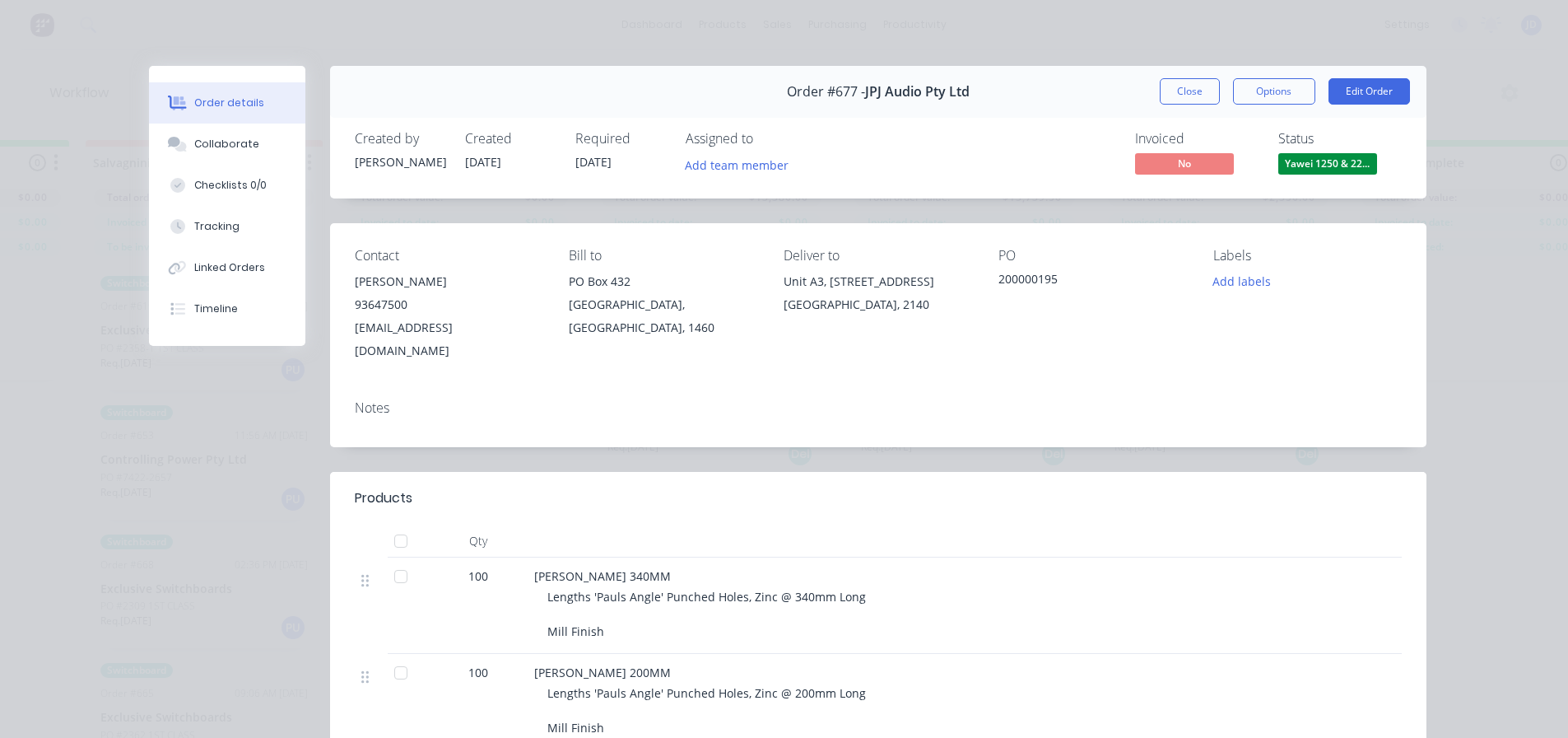
click at [1196, 87] on button "Close" at bounding box center [1190, 91] width 60 height 27
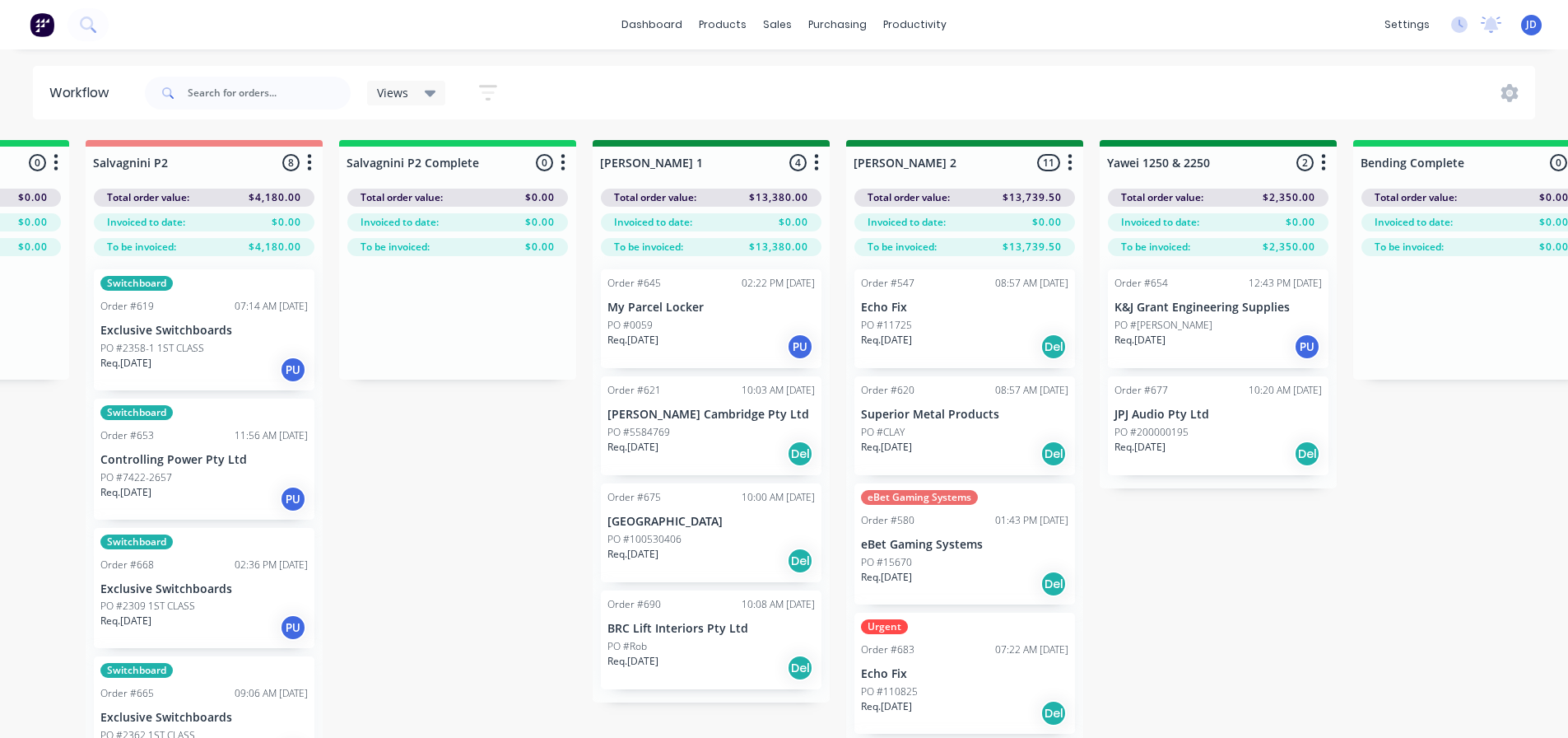
click at [1176, 598] on div "On Hold 1 Status colour #FF4949 hex #FF4949 Save Cancel Notifications Email SMS…" at bounding box center [1262, 468] width 7520 height 657
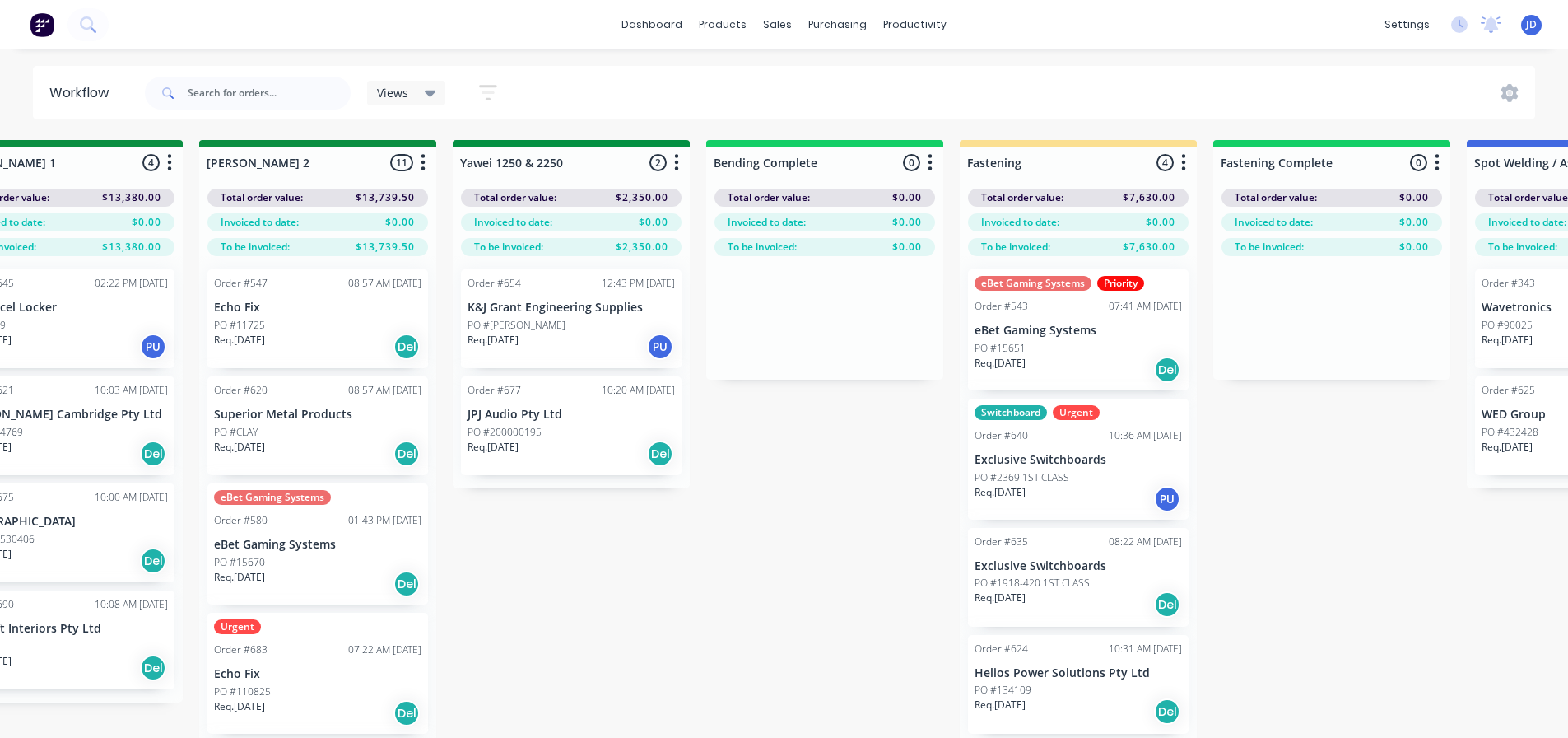
drag, startPoint x: 1175, startPoint y: 583, endPoint x: 1340, endPoint y: 565, distance: 166.0
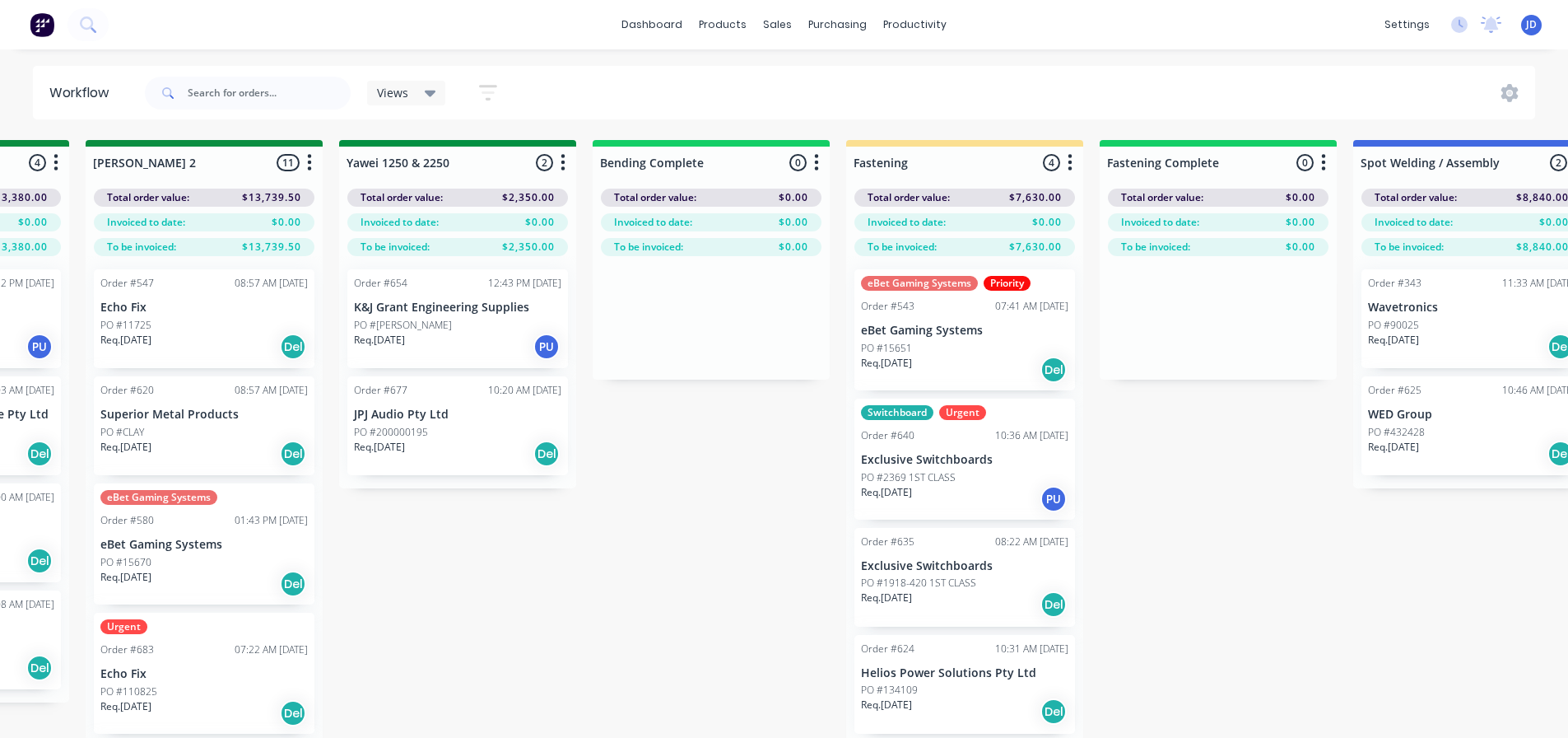
drag, startPoint x: 786, startPoint y: 615, endPoint x: 964, endPoint y: 614, distance: 178.0
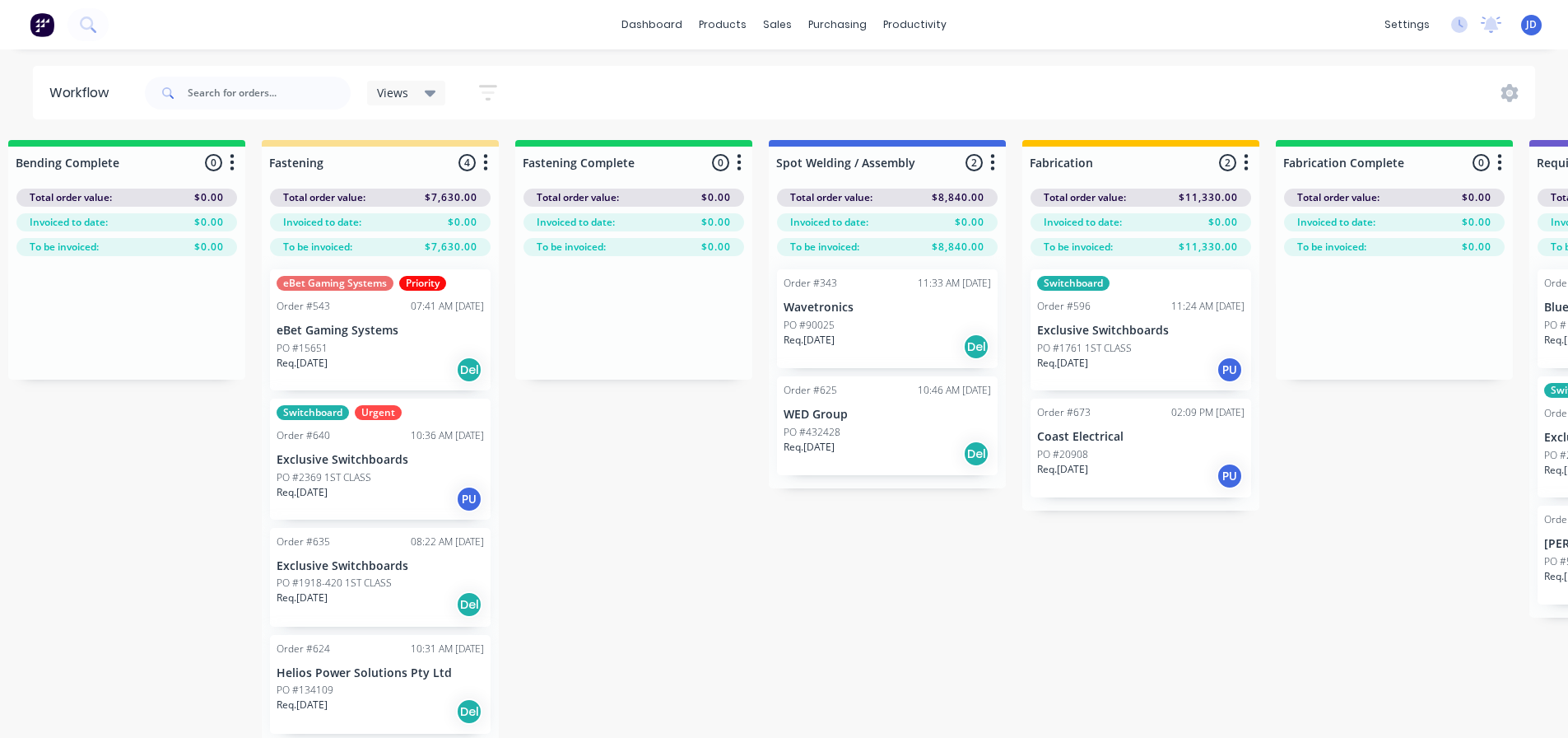
drag, startPoint x: 1061, startPoint y: 649, endPoint x: 1340, endPoint y: 633, distance: 279.5
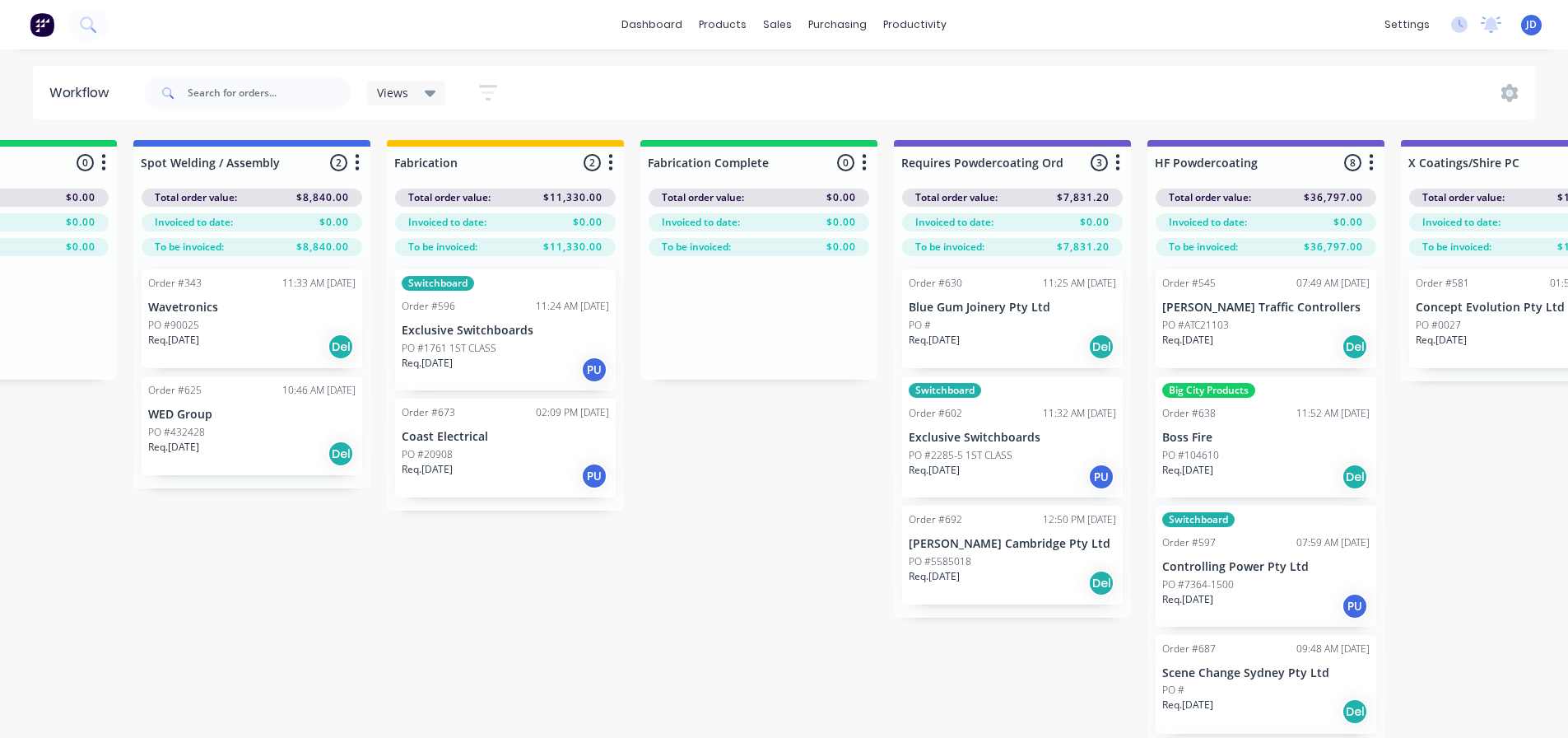
drag, startPoint x: 931, startPoint y: 614, endPoint x: 1019, endPoint y: 624, distance: 88.6
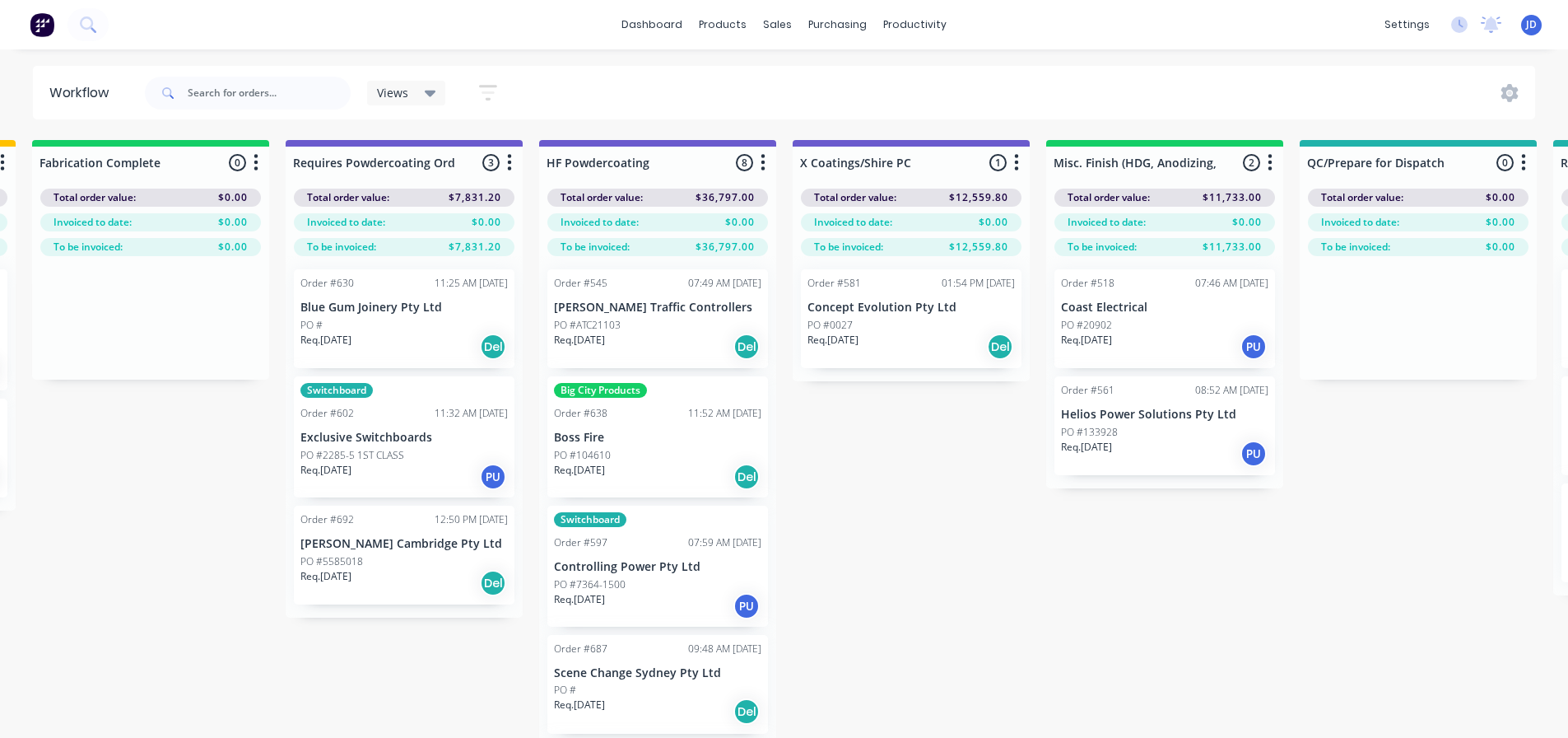
scroll to position [0, 5104]
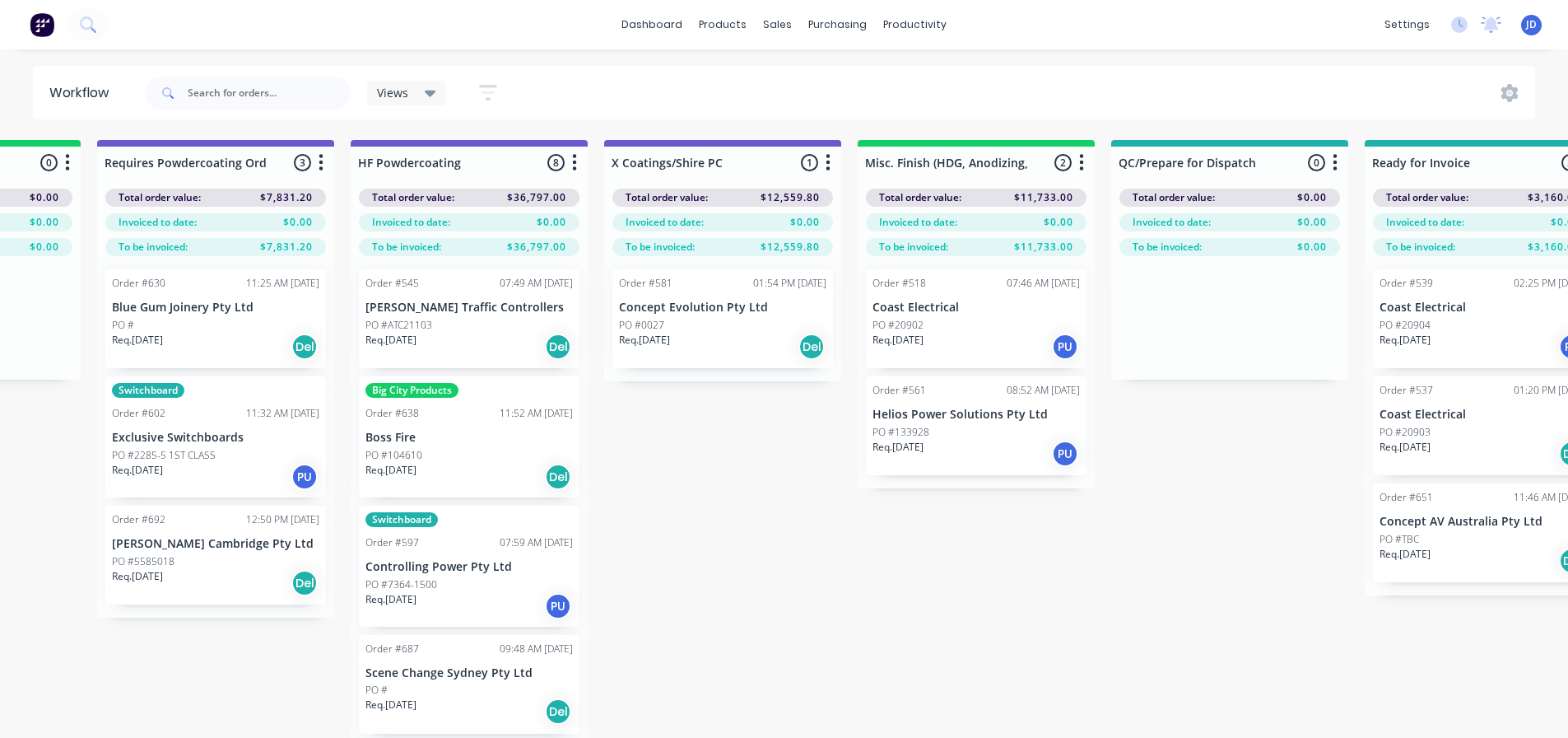
drag, startPoint x: 941, startPoint y: 567, endPoint x: 1043, endPoint y: 570, distance: 102.0
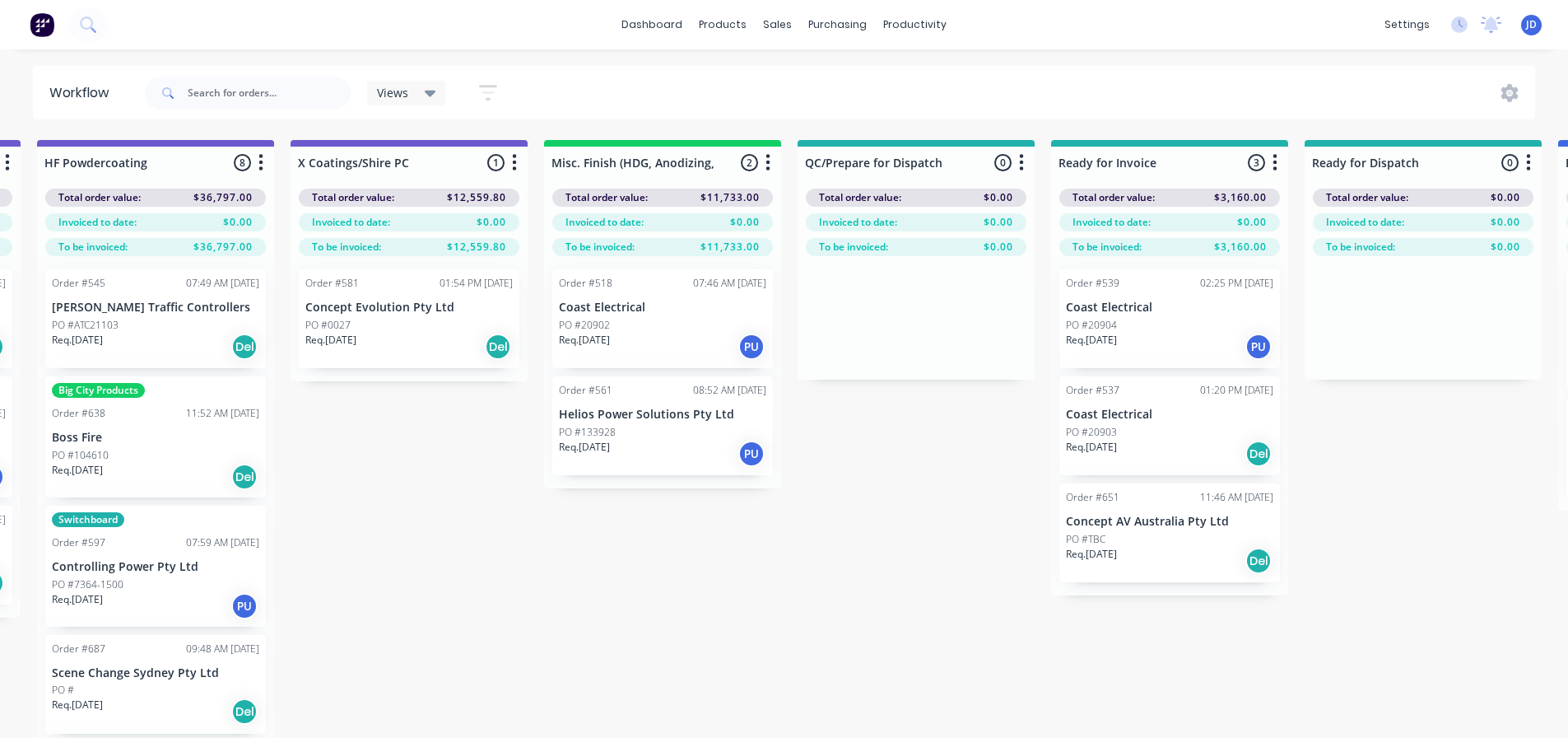
drag, startPoint x: 898, startPoint y: 551, endPoint x: 1039, endPoint y: 531, distance: 142.4
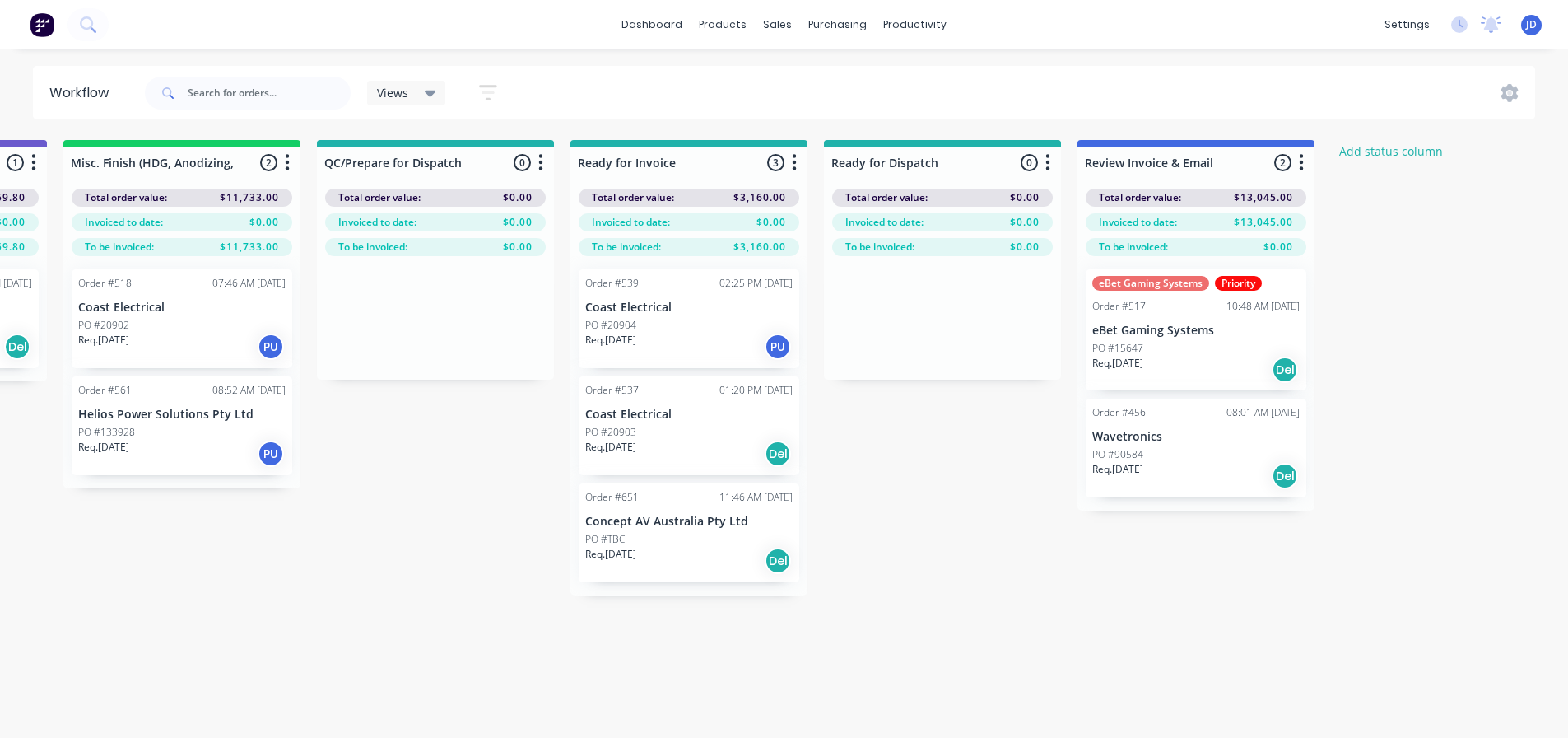
drag, startPoint x: 644, startPoint y: 680, endPoint x: 956, endPoint y: 658, distance: 312.8
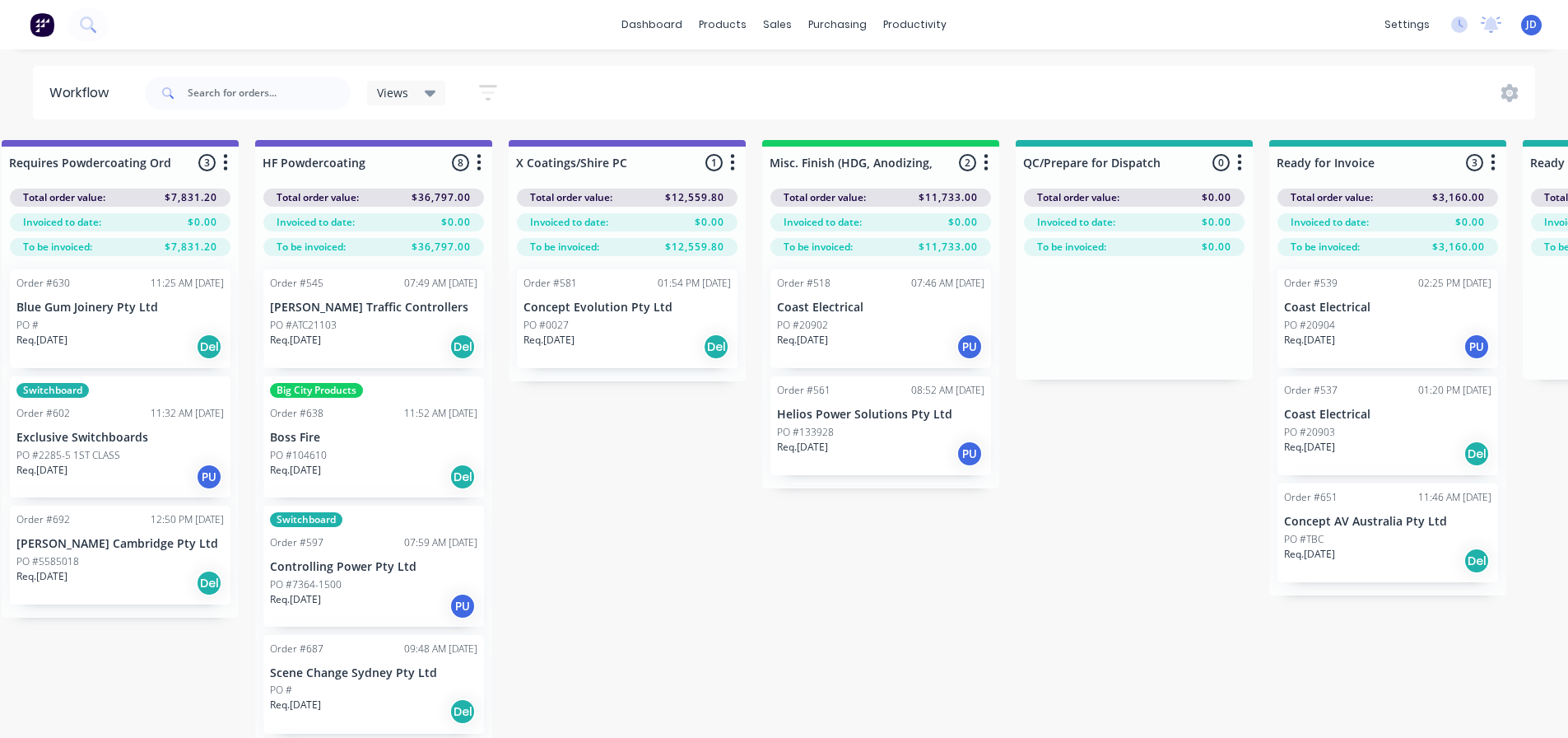
drag, startPoint x: 956, startPoint y: 657, endPoint x: 859, endPoint y: 647, distance: 97.5
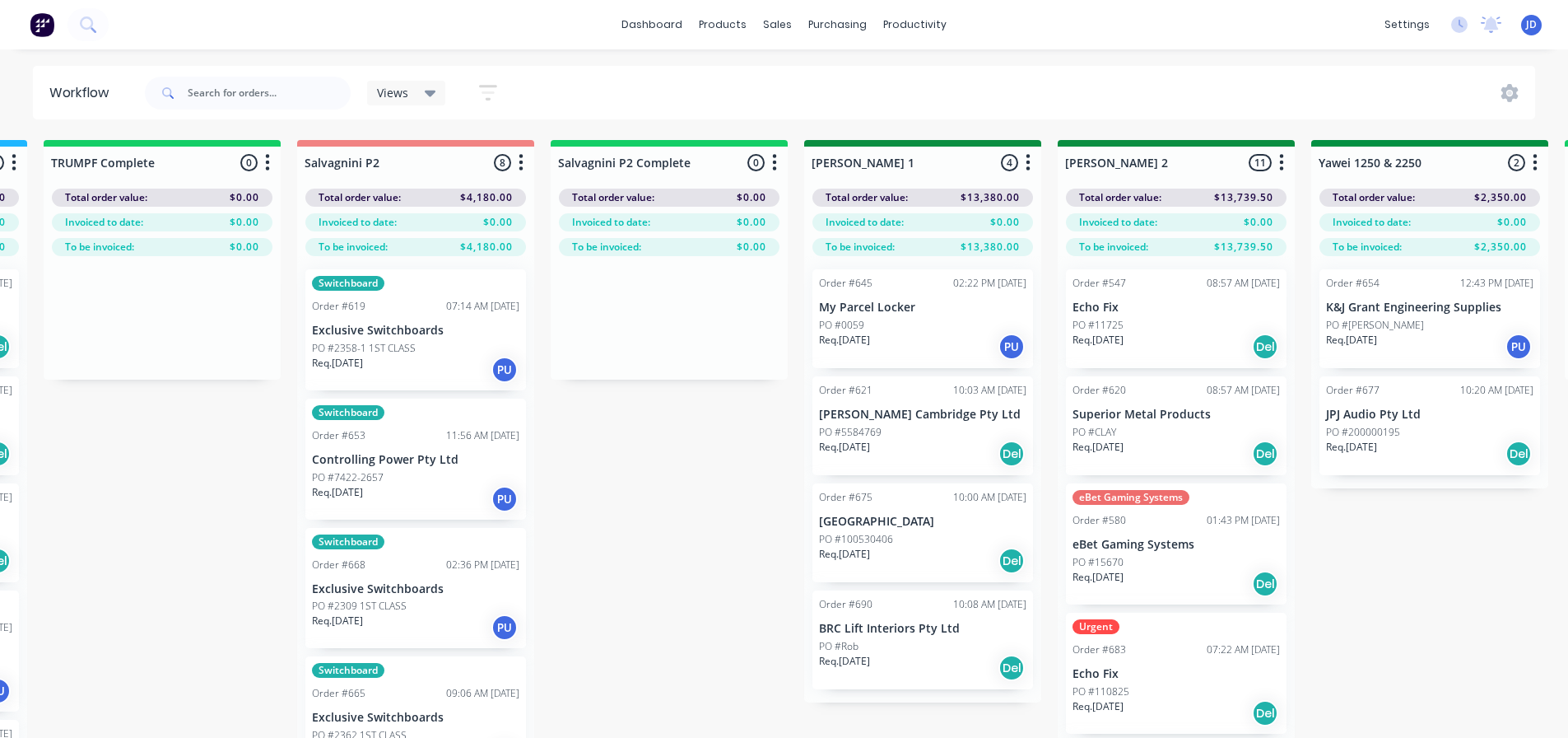
drag, startPoint x: 1031, startPoint y: 676, endPoint x: 815, endPoint y: 656, distance: 216.9
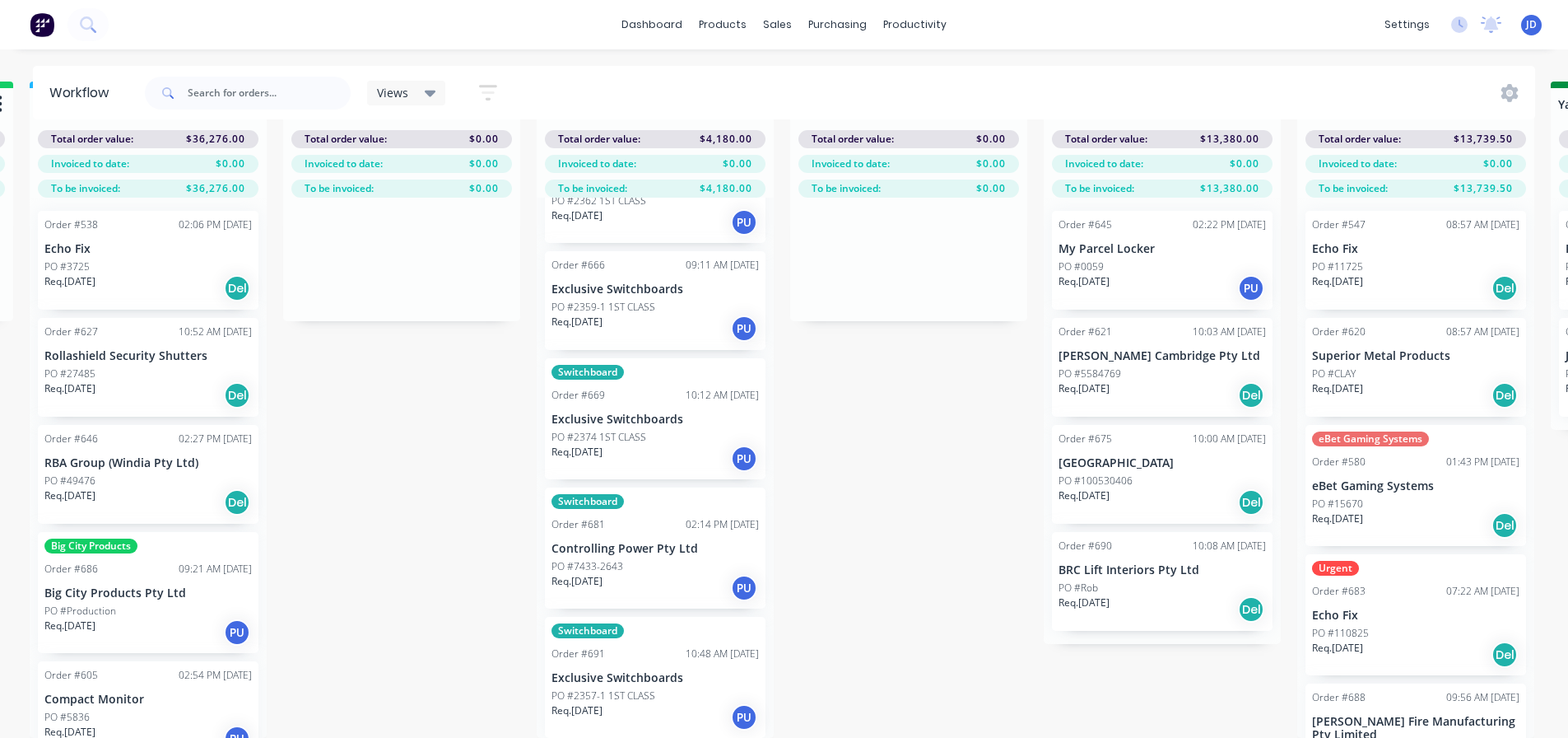
scroll to position [476, 0]
click at [688, 582] on div "Req. [DATE] PU" at bounding box center [655, 587] width 208 height 28
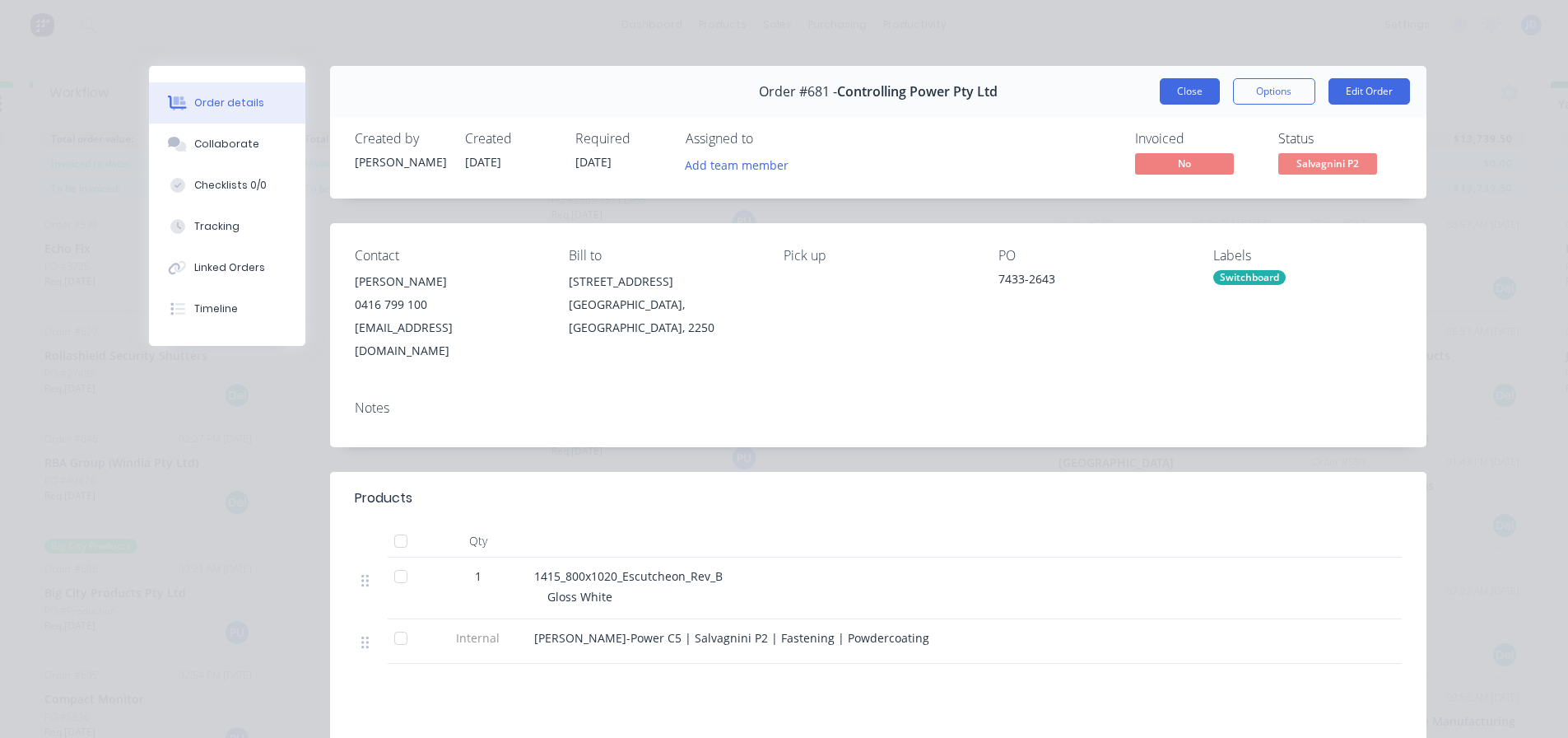
click at [1176, 91] on button "Close" at bounding box center [1190, 91] width 60 height 27
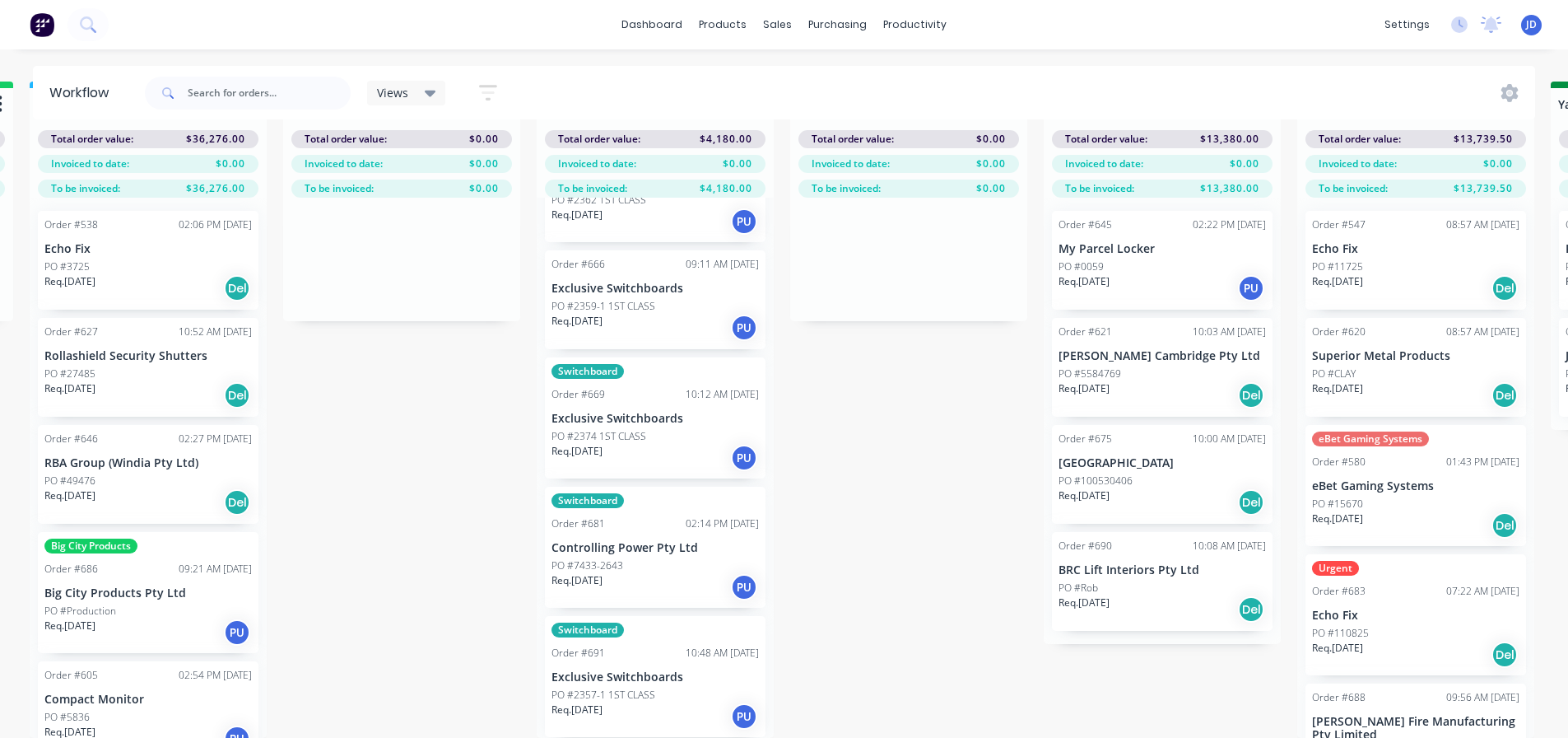
click at [620, 702] on div "Req. [DATE] PU" at bounding box center [655, 716] width 208 height 28
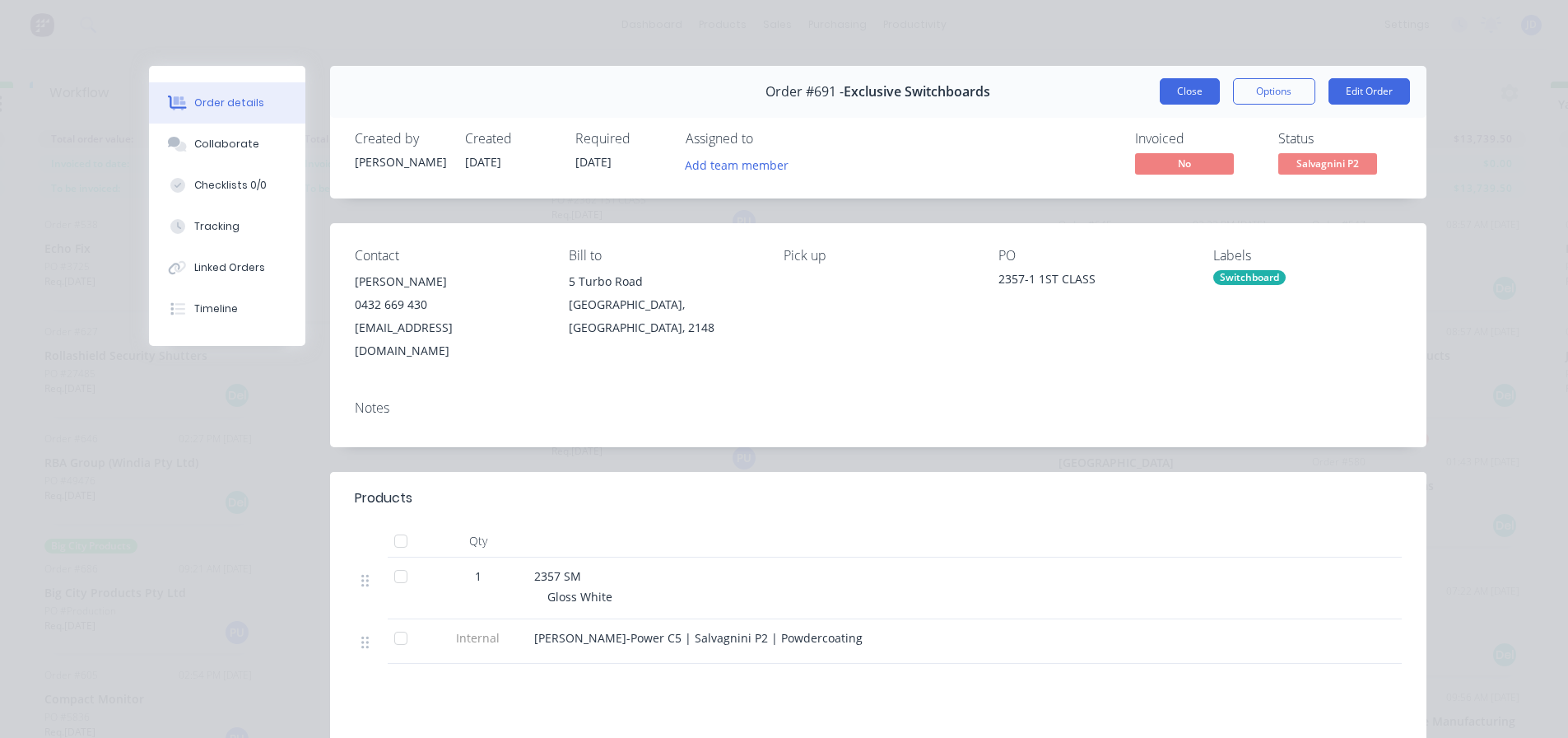
click at [1181, 93] on button "Close" at bounding box center [1190, 91] width 60 height 27
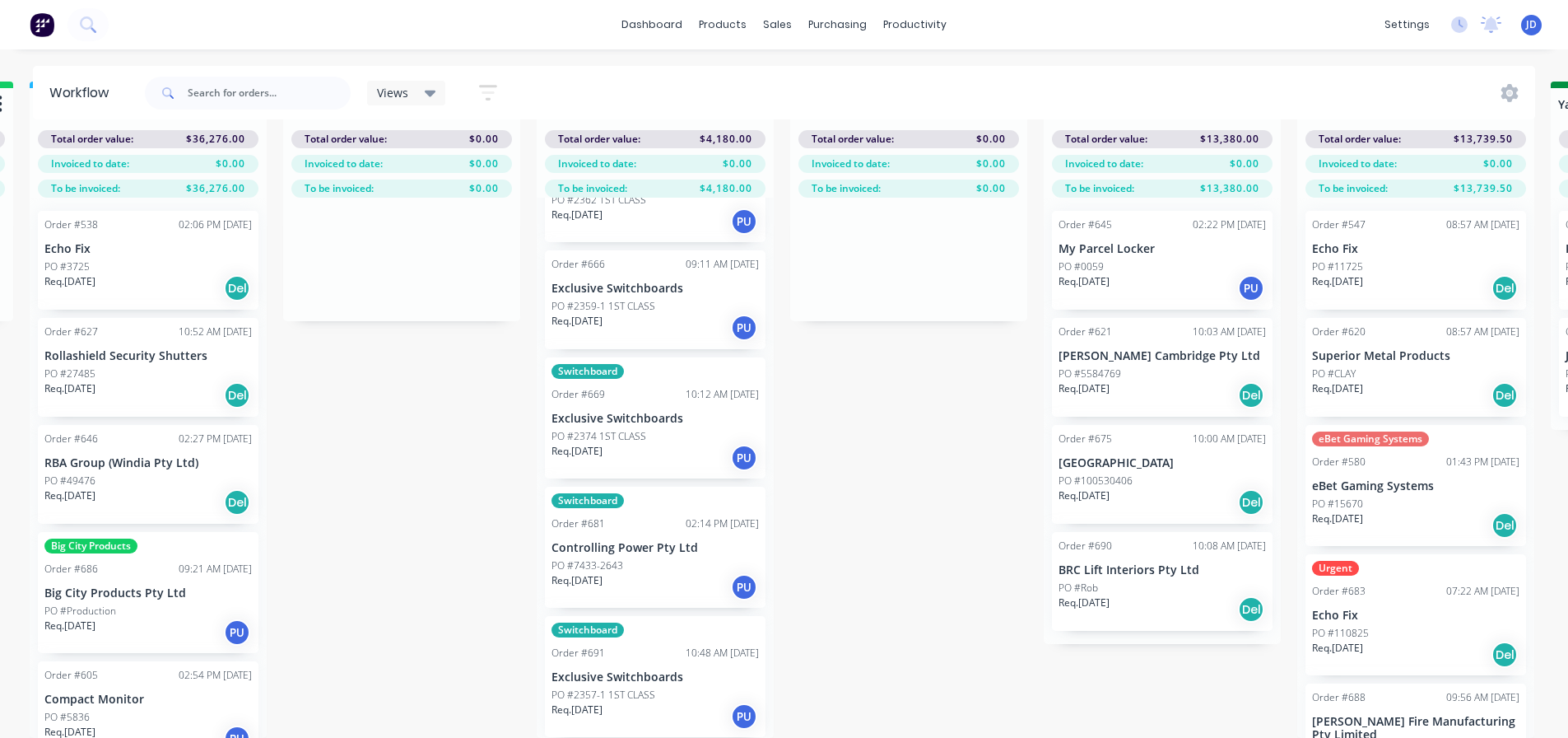
click at [664, 429] on div "PO #2374 1ST CLASS" at bounding box center [655, 436] width 208 height 15
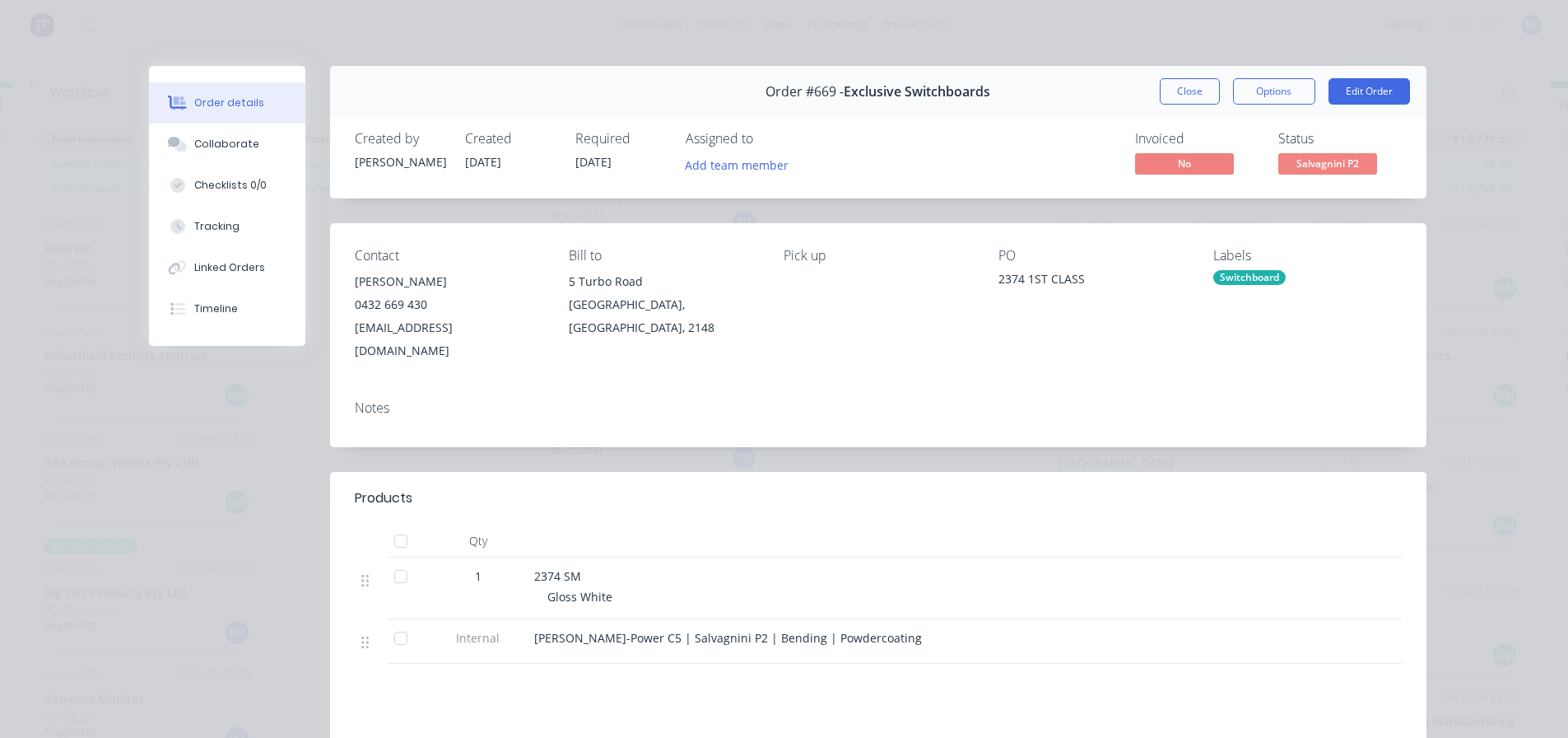
click at [699, 683] on div "Products Qty 1 2374 SM Gloss White Internal [PERSON_NAME]-Power C5 | Salvagnini…" at bounding box center [878, 701] width 1096 height 460
click at [1177, 91] on button "Close" at bounding box center [1190, 91] width 60 height 27
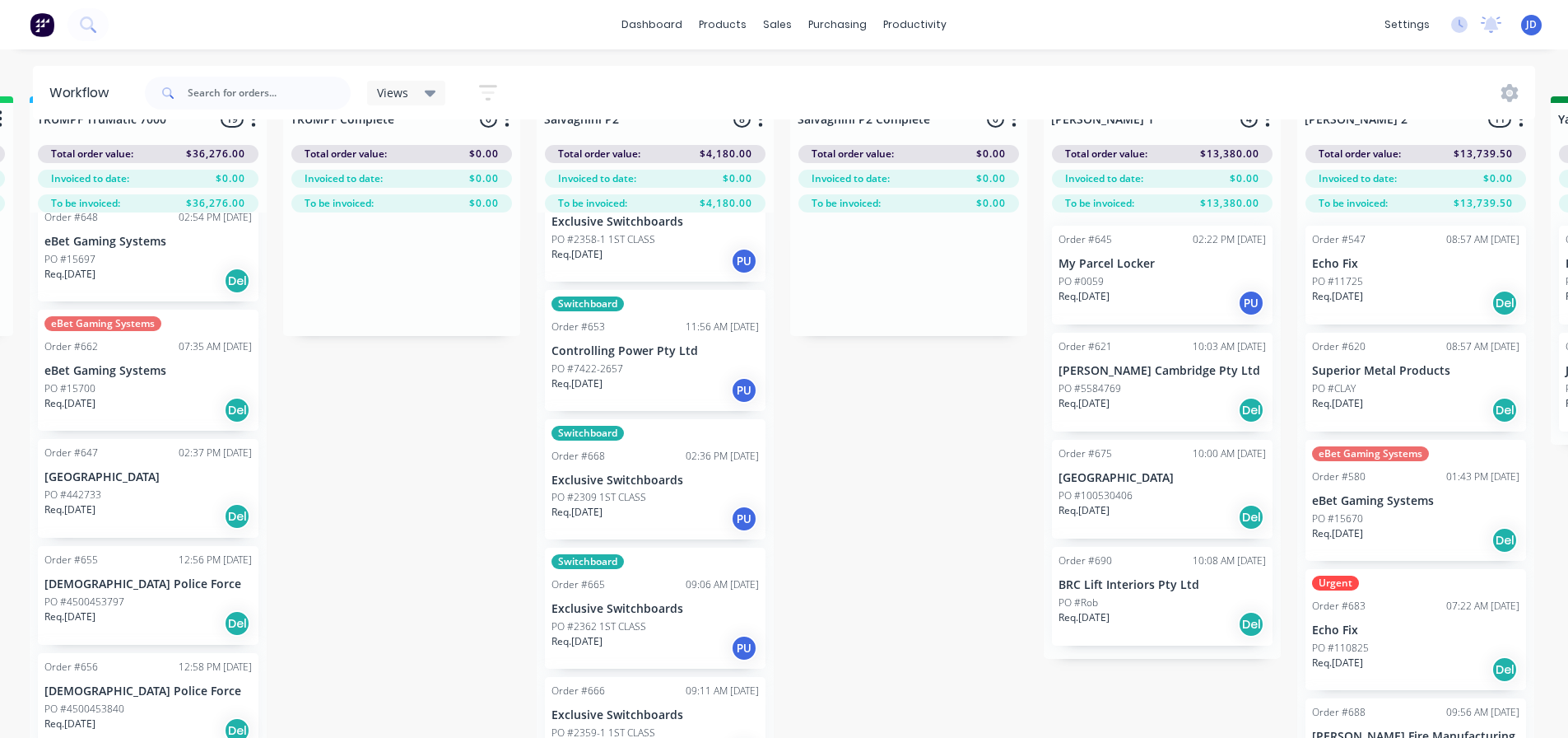
scroll to position [70, 2034]
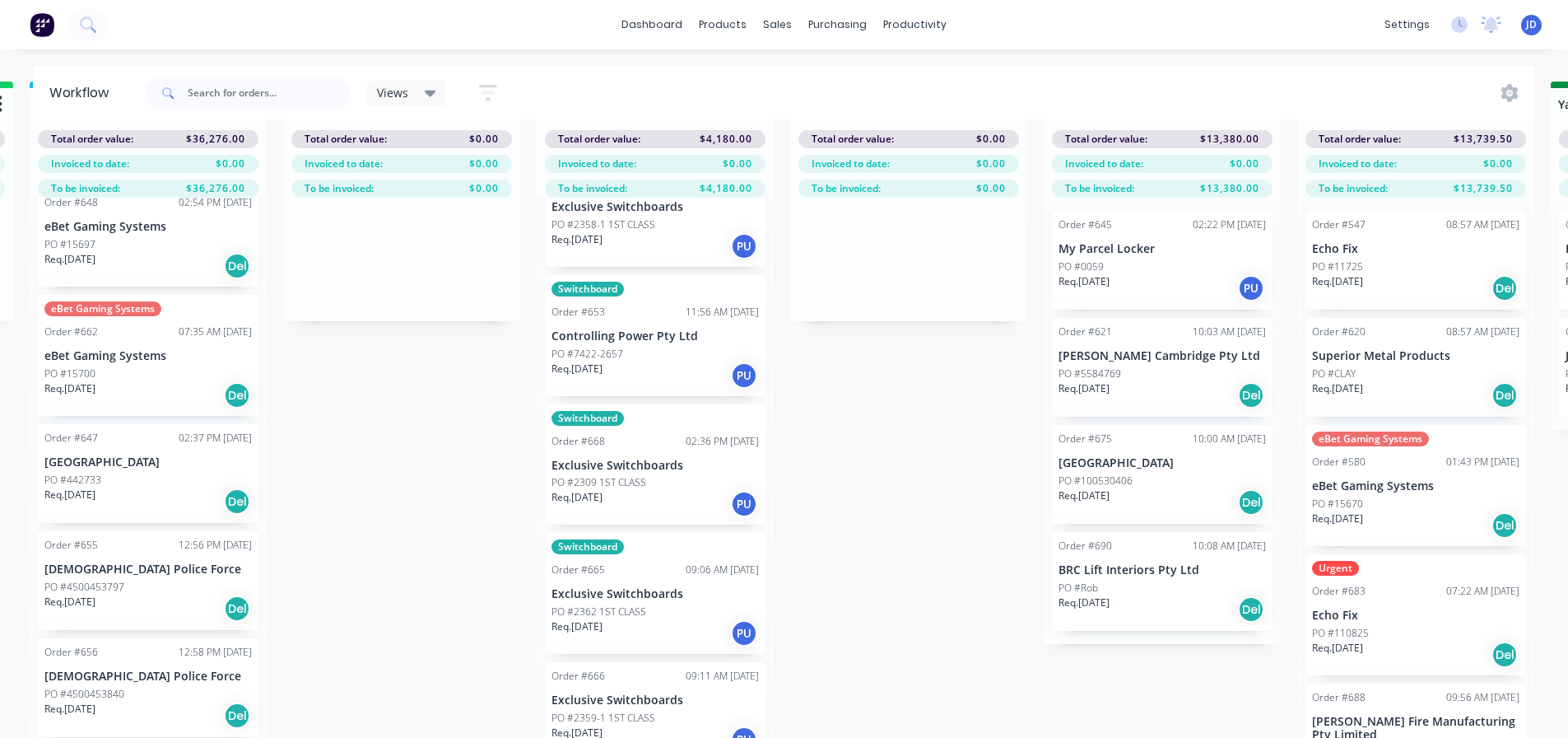
click at [118, 487] on div "Req. [DATE] Del" at bounding box center [148, 501] width 208 height 28
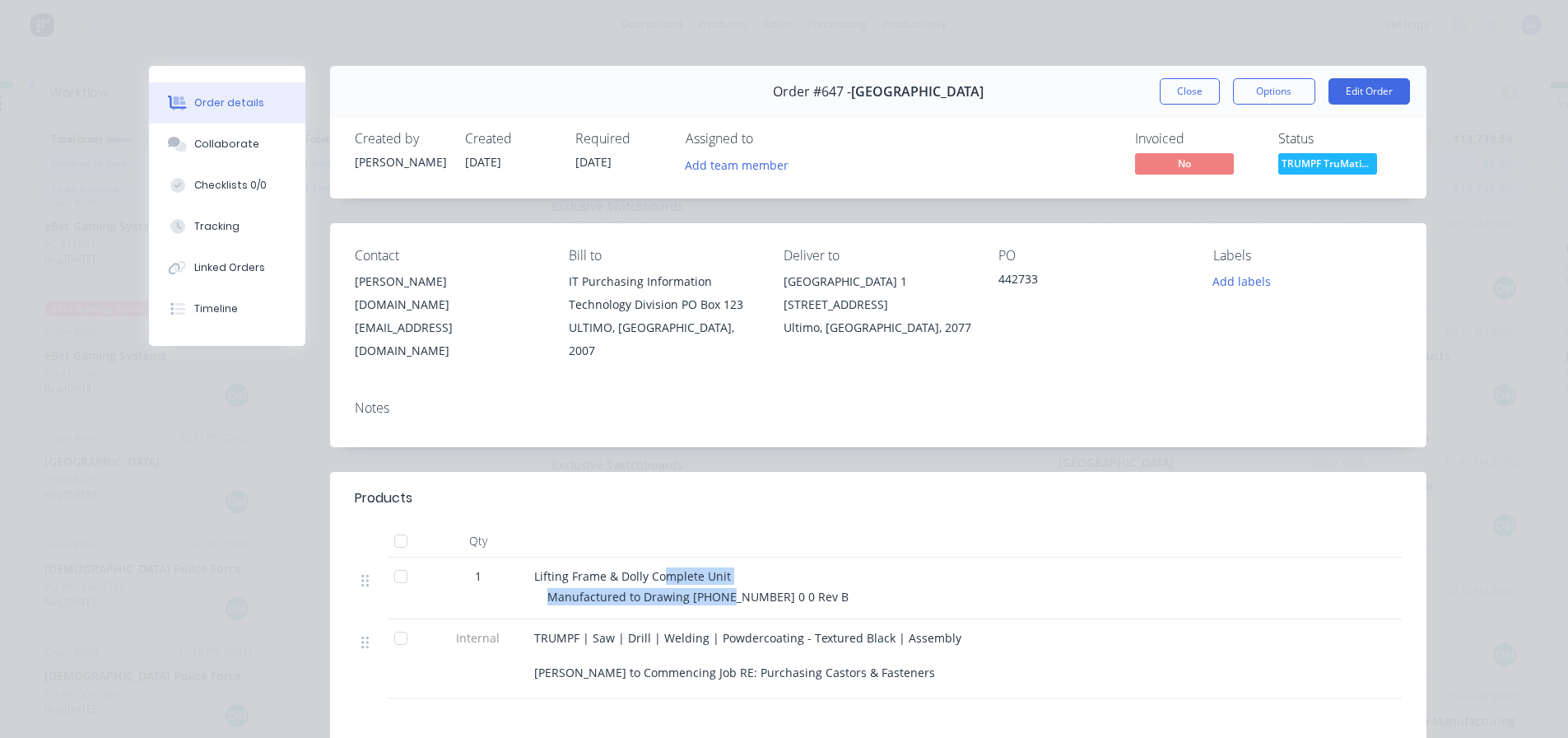
drag, startPoint x: 670, startPoint y: 555, endPoint x: 713, endPoint y: 535, distance: 47.4
click at [651, 558] on div "Lifting Frame & [PERSON_NAME] Complete Unit Manufactured to Drawing [PHONE_NUMB…" at bounding box center [857, 589] width 658 height 62
click at [828, 567] on div "Lifting Frame & Dolly Complete Unit" at bounding box center [857, 575] width 645 height 17
click at [1189, 85] on button "Close" at bounding box center [1190, 91] width 60 height 27
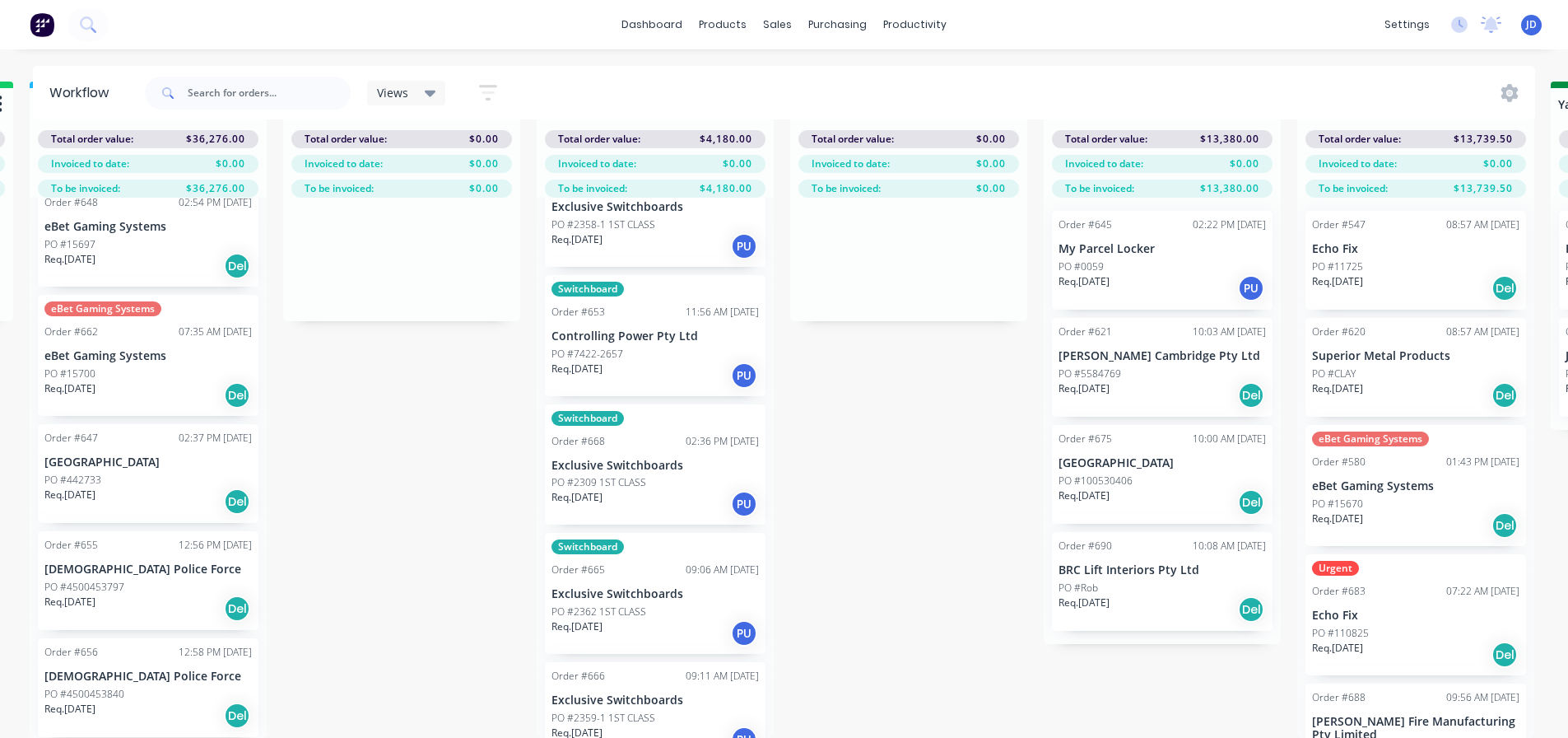
drag, startPoint x: 917, startPoint y: 390, endPoint x: 925, endPoint y: 395, distance: 9.4
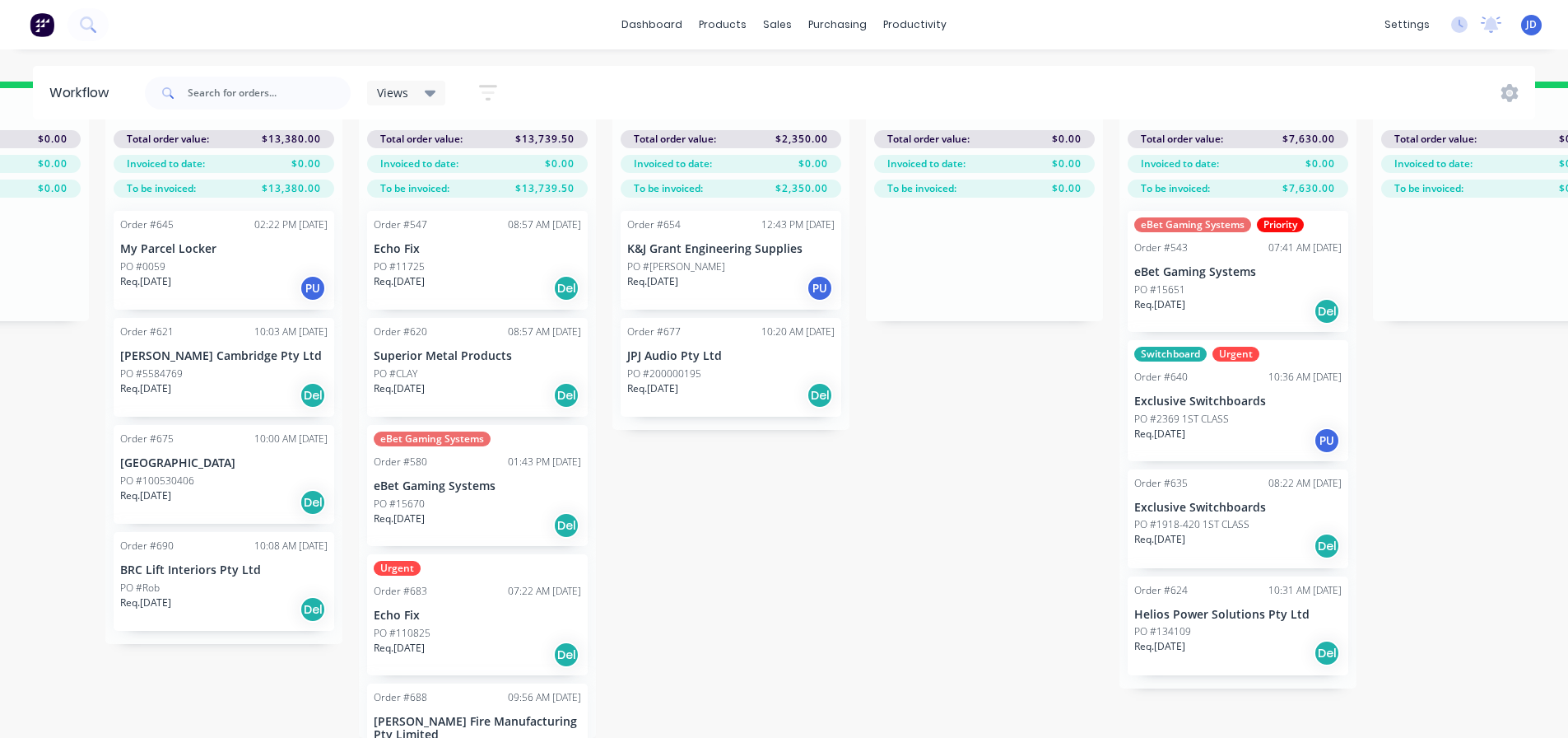
drag, startPoint x: 930, startPoint y: 398, endPoint x: 1124, endPoint y: 380, distance: 194.8
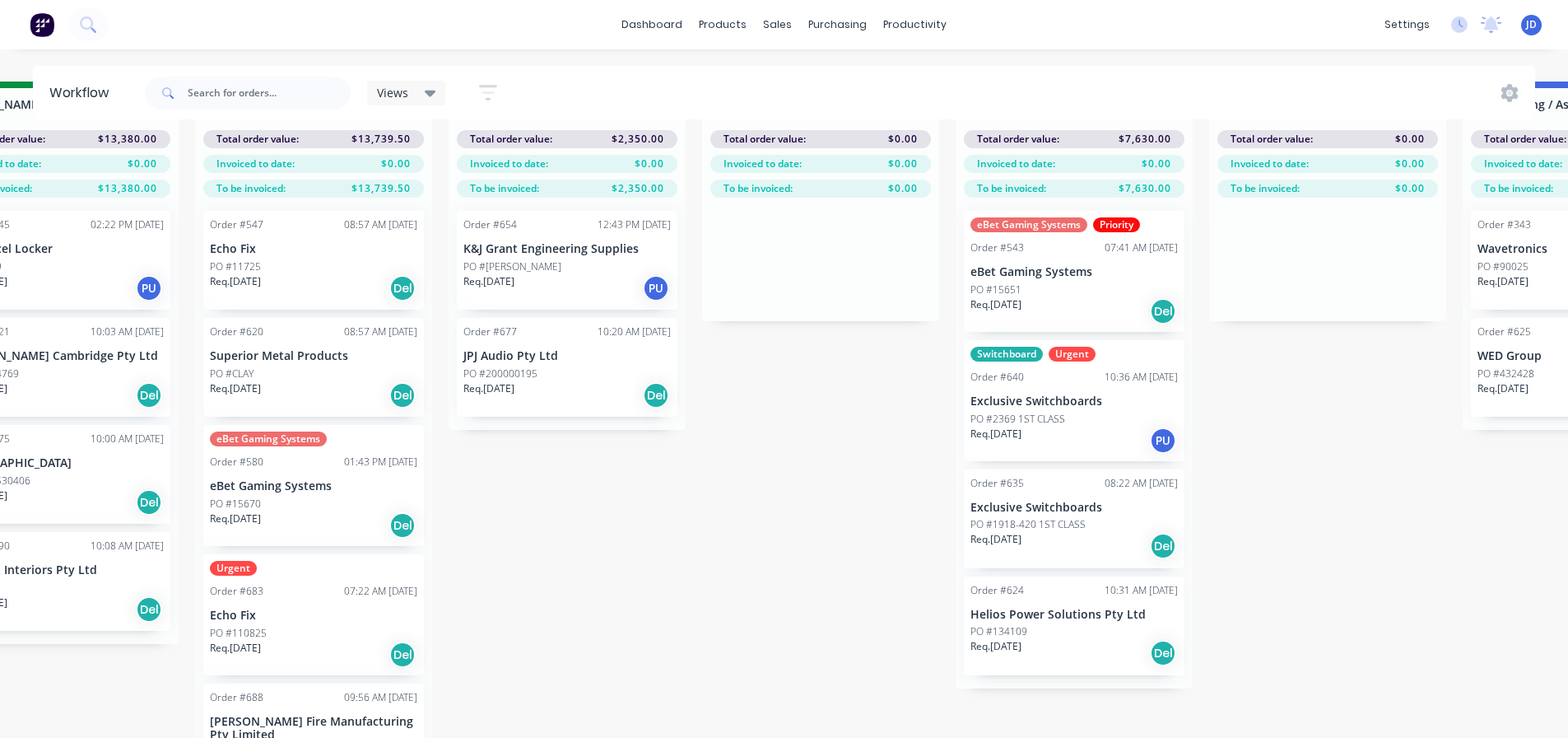
click at [831, 583] on div "On Hold 1 Status colour #FF4949 hex #FF4949 Save Cancel Notifications Email SMS…" at bounding box center [611, 410] width 7520 height 657
click at [823, 585] on div "On Hold 1 Status colour #FF4949 hex #FF4949 Save Cancel Notifications Email SMS…" at bounding box center [611, 410] width 7520 height 657
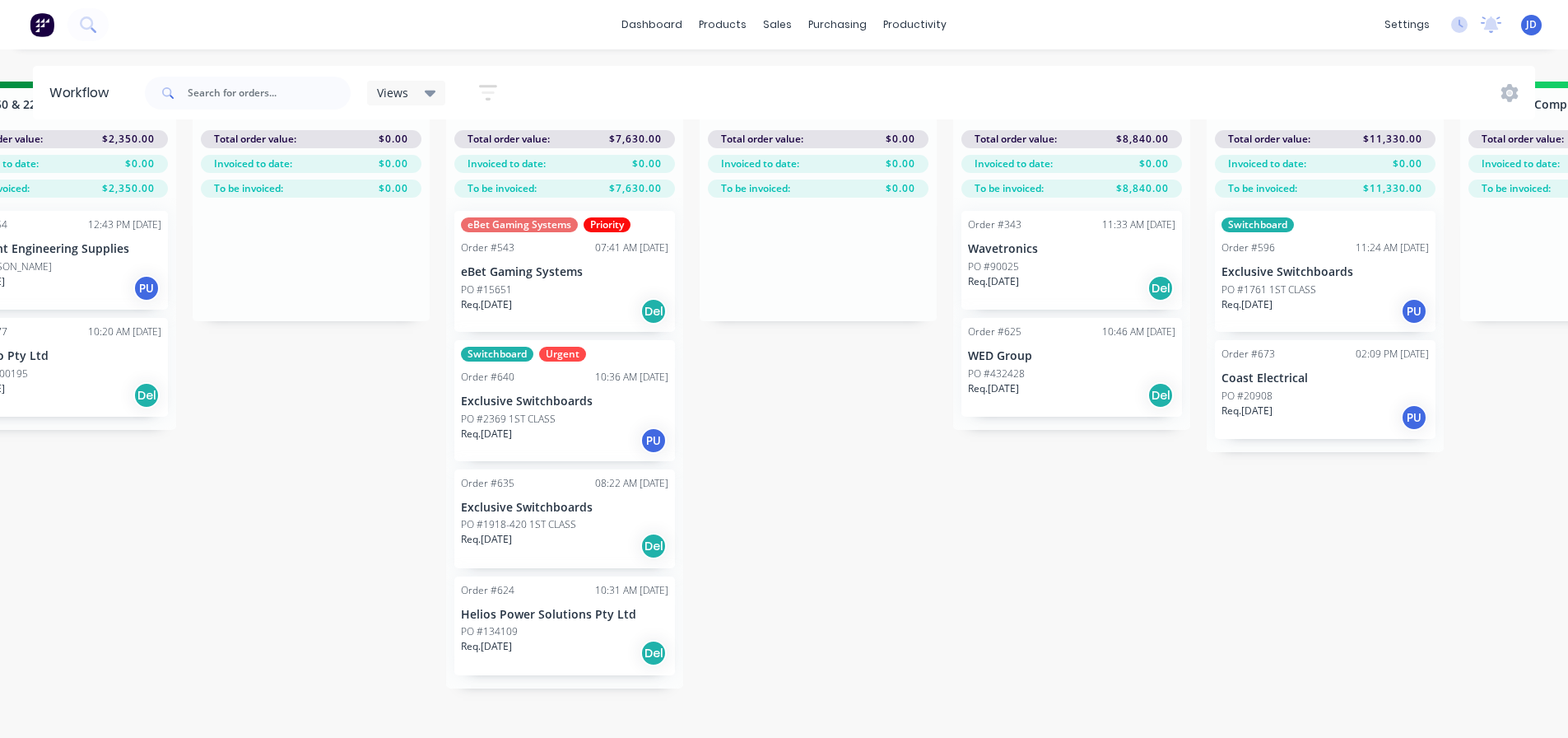
drag, startPoint x: 796, startPoint y: 483, endPoint x: 820, endPoint y: 469, distance: 27.8
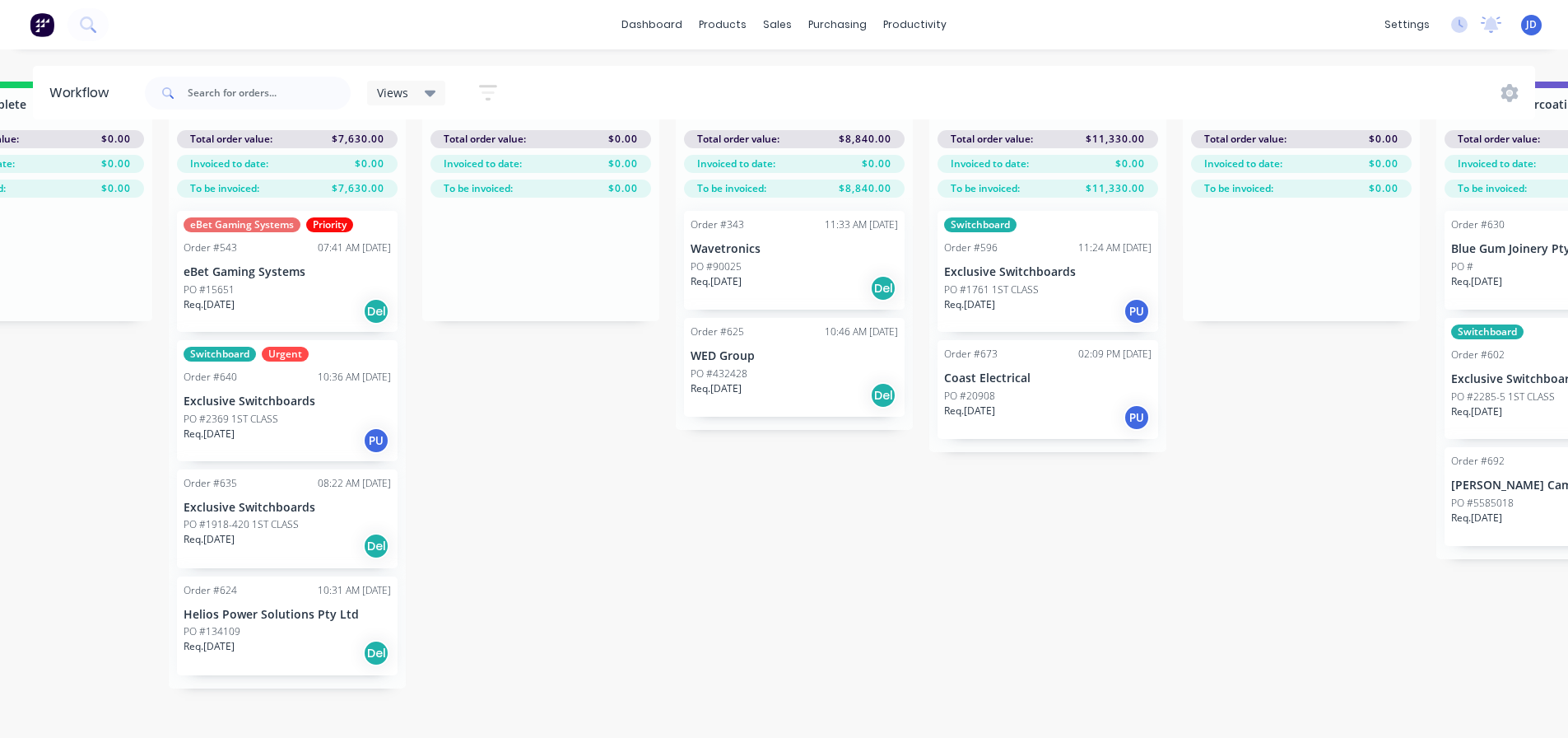
drag, startPoint x: 624, startPoint y: 525, endPoint x: 633, endPoint y: 492, distance: 34.2
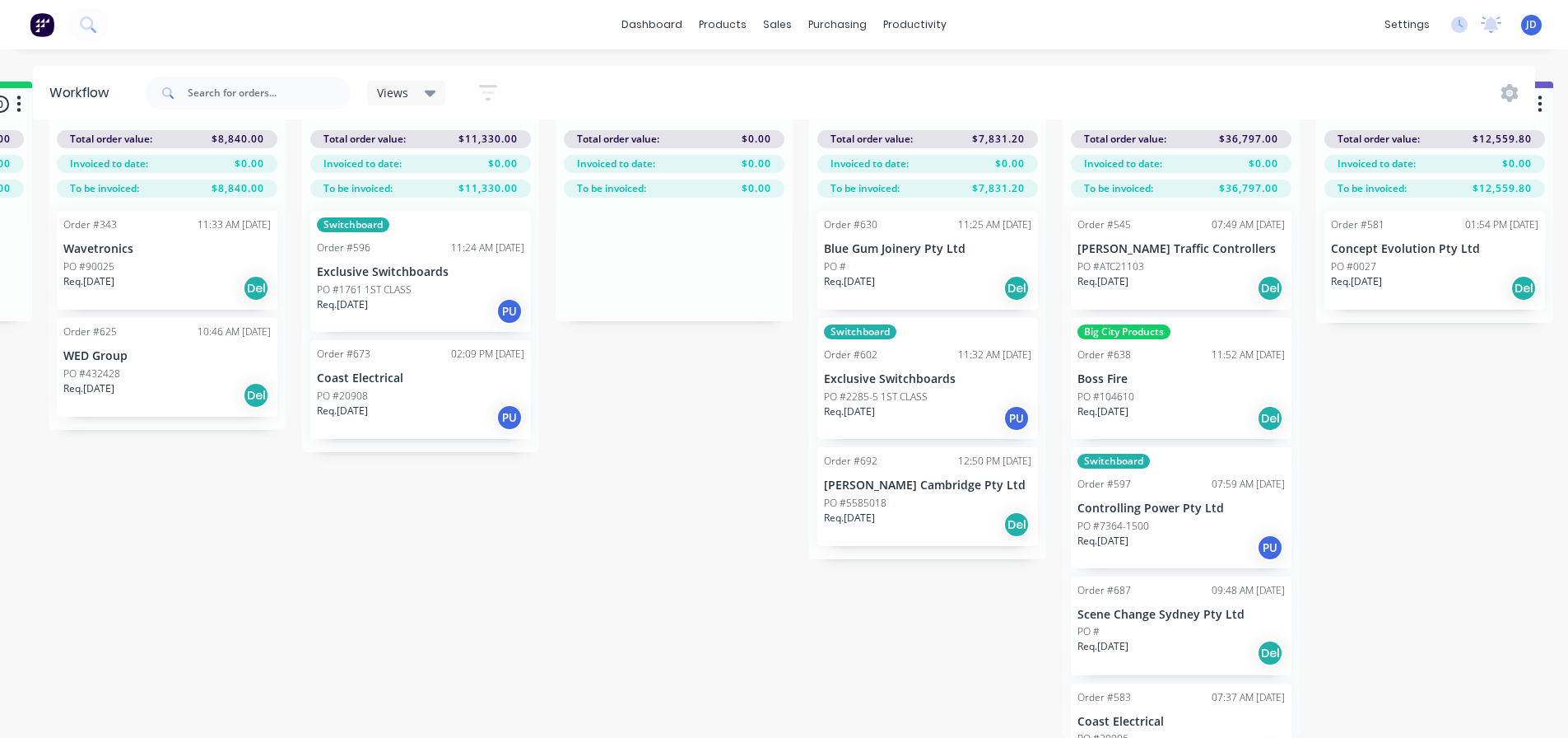
drag, startPoint x: 625, startPoint y: 512, endPoint x: 750, endPoint y: 505, distance: 125.2
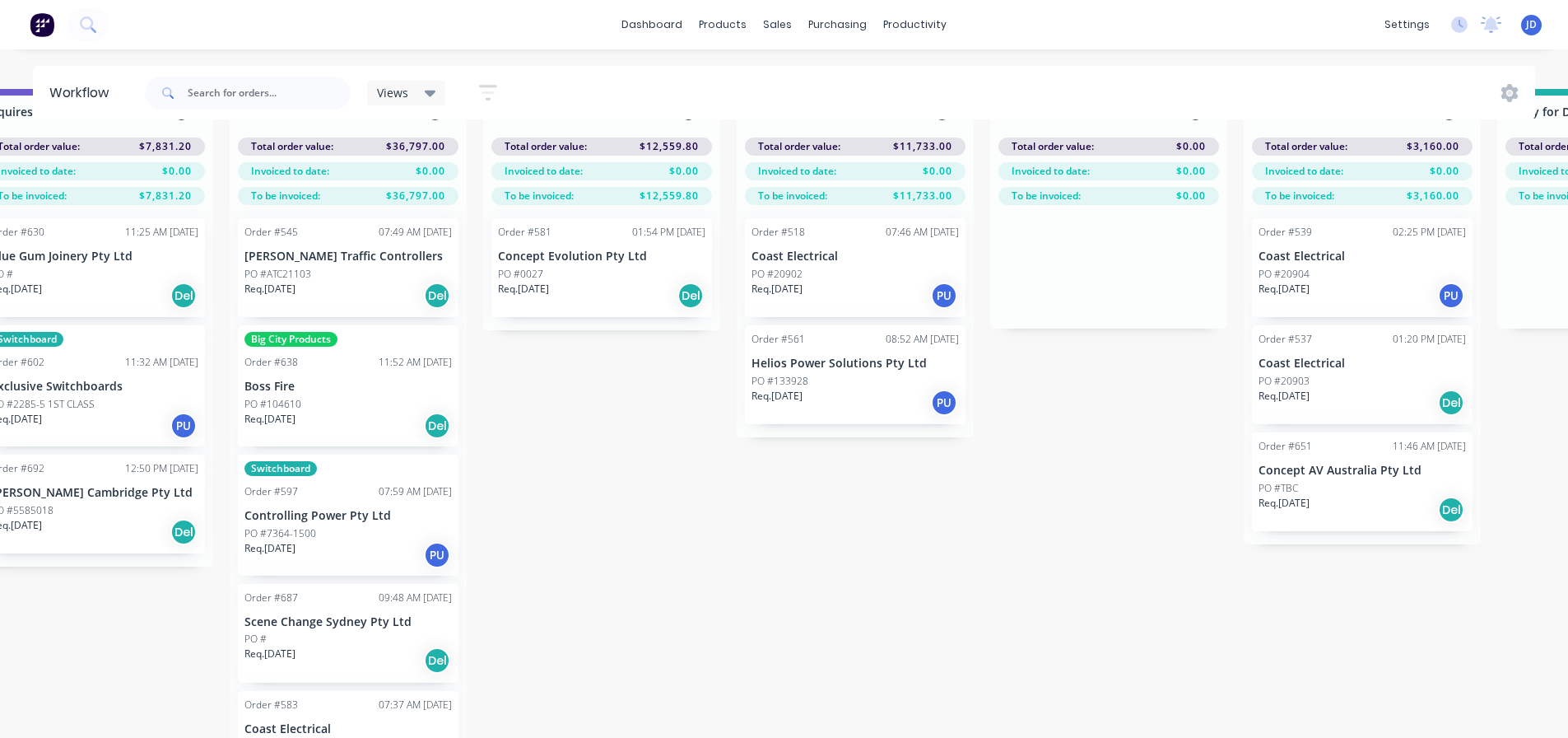
drag, startPoint x: 588, startPoint y: 653, endPoint x: 657, endPoint y: 637, distance: 70.8
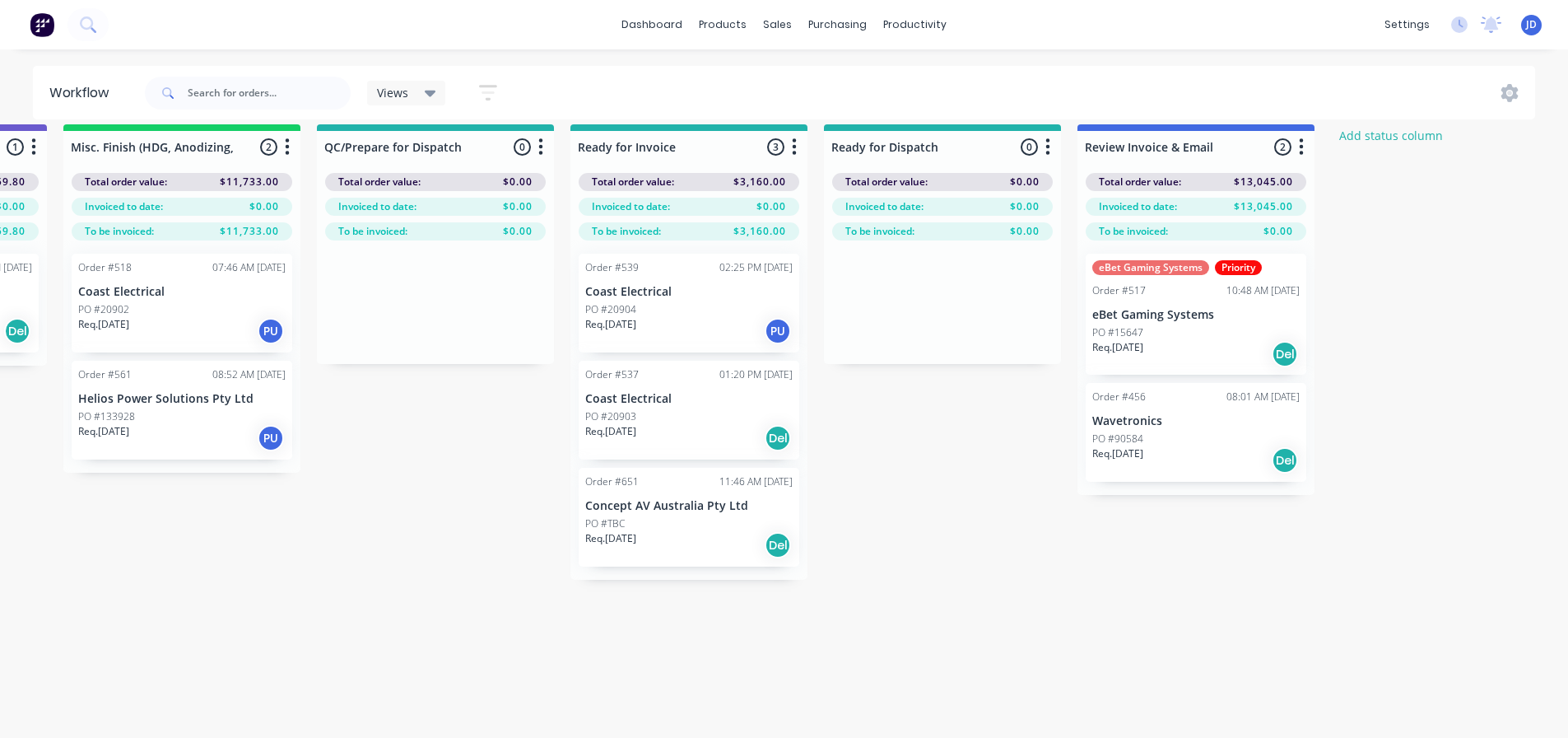
scroll to position [5, 6057]
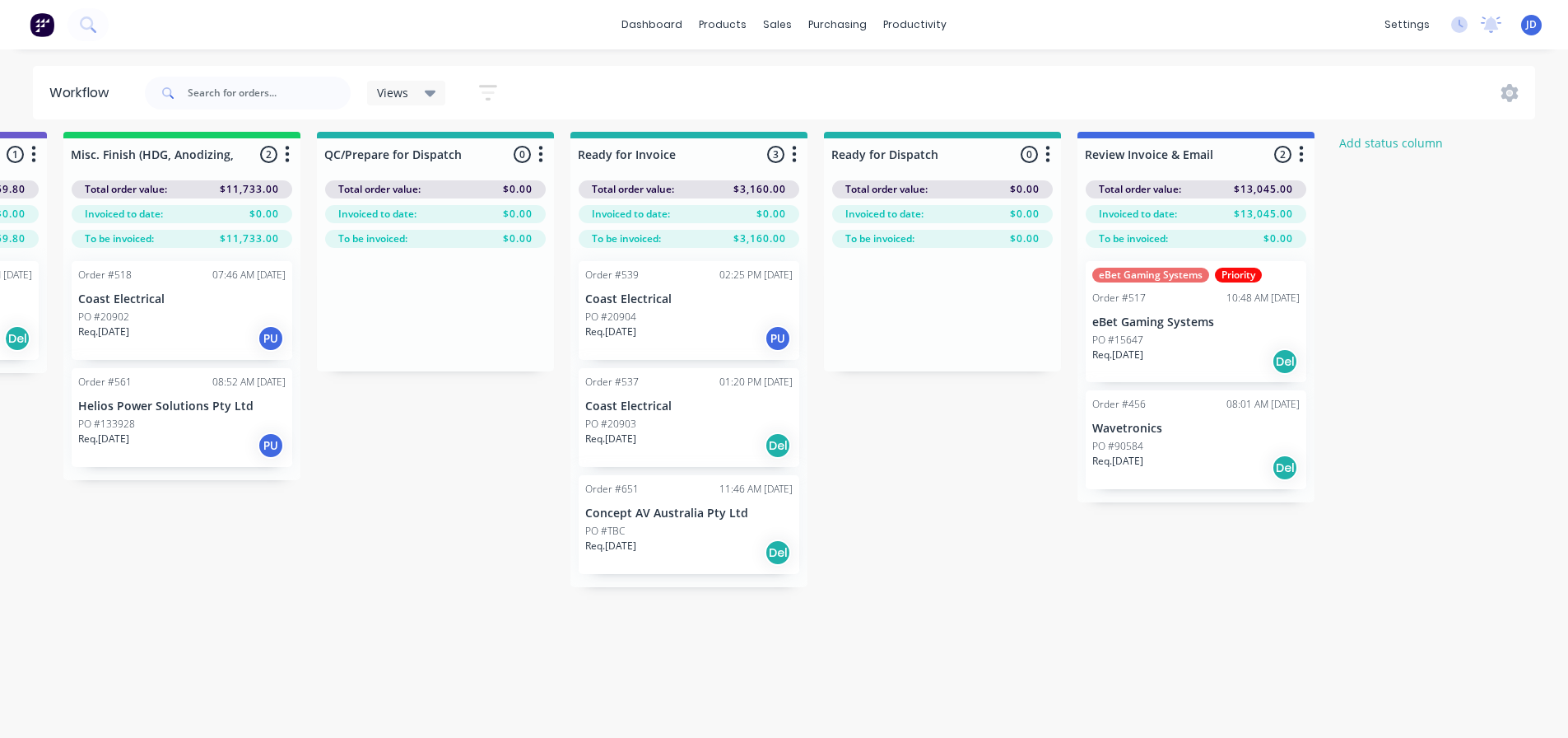
drag, startPoint x: 699, startPoint y: 638, endPoint x: 938, endPoint y: 595, distance: 242.8
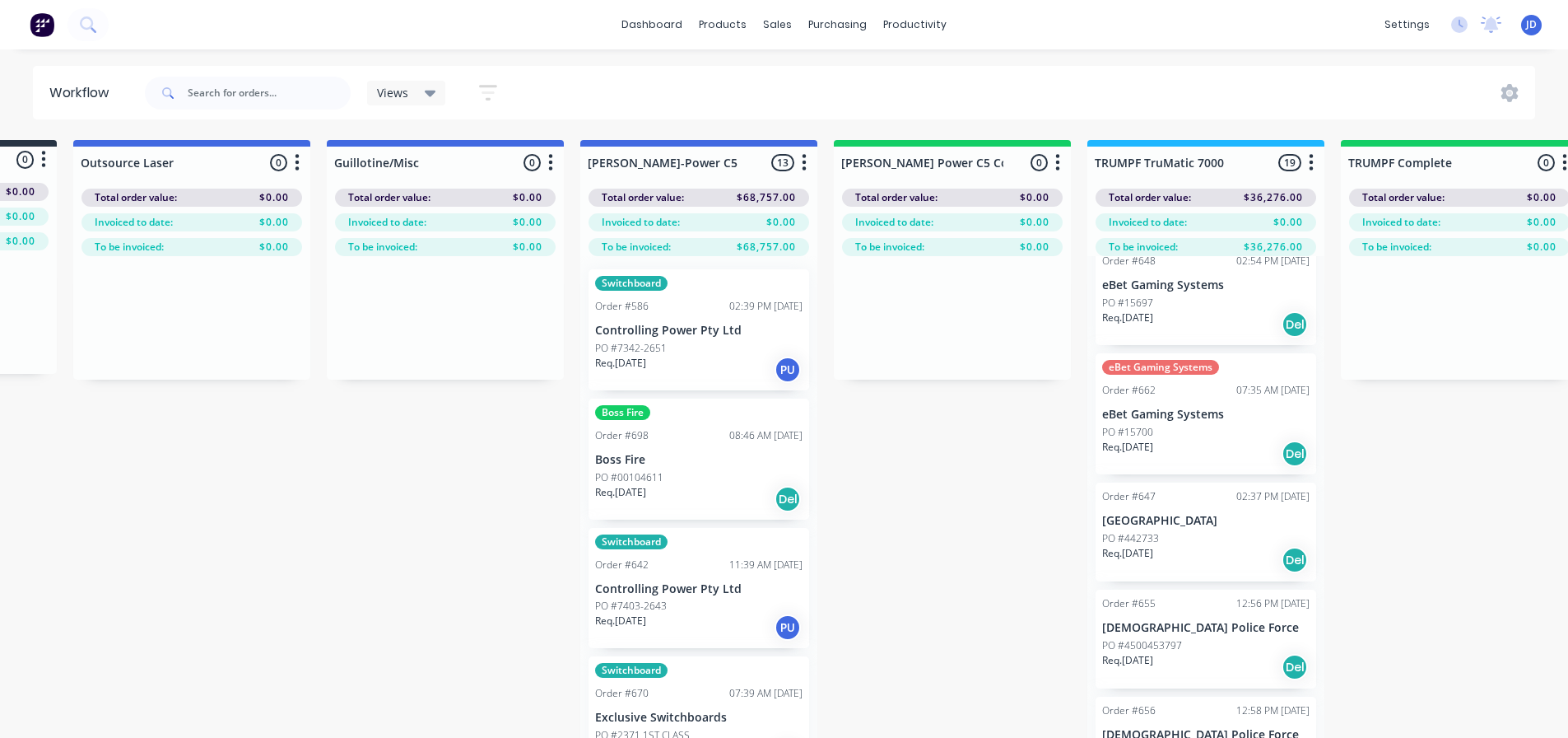
scroll to position [0, 0]
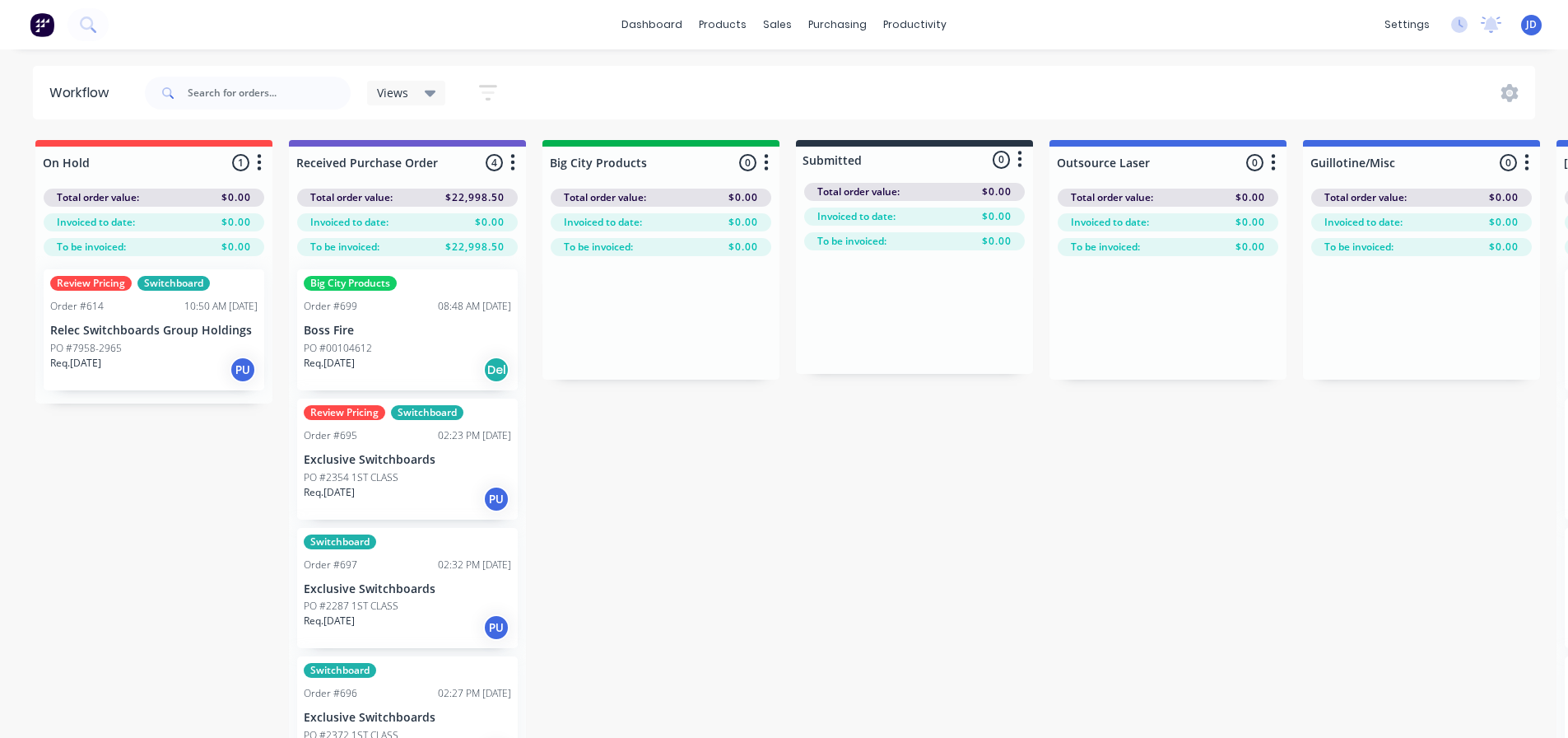
drag, startPoint x: 1109, startPoint y: 635, endPoint x: 715, endPoint y: 457, distance: 432.3
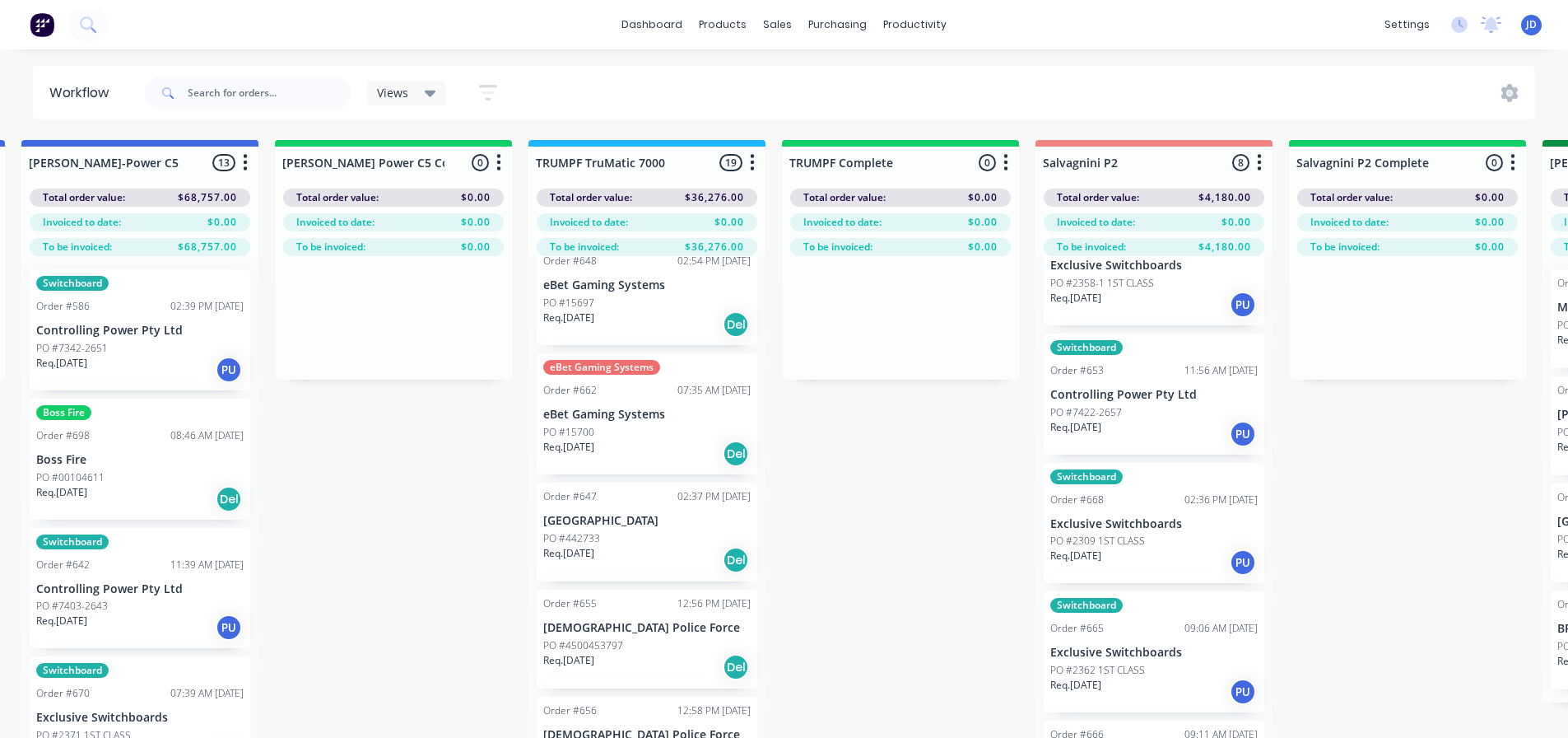
drag, startPoint x: 62, startPoint y: 623, endPoint x: 269, endPoint y: 492, distance: 245.0
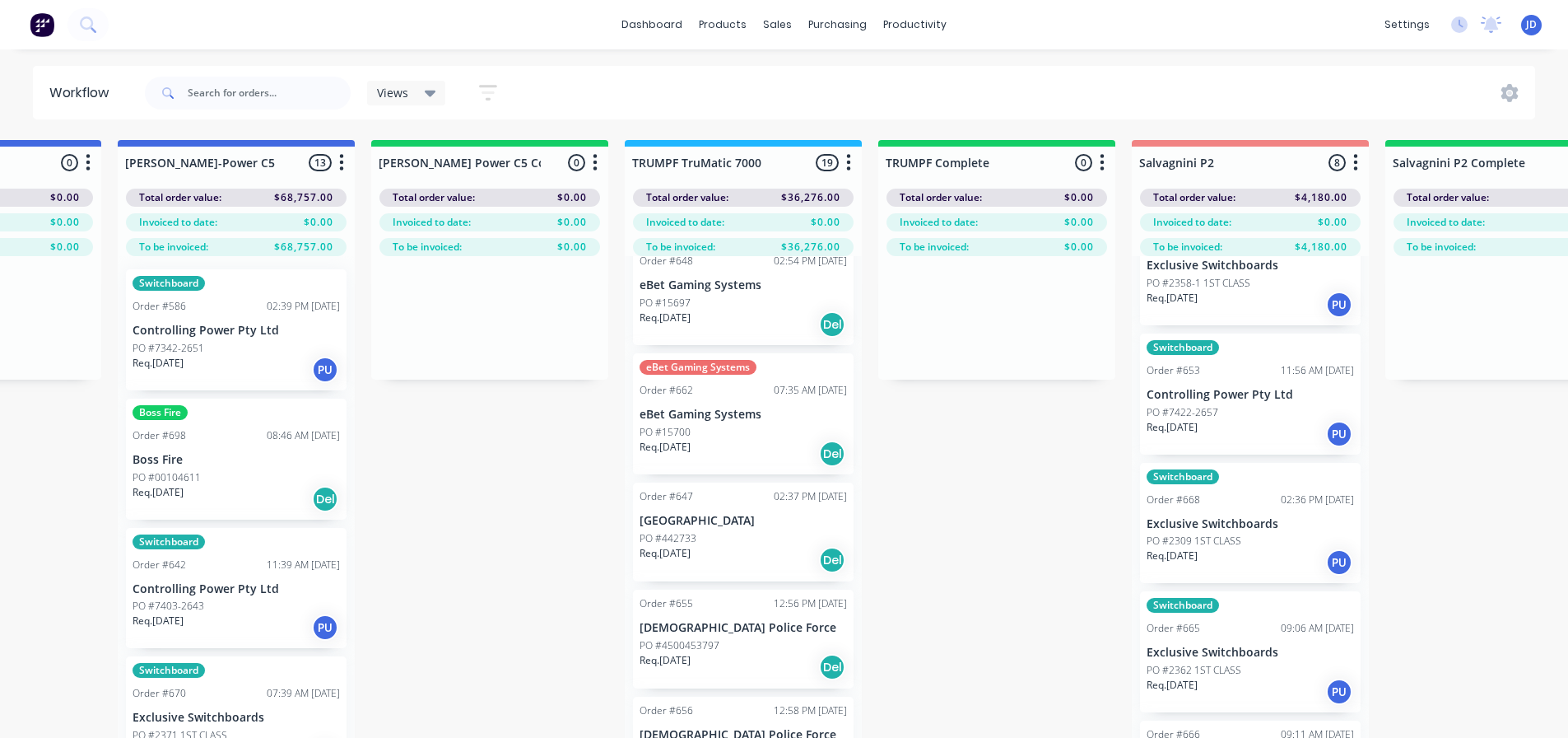
scroll to position [0, 1327]
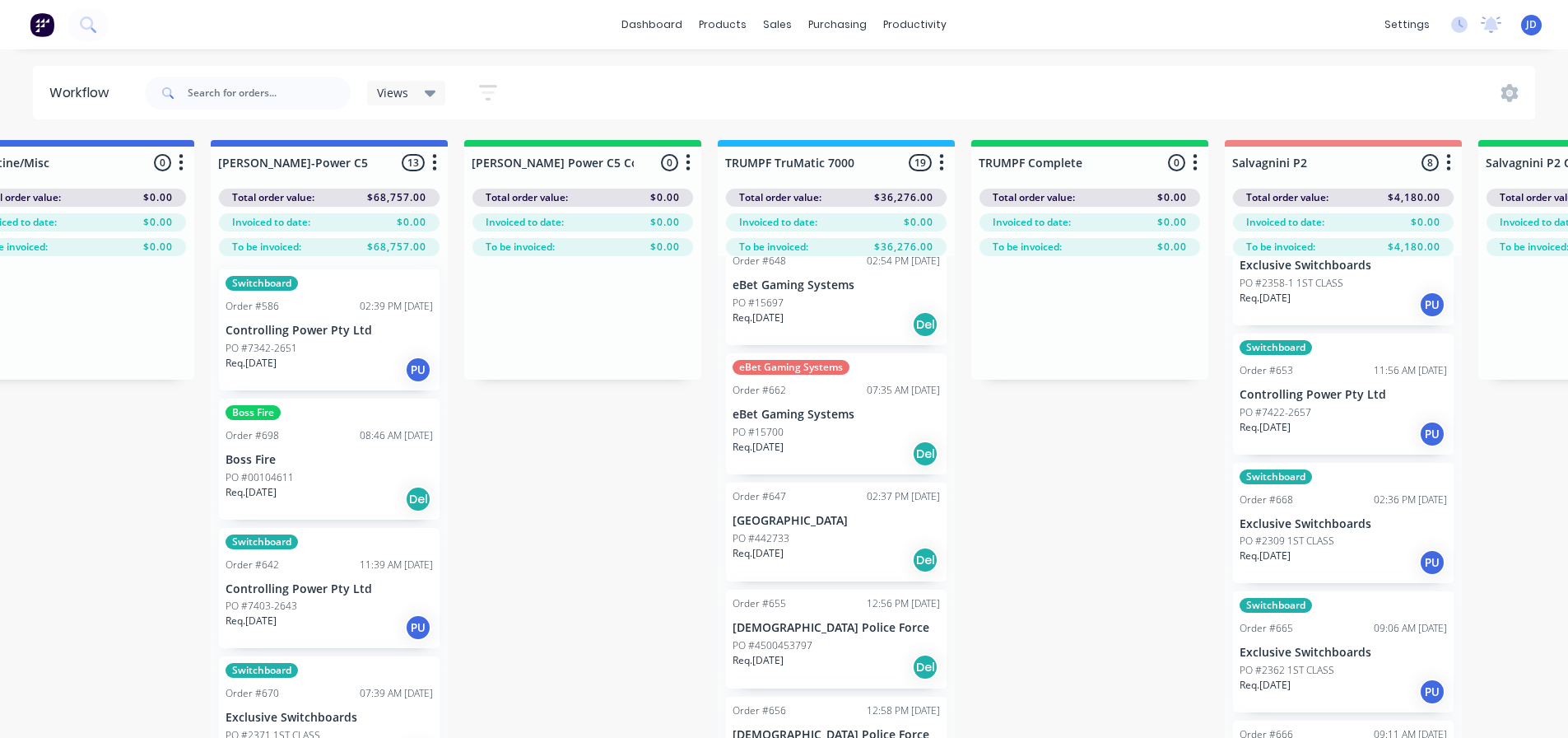
drag, startPoint x: 321, startPoint y: 589, endPoint x: 252, endPoint y: 535, distance: 87.6
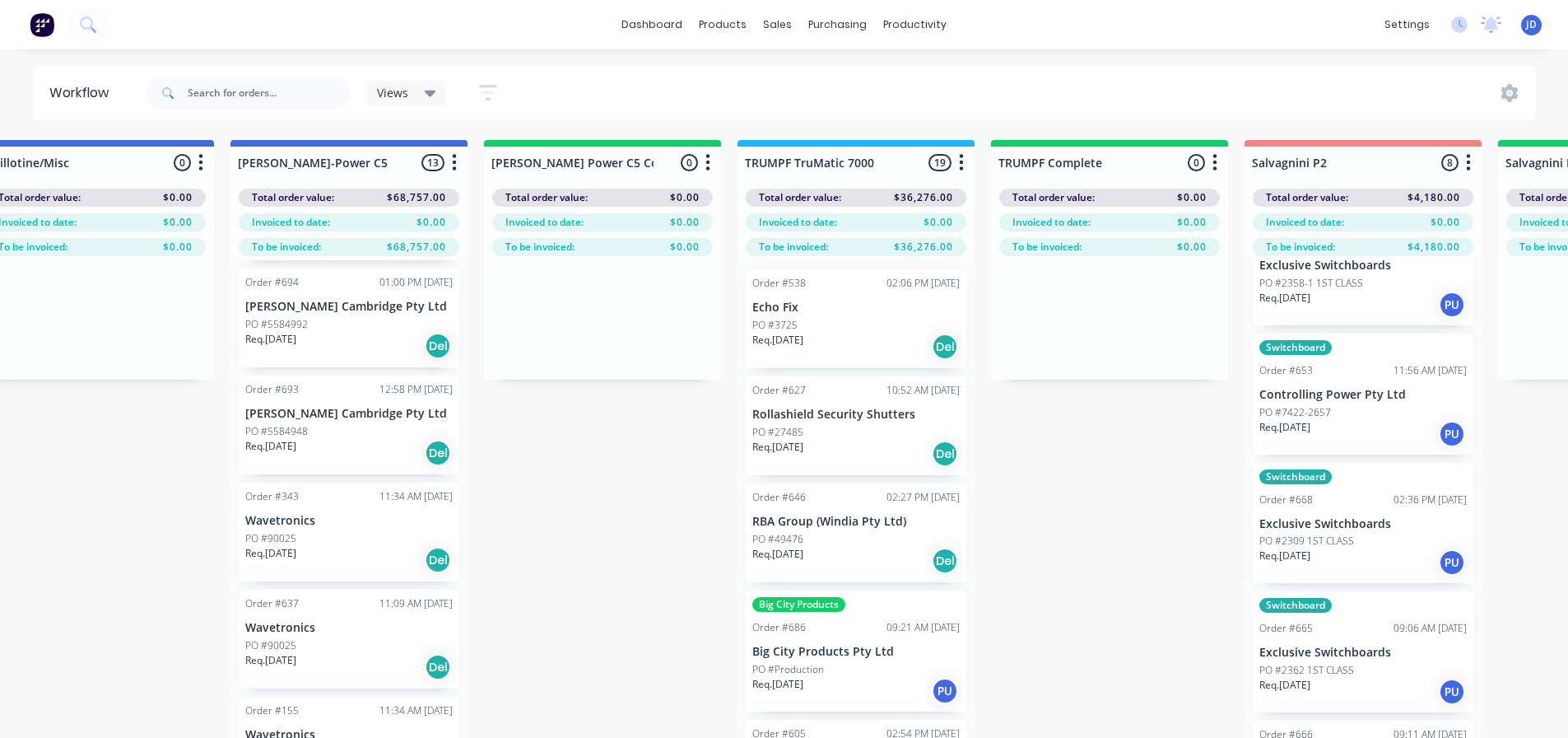
click at [837, 347] on div "Req. [DATE] Del" at bounding box center [856, 347] width 208 height 28
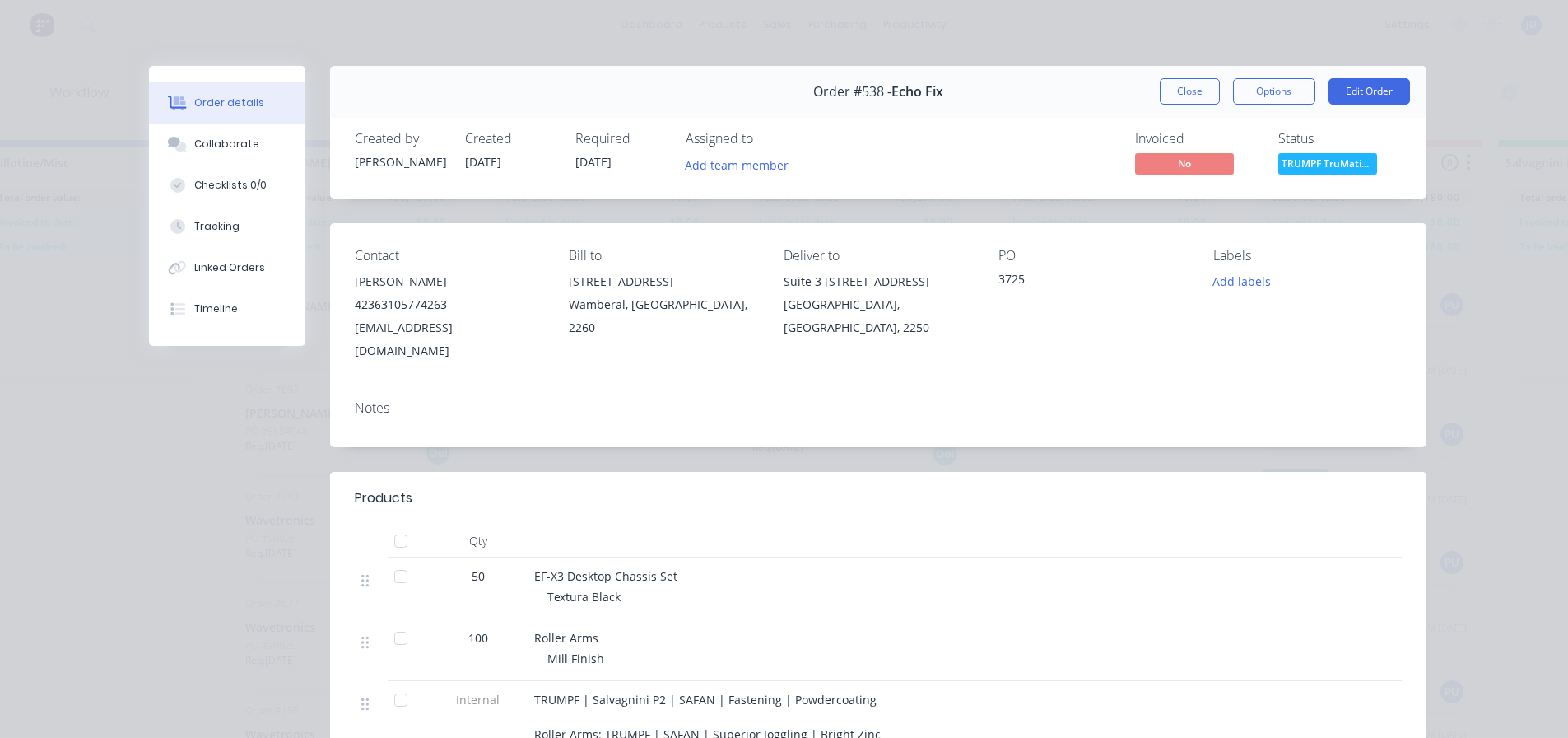
click at [1180, 93] on button "Close" at bounding box center [1190, 91] width 60 height 27
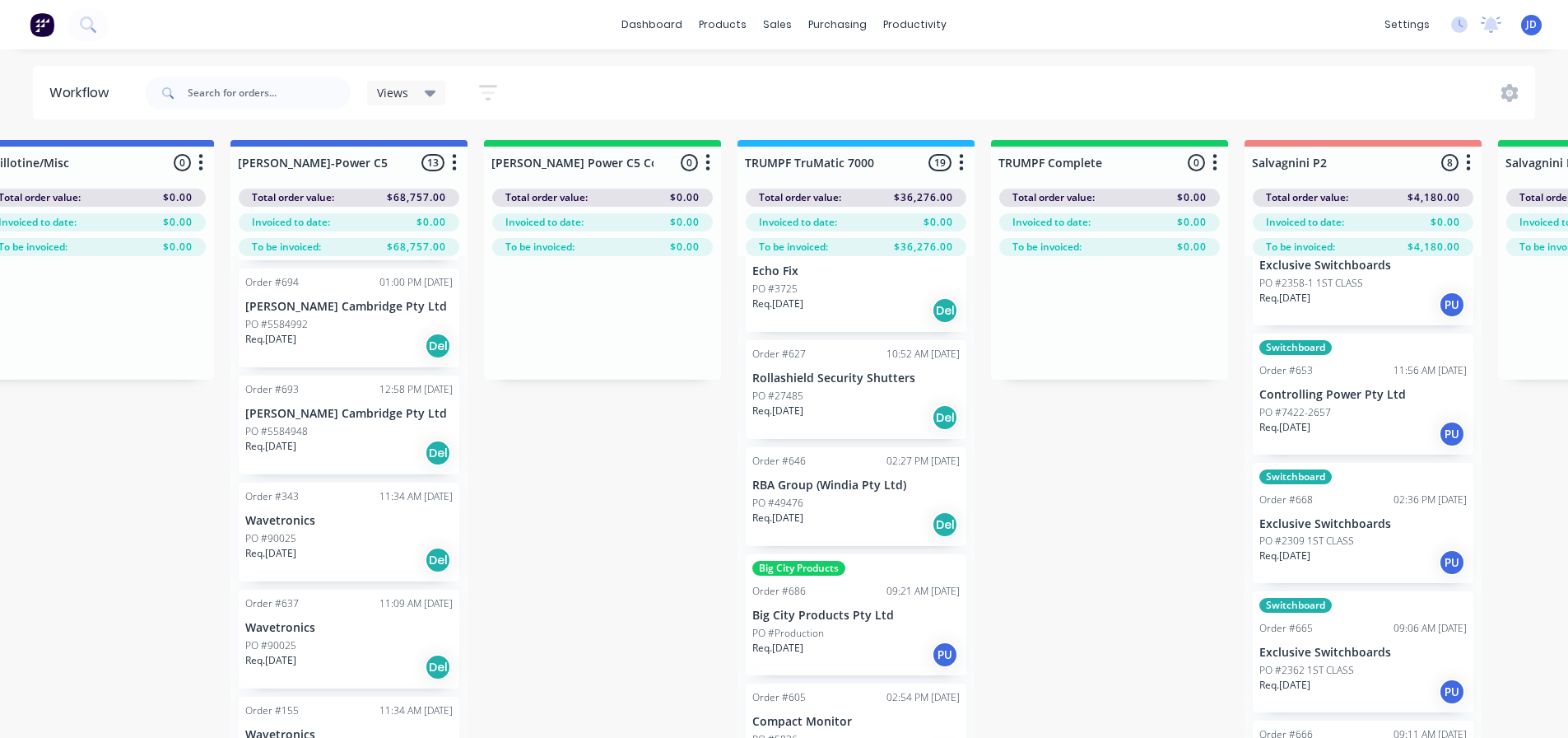
scroll to position [82, 0]
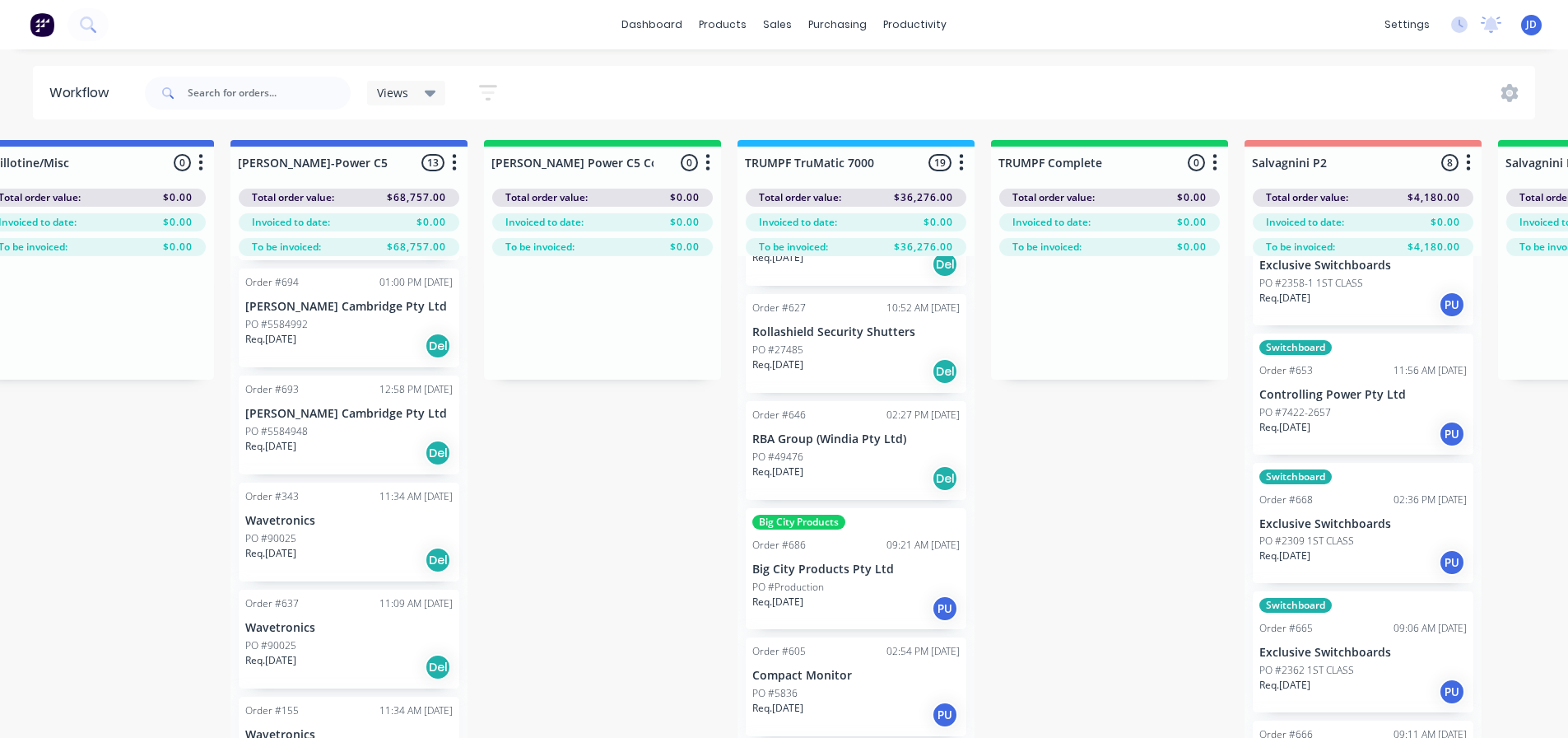
click at [839, 477] on div "Req. [DATE] Del" at bounding box center [856, 478] width 208 height 28
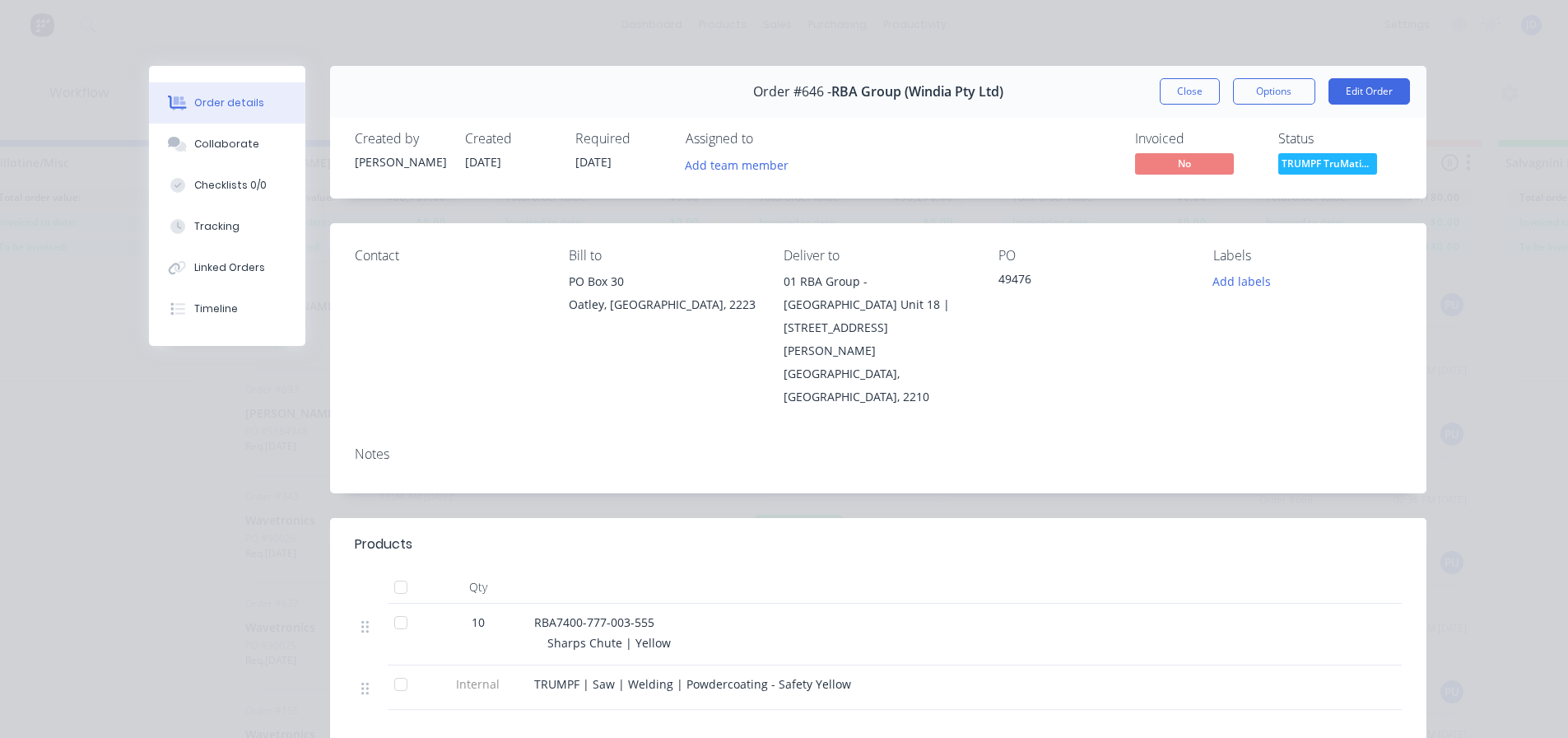
drag, startPoint x: 1179, startPoint y: 92, endPoint x: 1180, endPoint y: 173, distance: 81.0
click at [1180, 91] on button "Close" at bounding box center [1190, 91] width 60 height 27
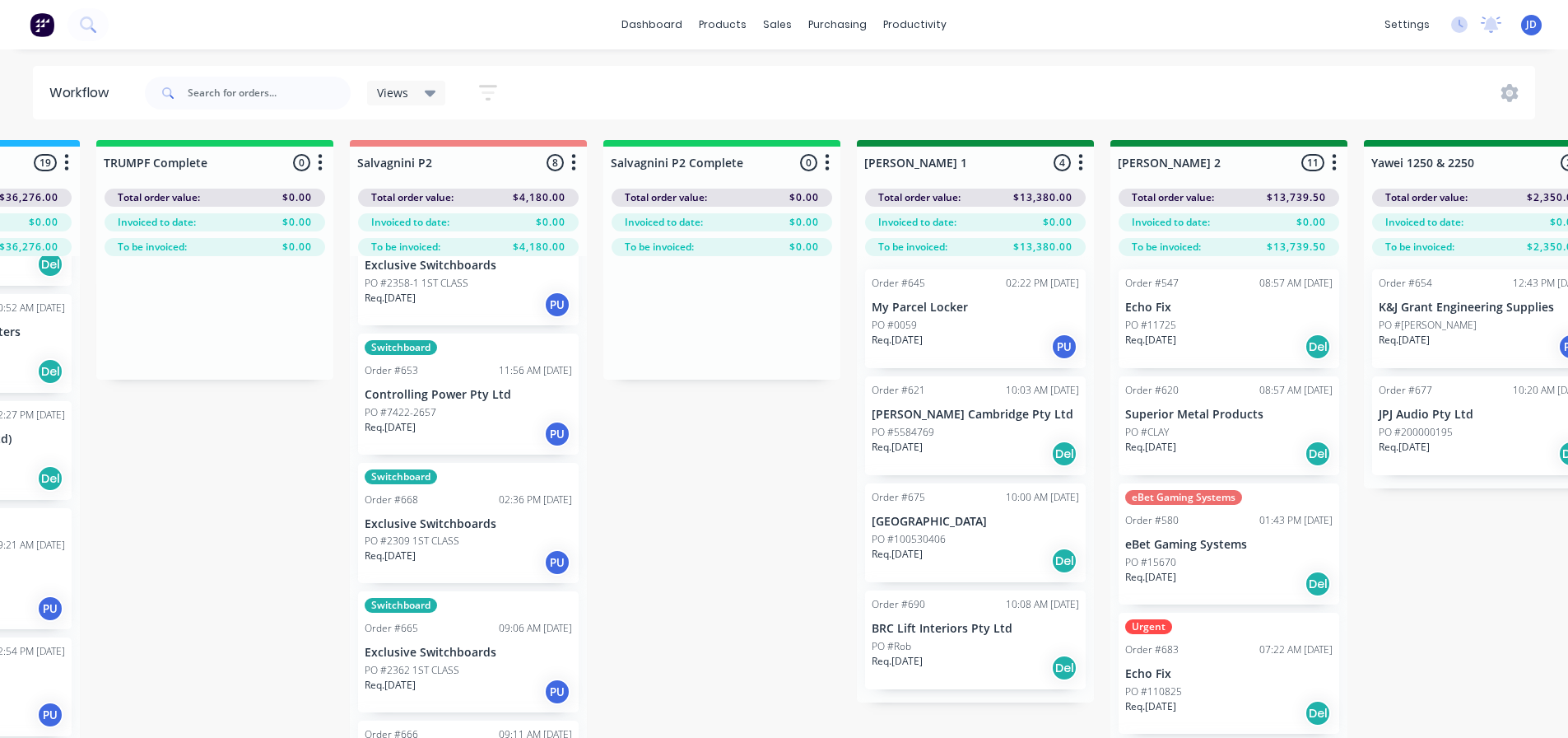
drag, startPoint x: 1137, startPoint y: 450, endPoint x: 1229, endPoint y: 394, distance: 107.7
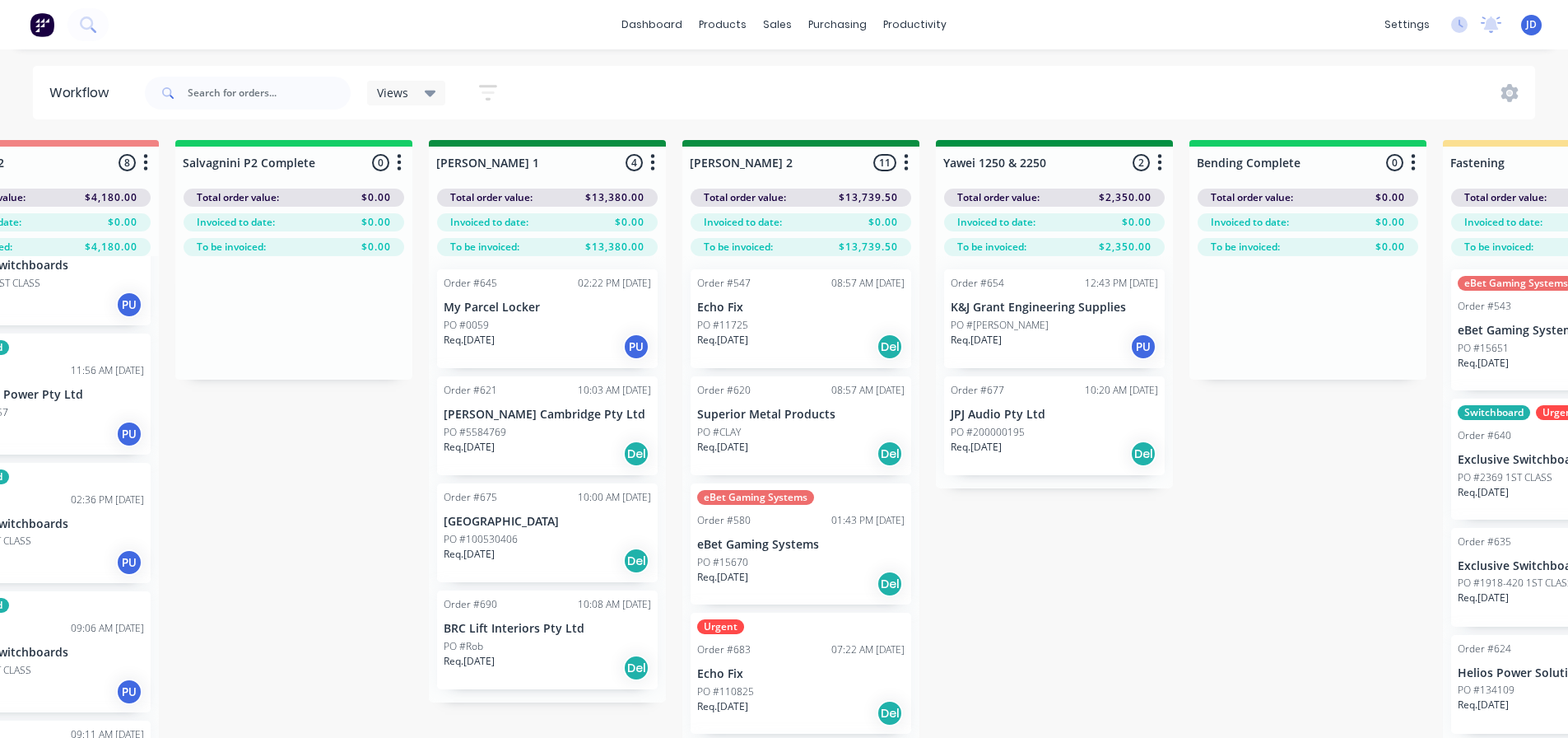
drag, startPoint x: 832, startPoint y: 508, endPoint x: 837, endPoint y: 493, distance: 15.8
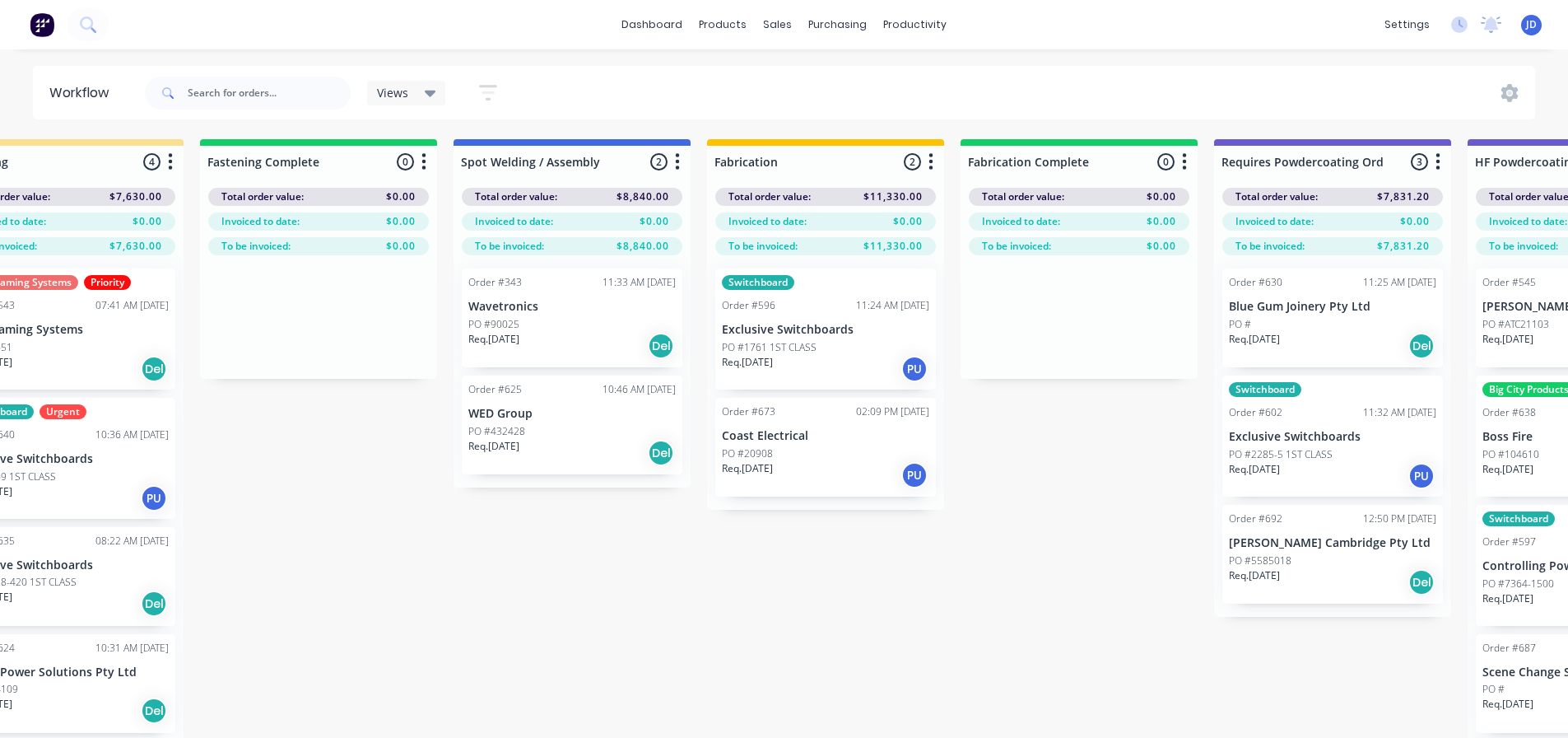
drag, startPoint x: 1107, startPoint y: 574, endPoint x: 1126, endPoint y: 558, distance: 24.8
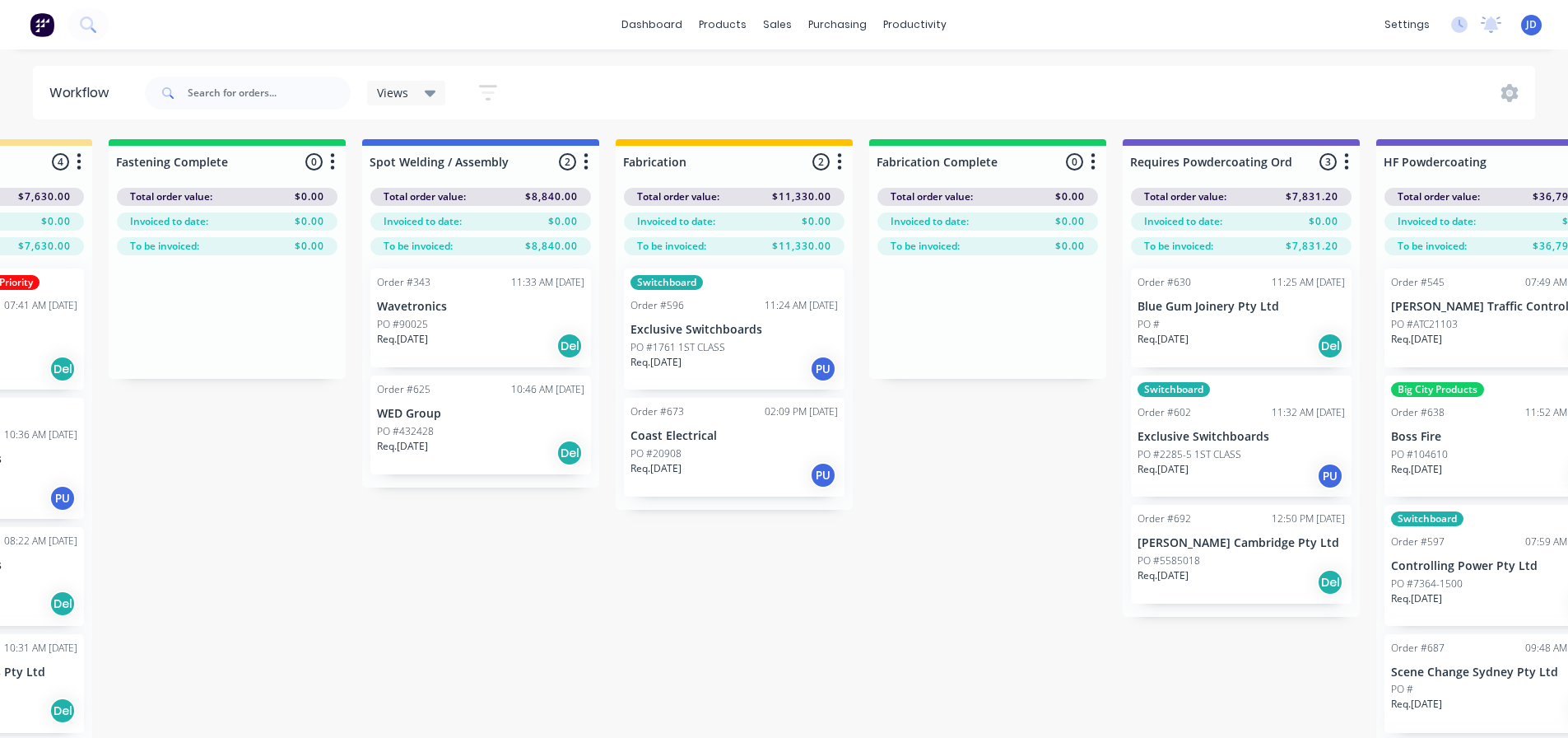
scroll to position [1, 5432]
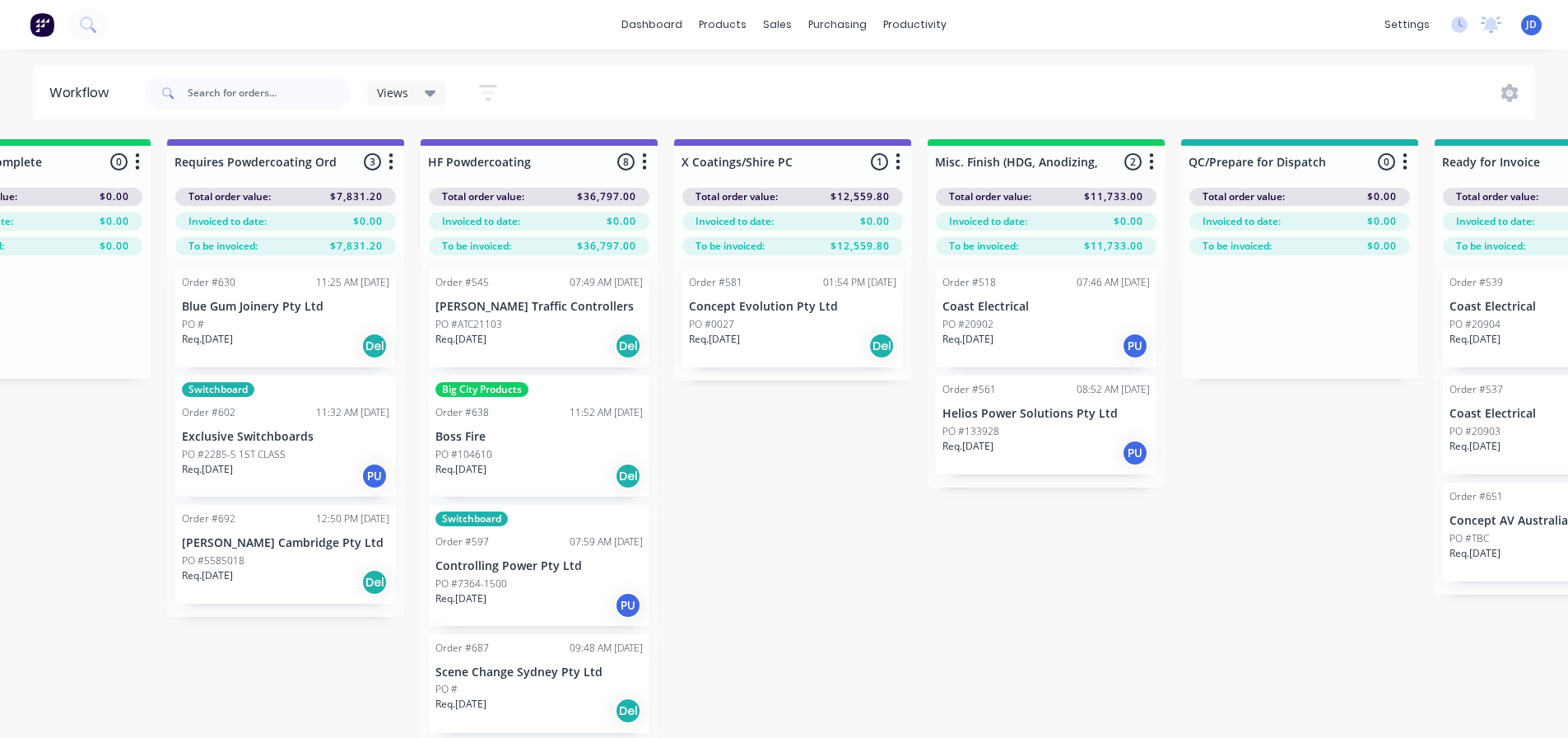
drag, startPoint x: 591, startPoint y: 570, endPoint x: 737, endPoint y: 568, distance: 146.0
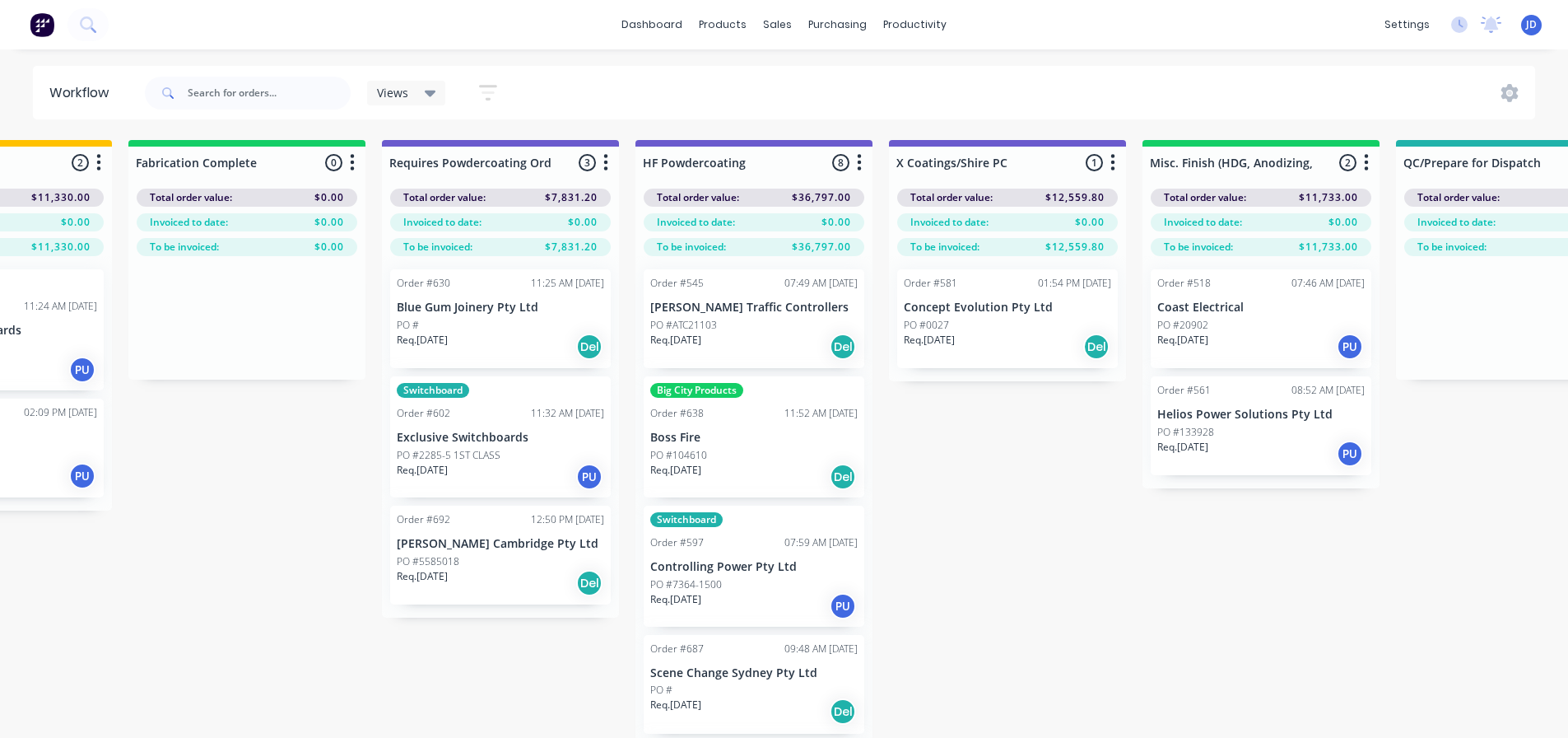
drag, startPoint x: 576, startPoint y: 559, endPoint x: 467, endPoint y: 531, distance: 112.5
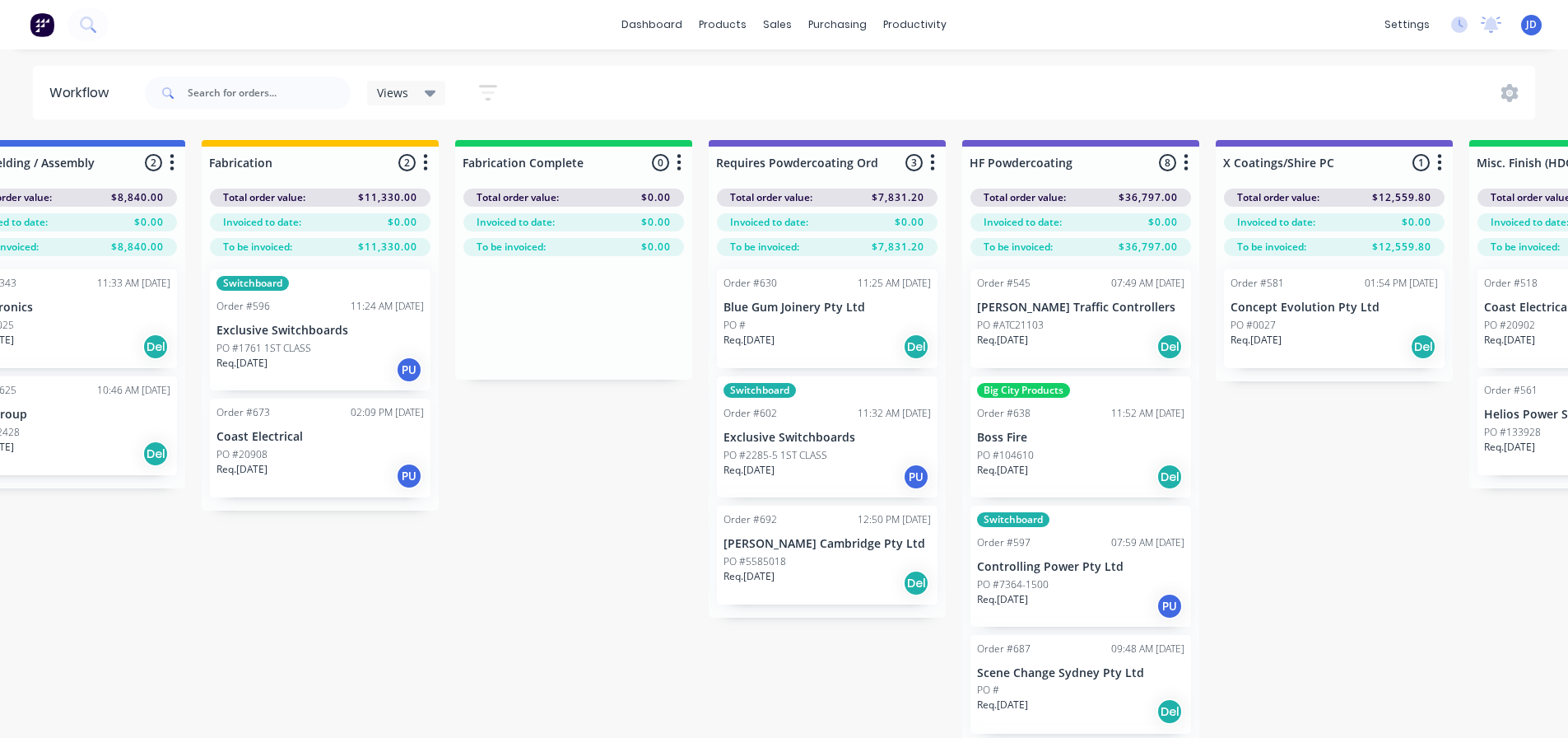
drag, startPoint x: 420, startPoint y: 616, endPoint x: 357, endPoint y: 584, distance: 70.7
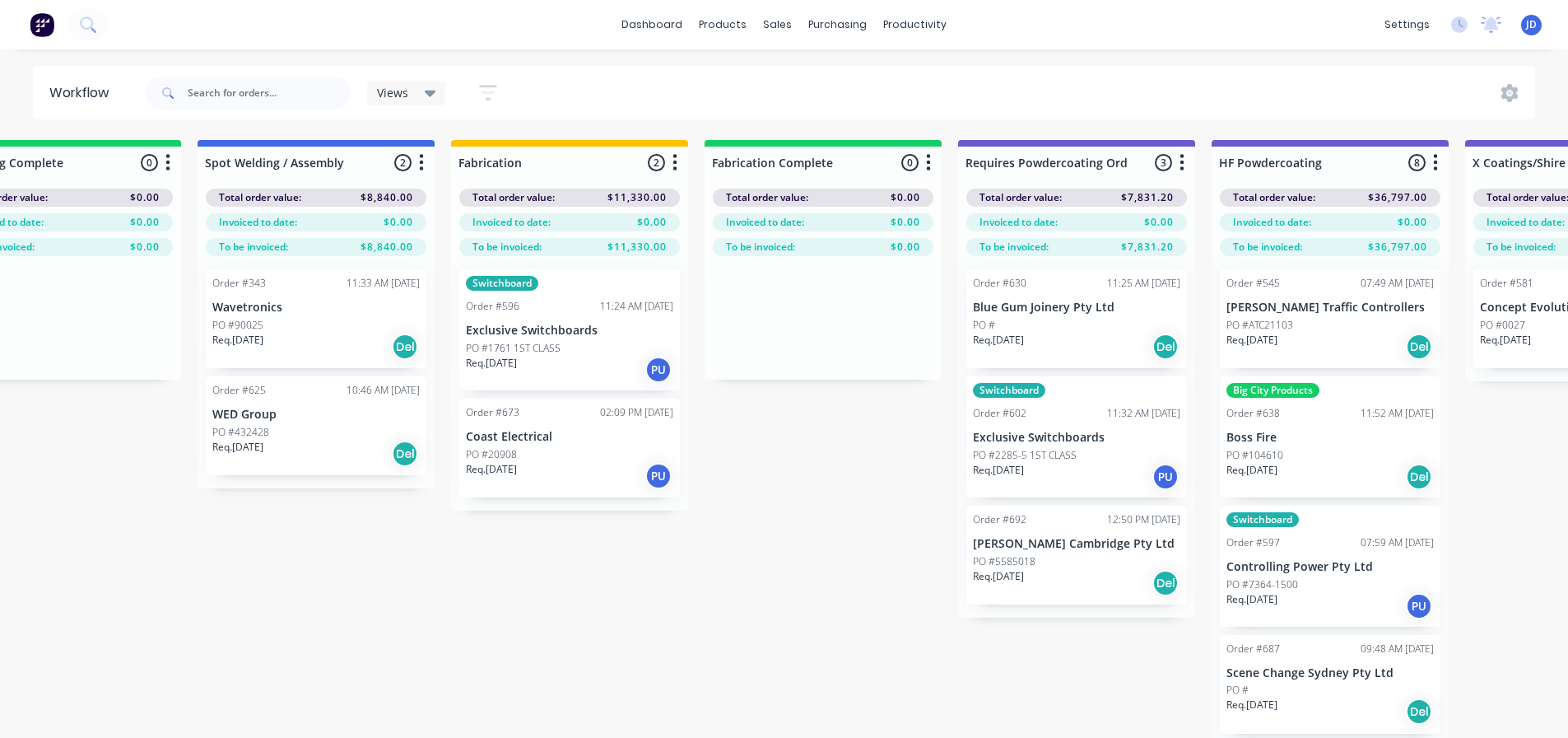
drag, startPoint x: 588, startPoint y: 615, endPoint x: 510, endPoint y: 600, distance: 79.4
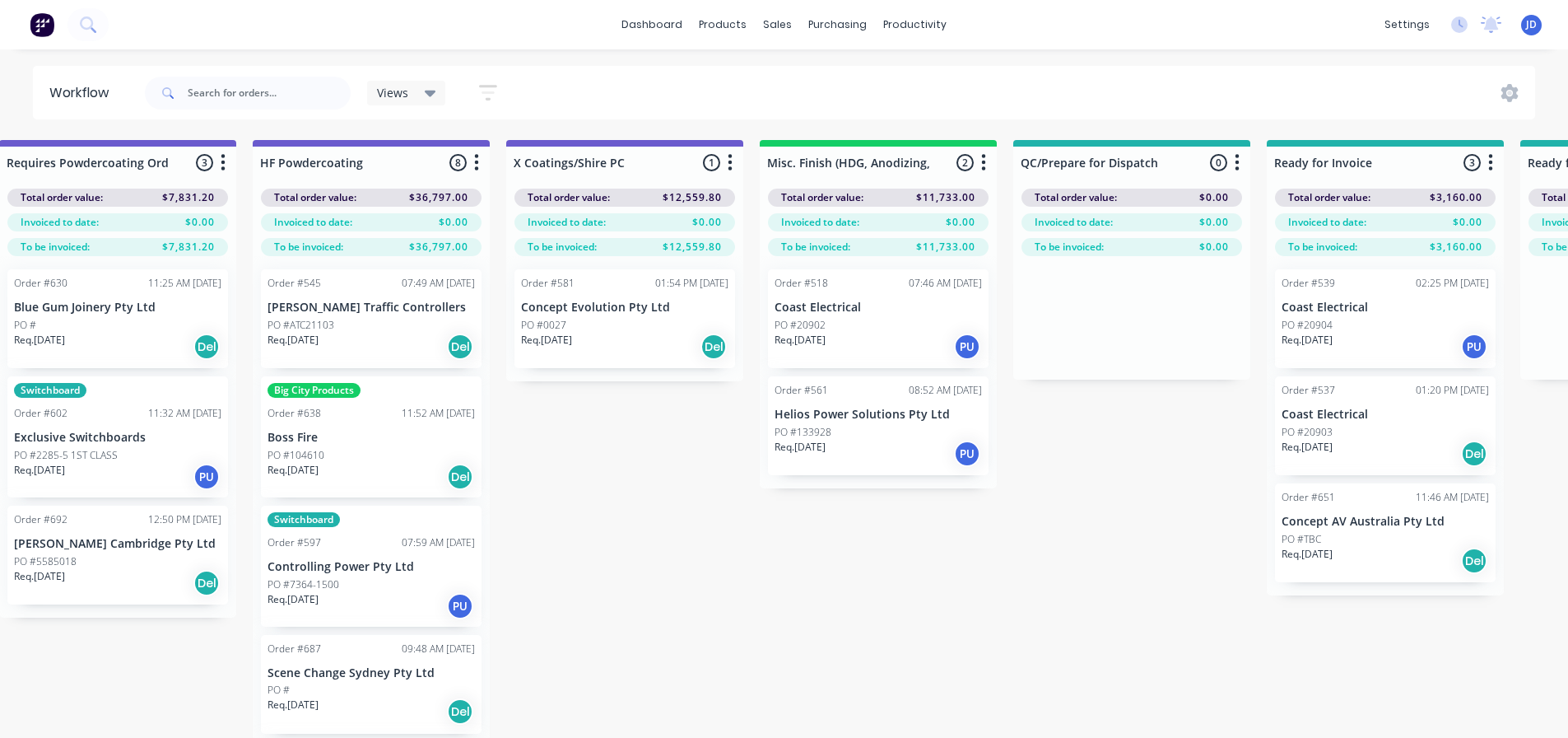
drag, startPoint x: 720, startPoint y: 591, endPoint x: 826, endPoint y: 560, distance: 110.4
